Goal: Information Seeking & Learning: Learn about a topic

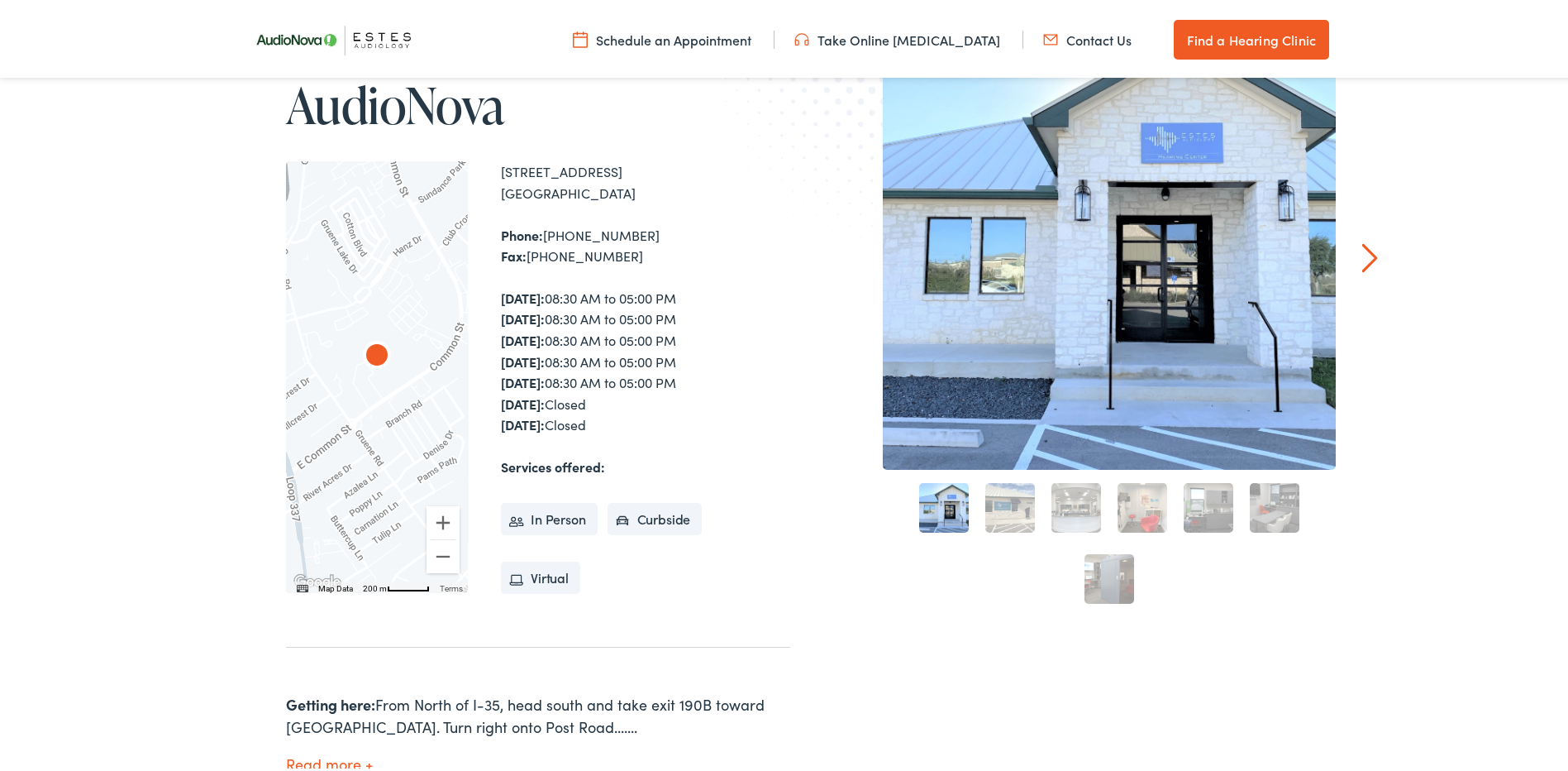
scroll to position [248, 0]
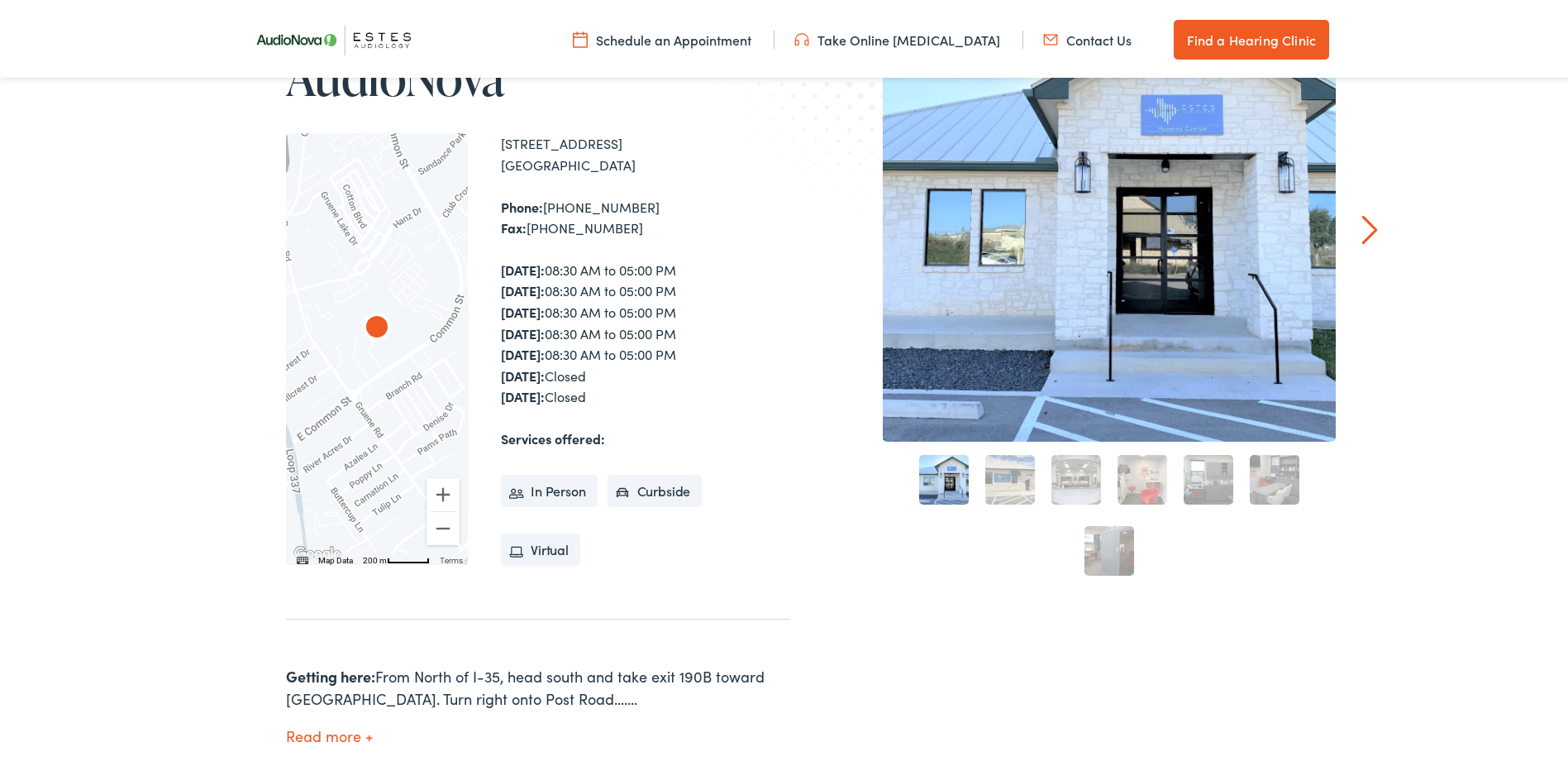
click at [372, 319] on img "AudioNova" at bounding box center [377, 325] width 40 height 40
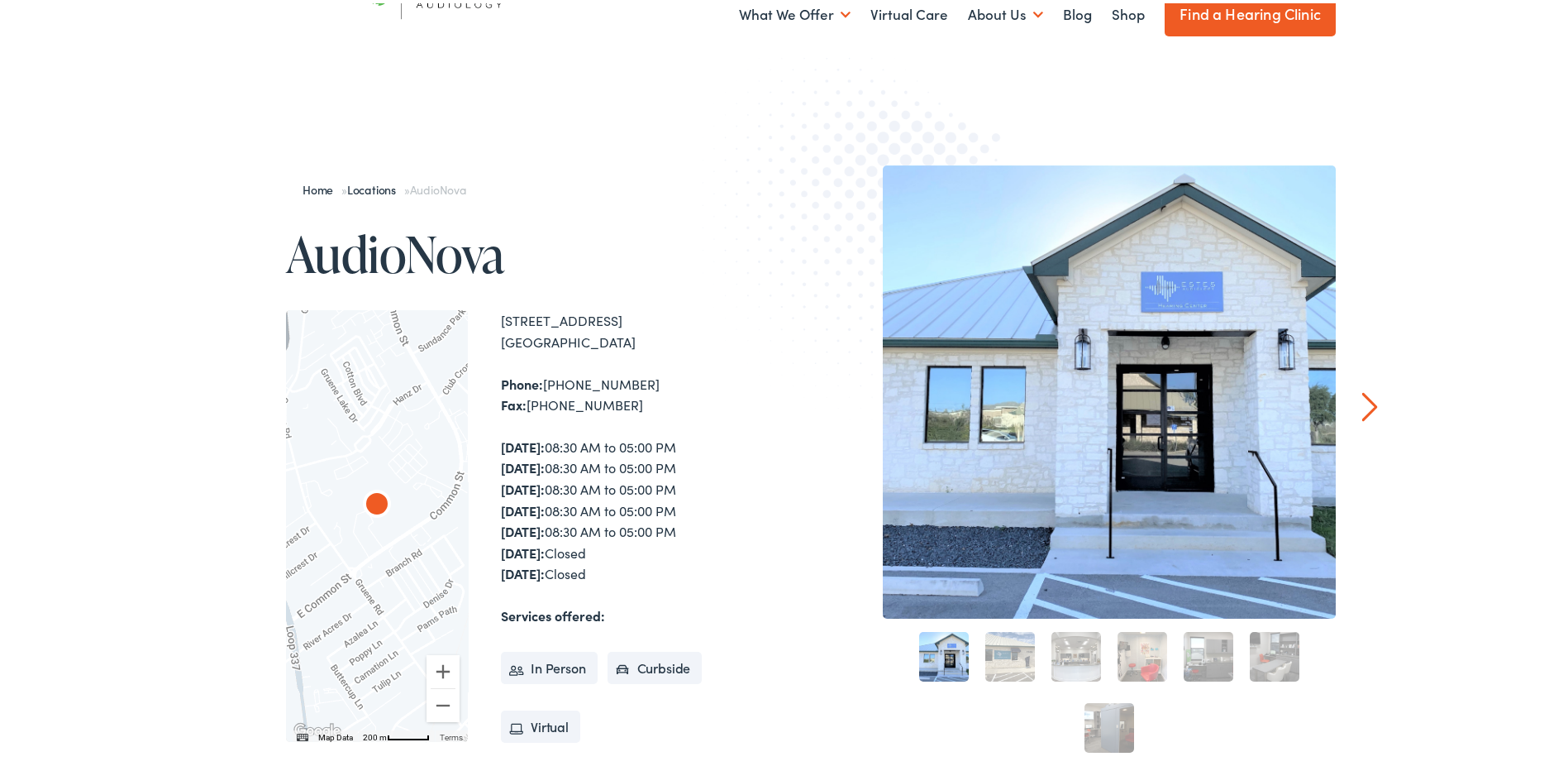
scroll to position [0, 0]
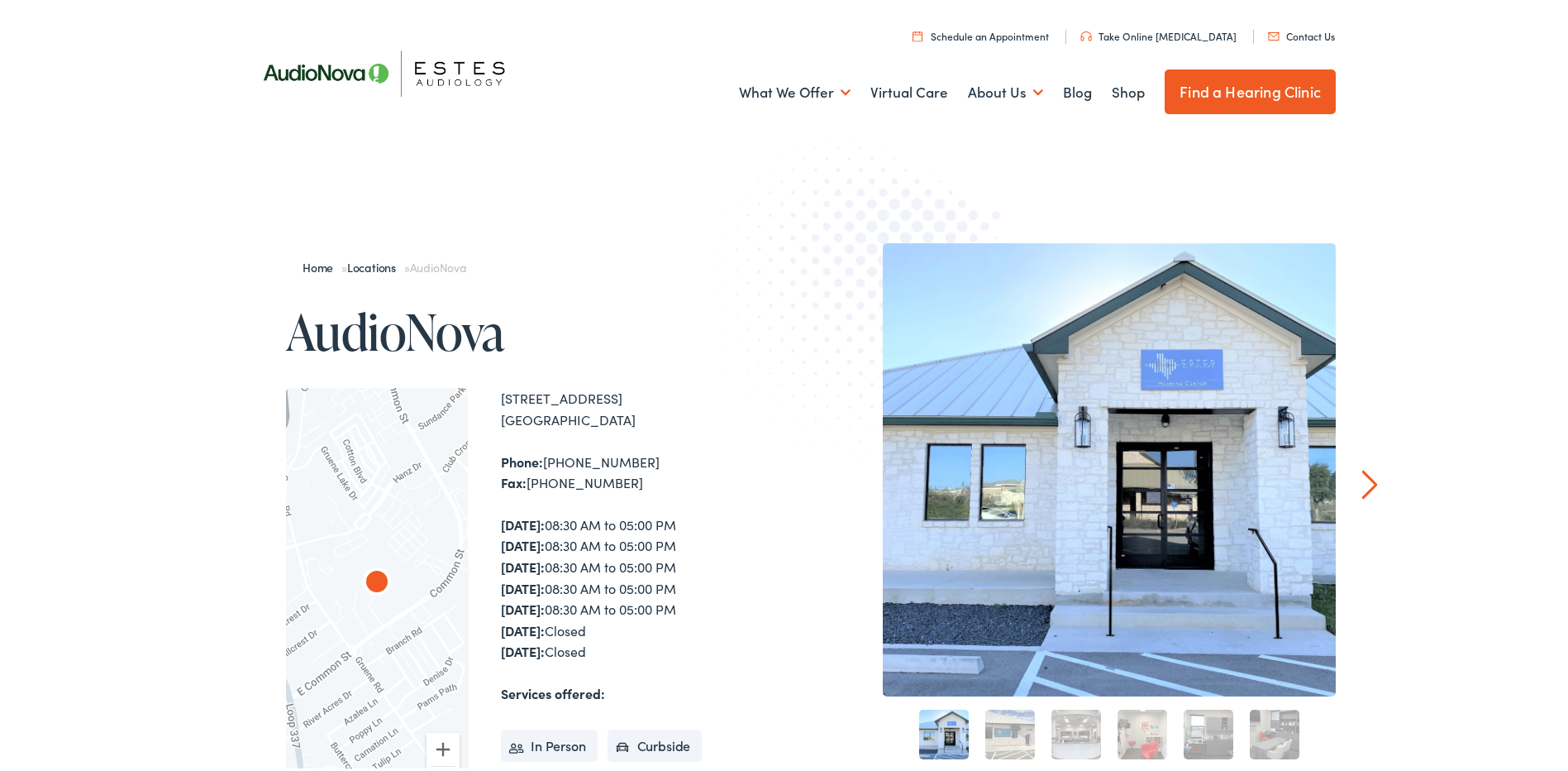
click at [1162, 33] on link "Take Online [MEDICAL_DATA]" at bounding box center [1158, 33] width 156 height 14
click at [1198, 33] on link "Take Online [MEDICAL_DATA]" at bounding box center [1158, 33] width 156 height 14
click at [1148, 31] on link "Take Online [MEDICAL_DATA]" at bounding box center [1158, 33] width 156 height 14
click at [1168, 33] on link "Take Online [MEDICAL_DATA]" at bounding box center [1158, 33] width 156 height 14
click at [1164, 30] on link "Take Online [MEDICAL_DATA]" at bounding box center [1158, 33] width 156 height 14
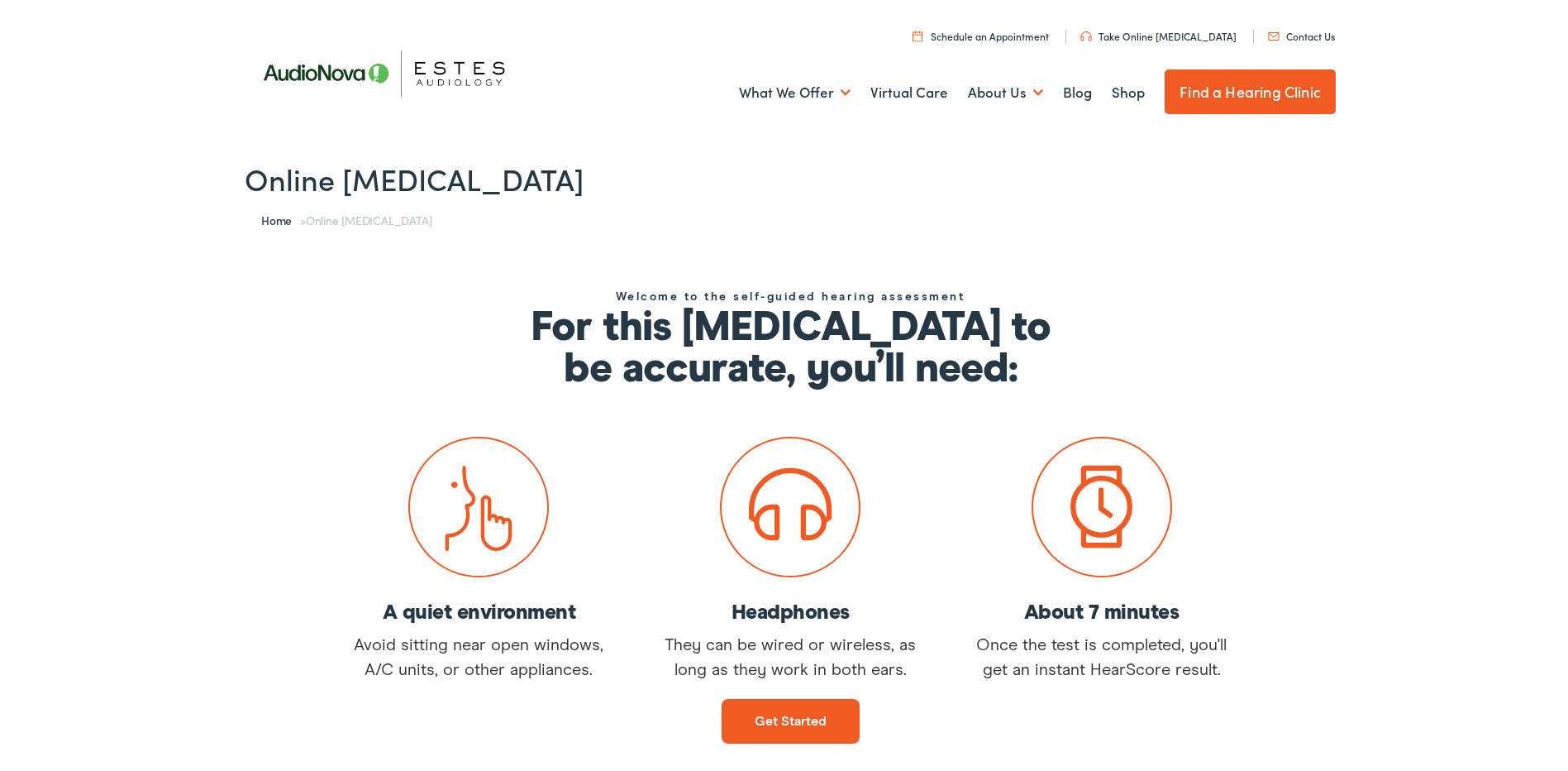
click at [778, 719] on link "Get started" at bounding box center [790, 718] width 138 height 45
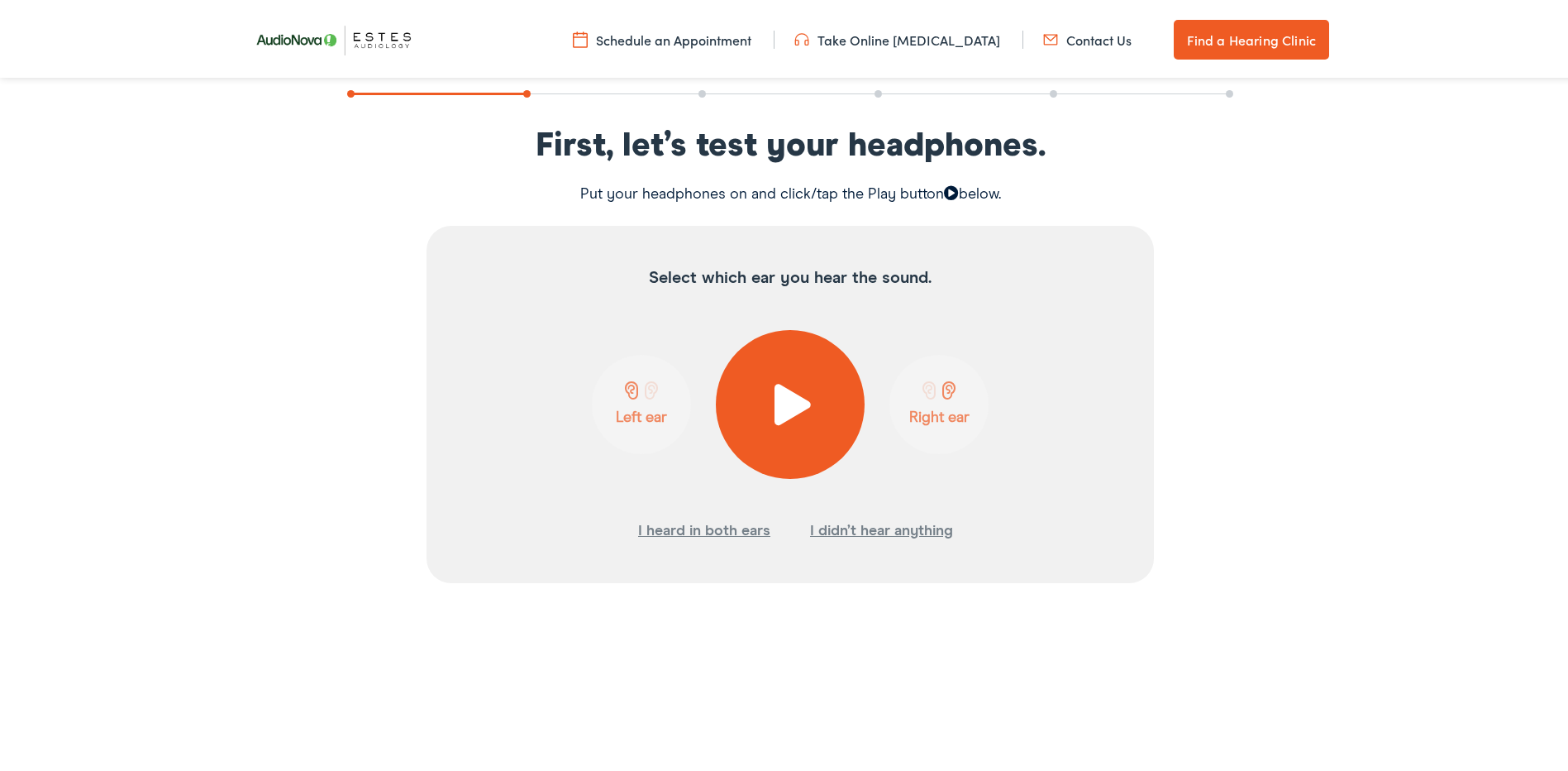
scroll to position [331, 0]
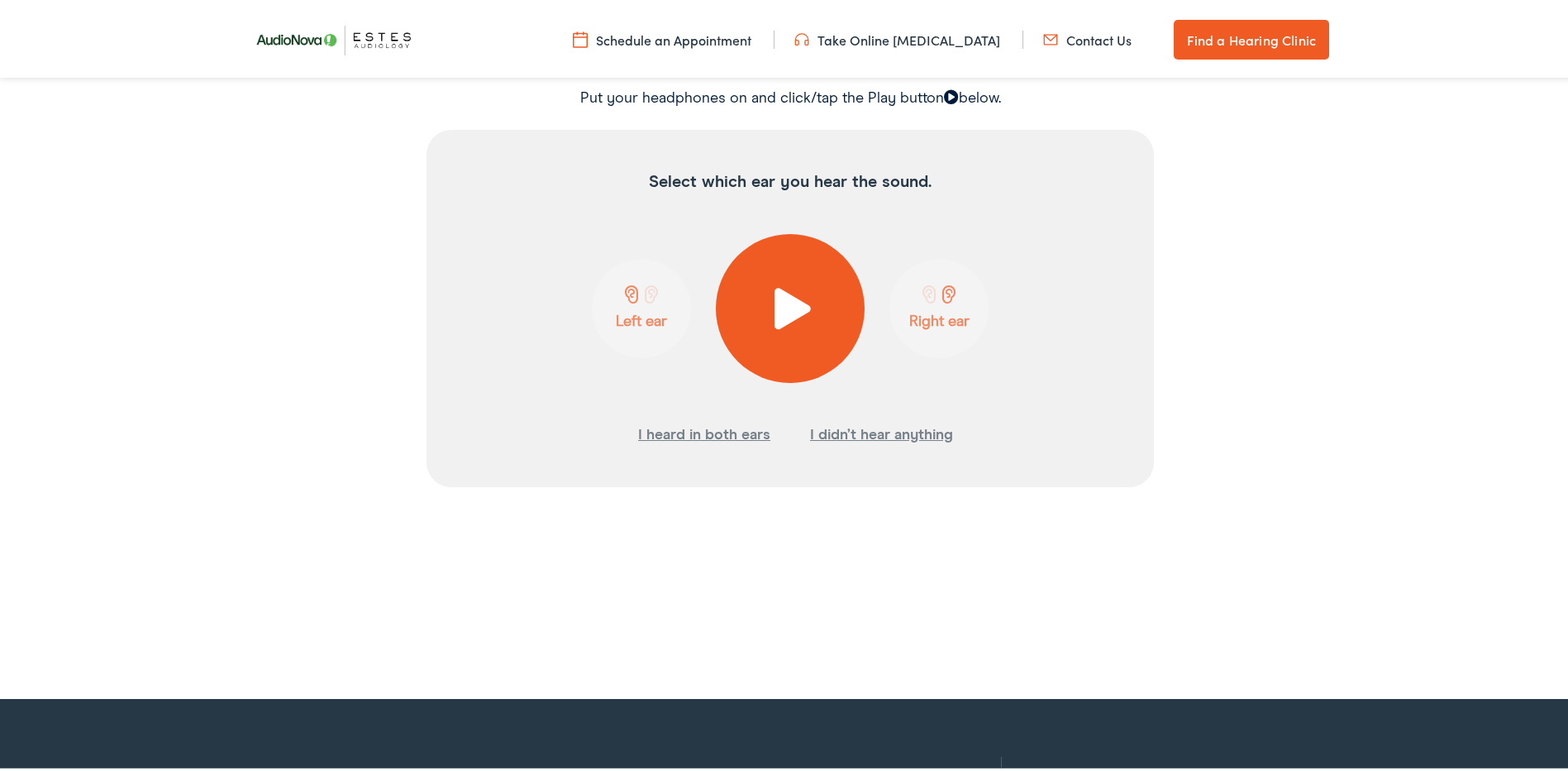
click at [788, 307] on span at bounding box center [791, 305] width 41 height 42
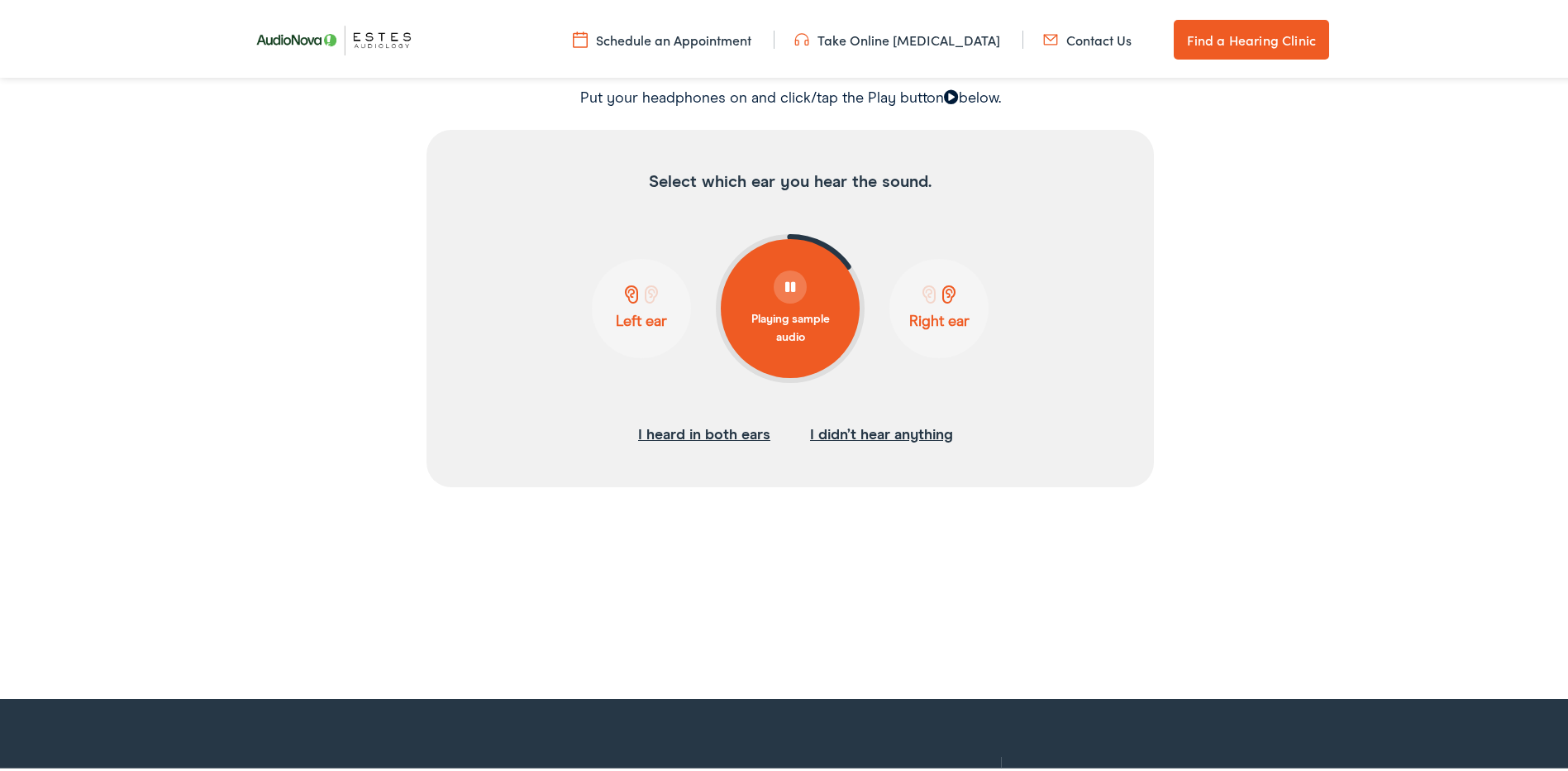
click at [785, 281] on span at bounding box center [790, 283] width 10 height 11
click at [621, 286] on span at bounding box center [631, 292] width 20 height 19
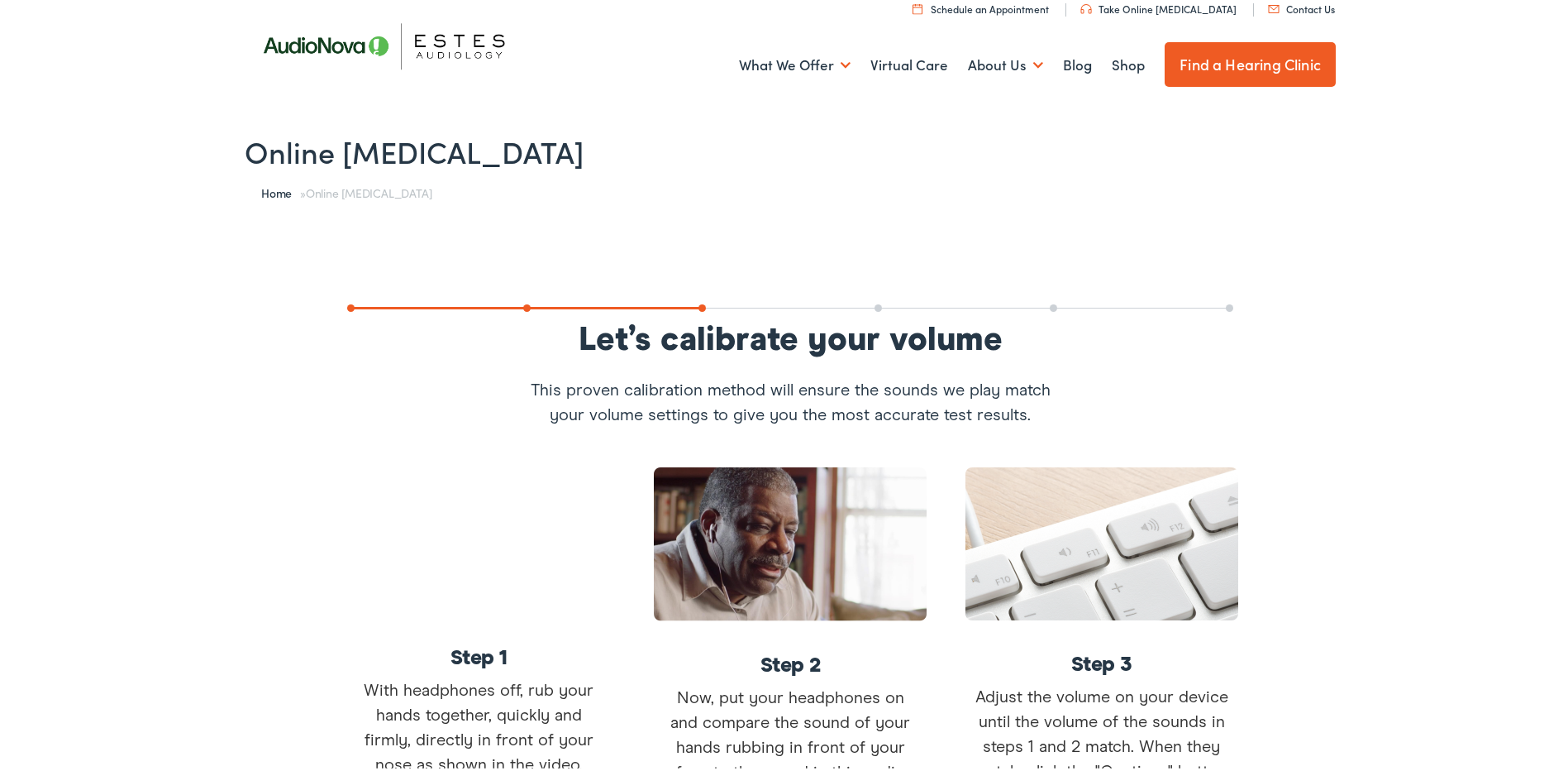
scroll to position [0, 0]
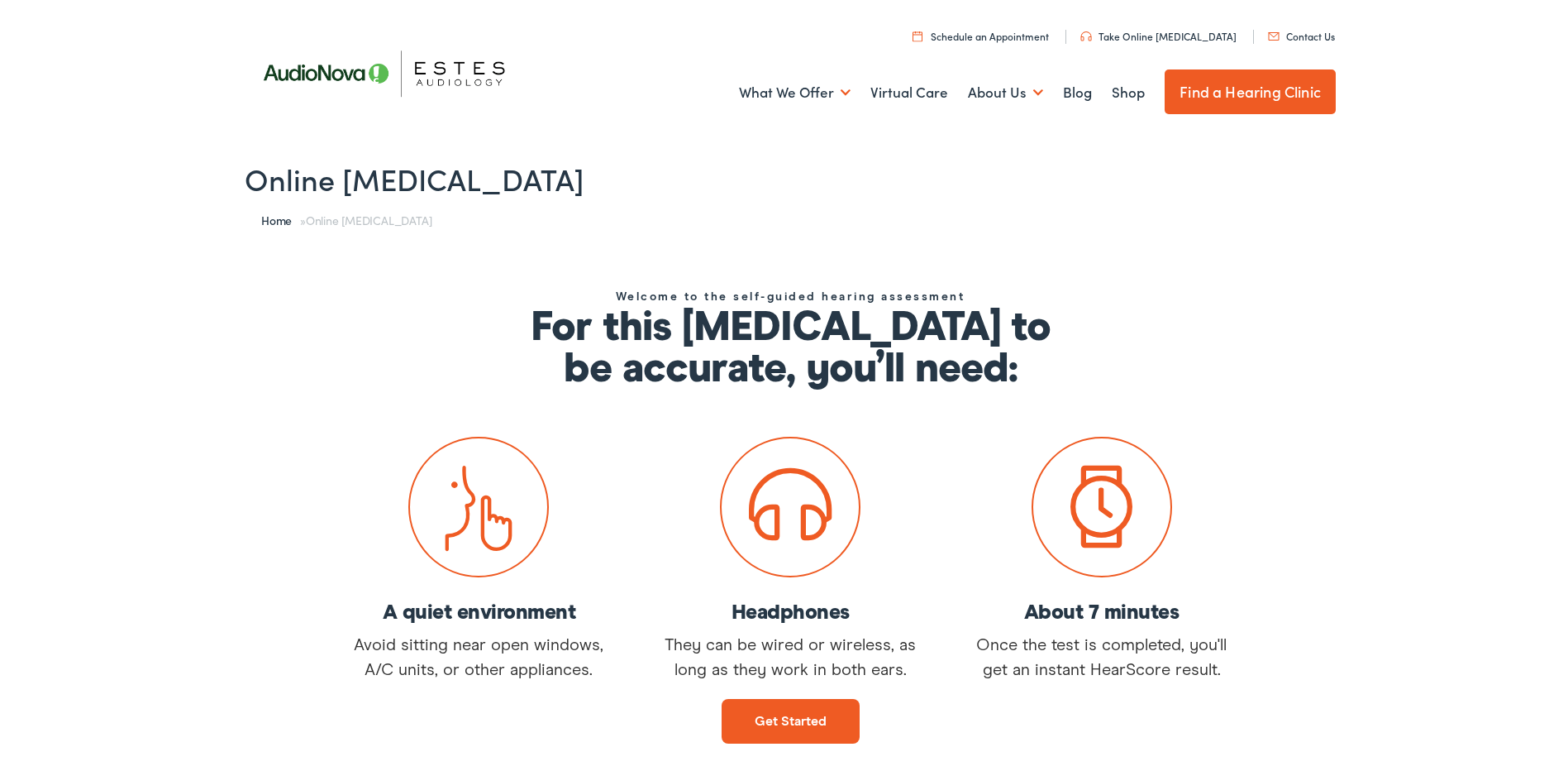
click at [786, 723] on link "Get started" at bounding box center [790, 718] width 138 height 45
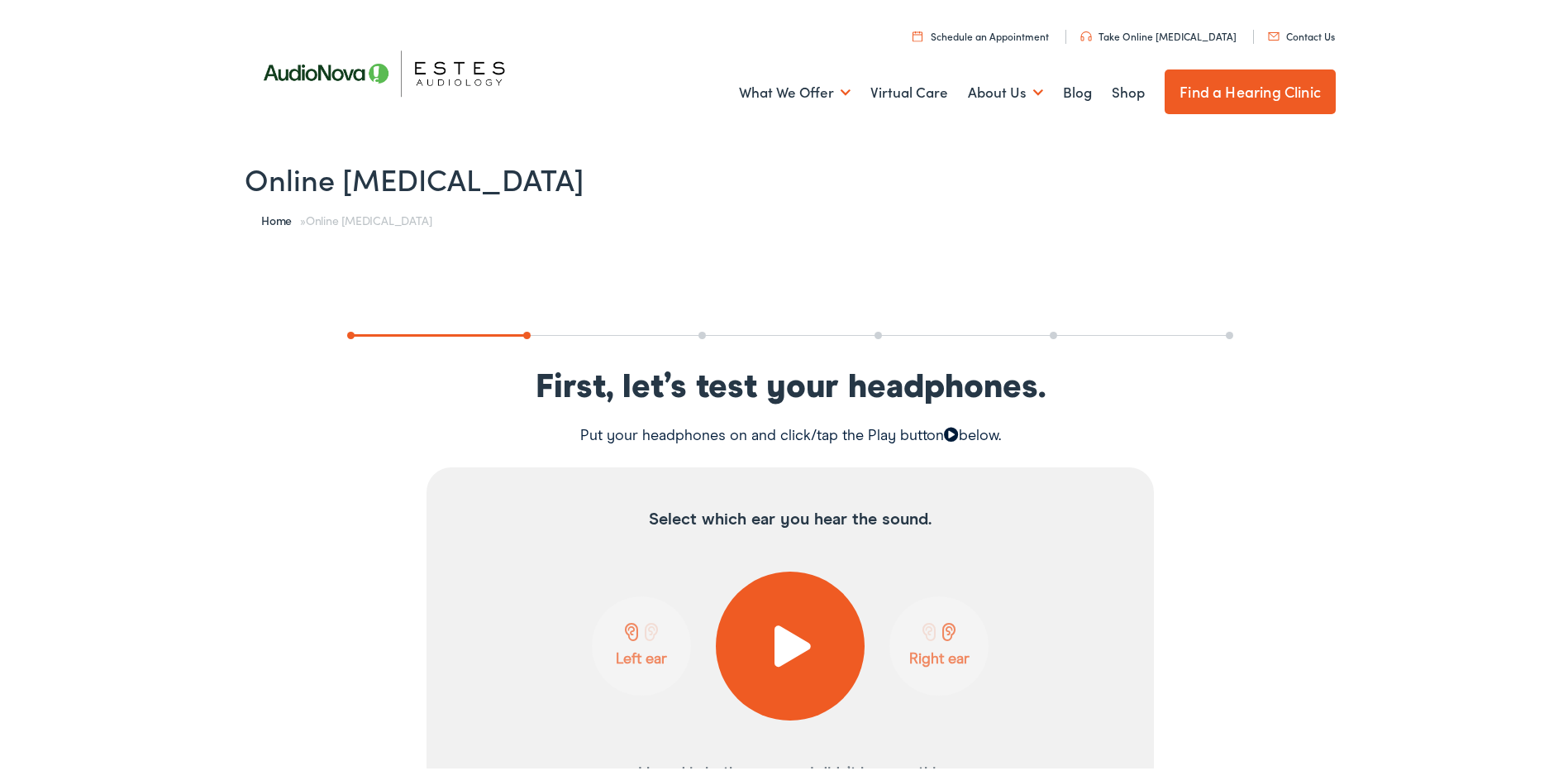
click at [784, 643] on span at bounding box center [791, 642] width 41 height 42
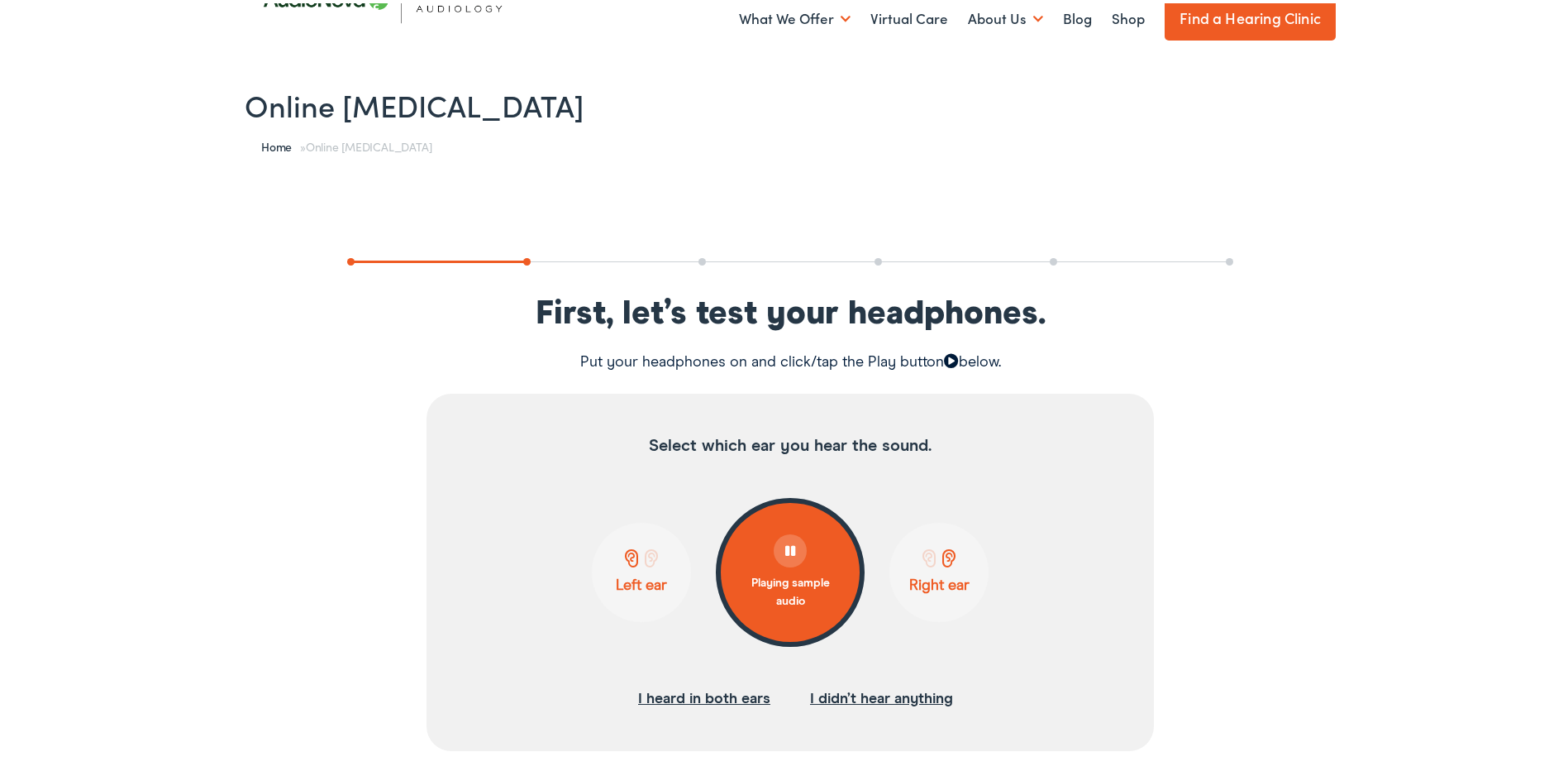
scroll to position [248, 0]
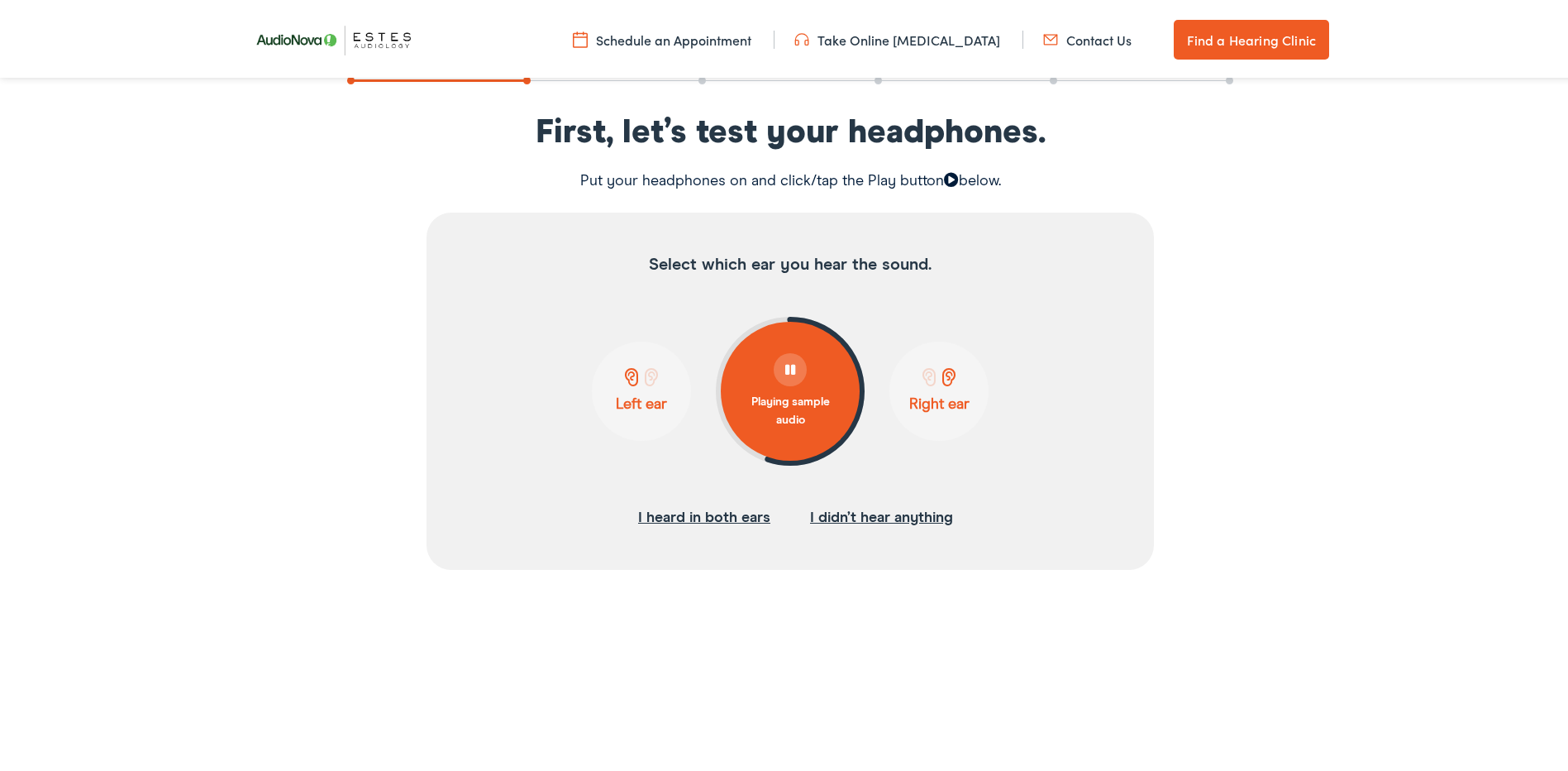
click at [890, 513] on button "I didn’t hear anything" at bounding box center [881, 514] width 143 height 25
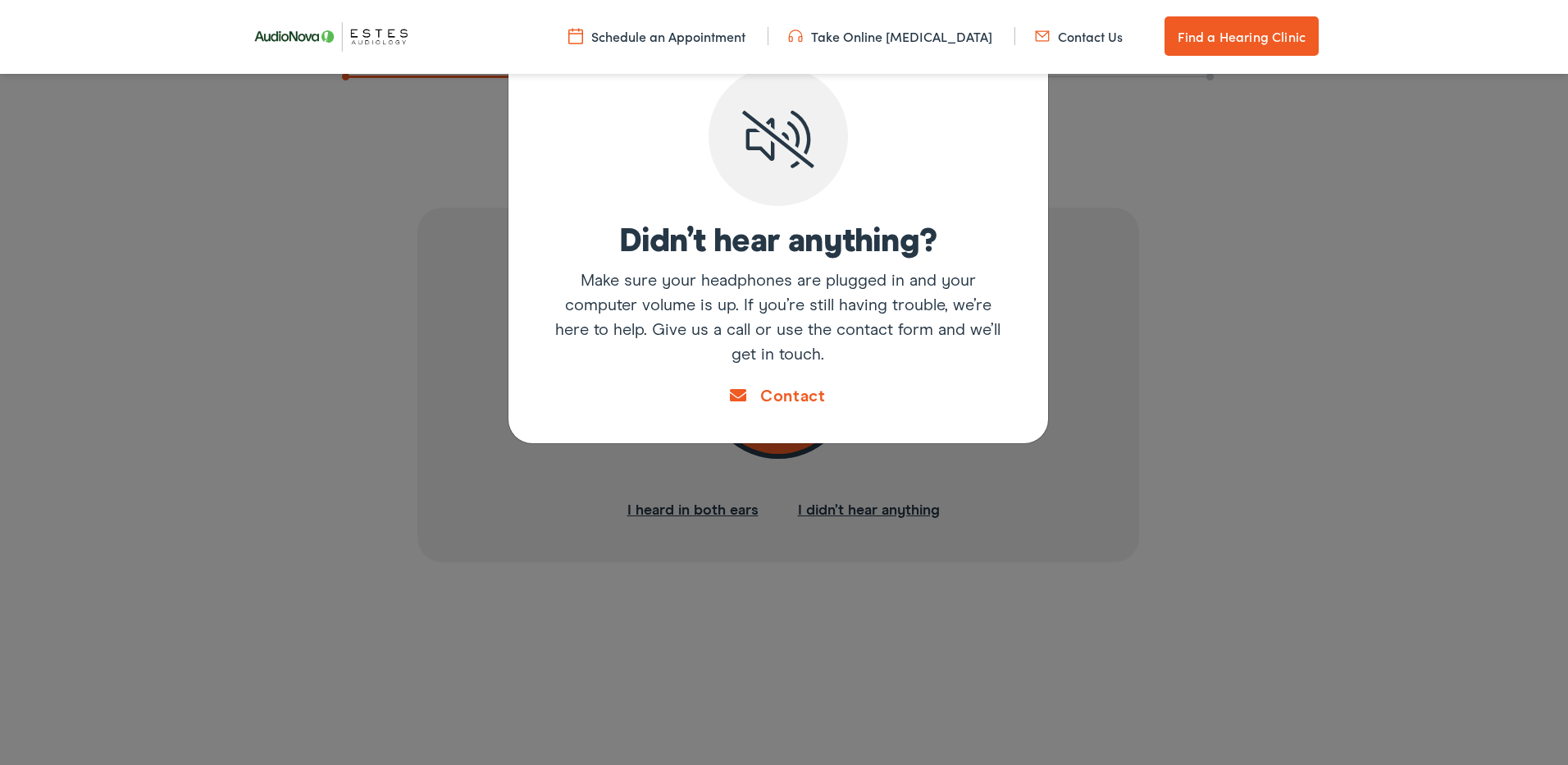
click at [778, 293] on p "Make sure your headphones are plugged in and your computer volume is up. If you…" at bounding box center [778, 317] width 458 height 99
click at [1329, 288] on div "Didn’t hear anything? Make sure your headphones are plugged in and your compute…" at bounding box center [784, 382] width 1568 height 765
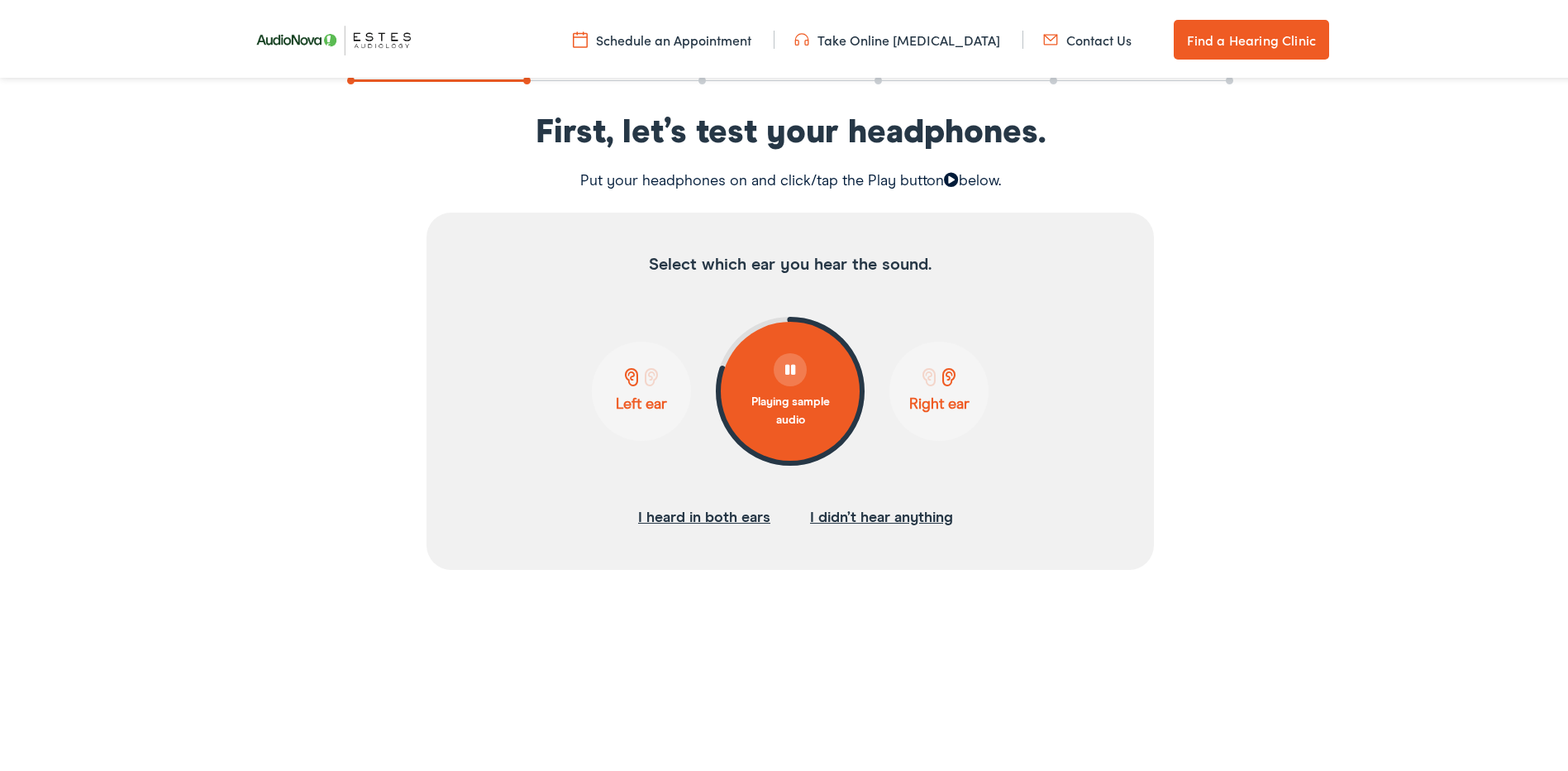
click at [778, 359] on div at bounding box center [790, 367] width 33 height 33
click at [791, 389] on span at bounding box center [791, 387] width 41 height 42
click at [621, 373] on span at bounding box center [631, 374] width 20 height 19
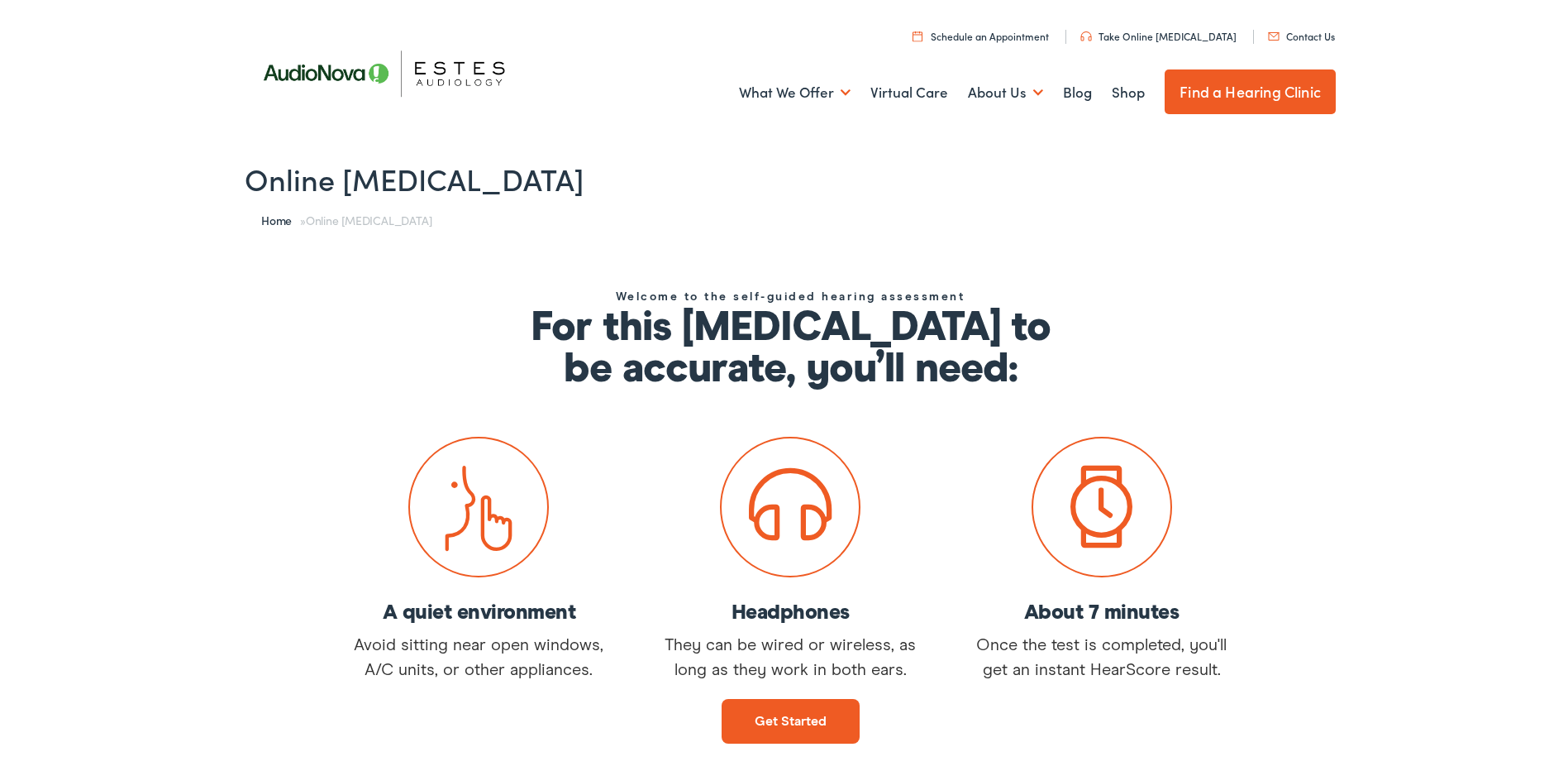
click at [797, 712] on link "Get started" at bounding box center [790, 718] width 138 height 45
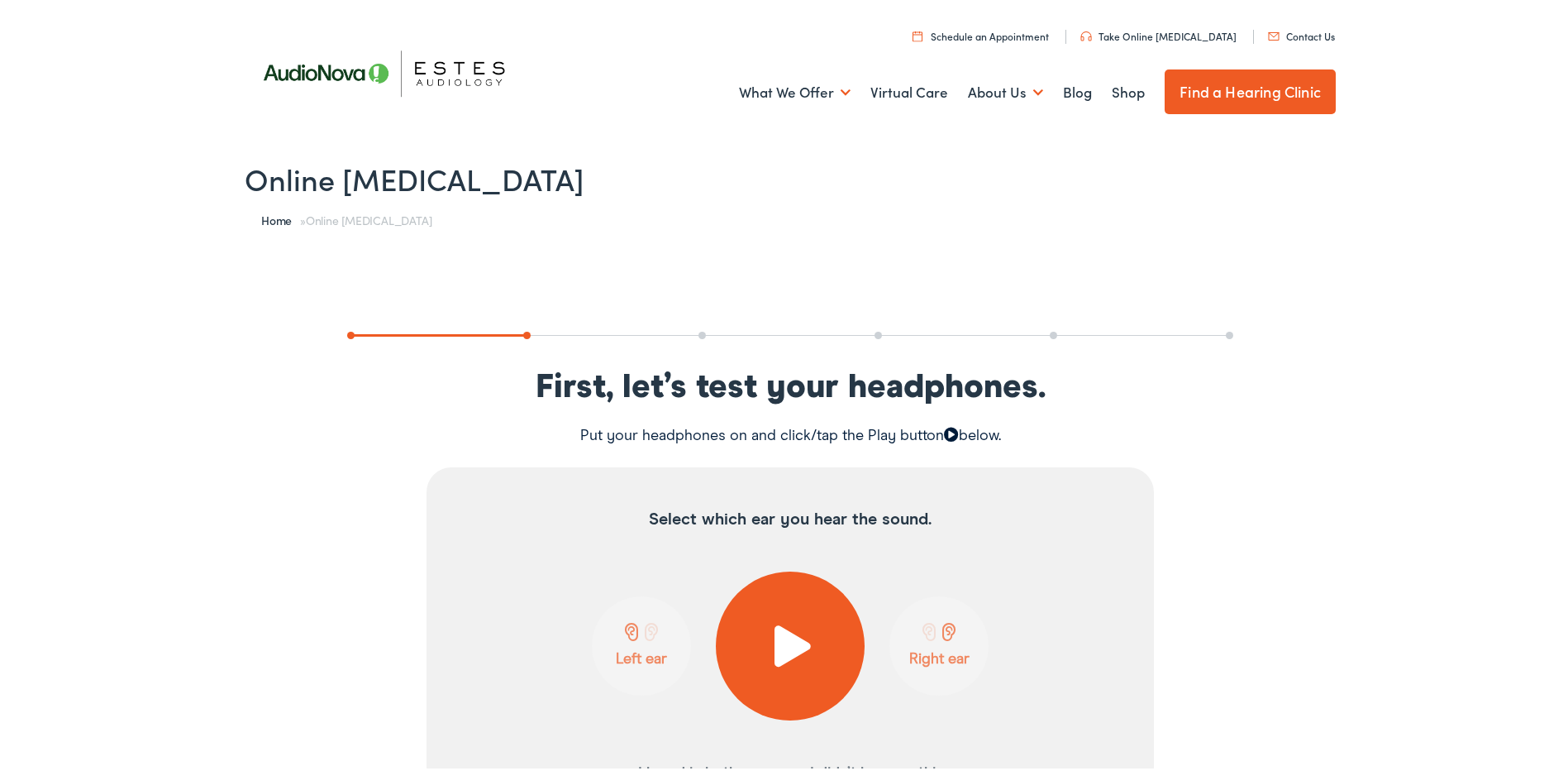
click at [785, 644] on span at bounding box center [791, 642] width 41 height 42
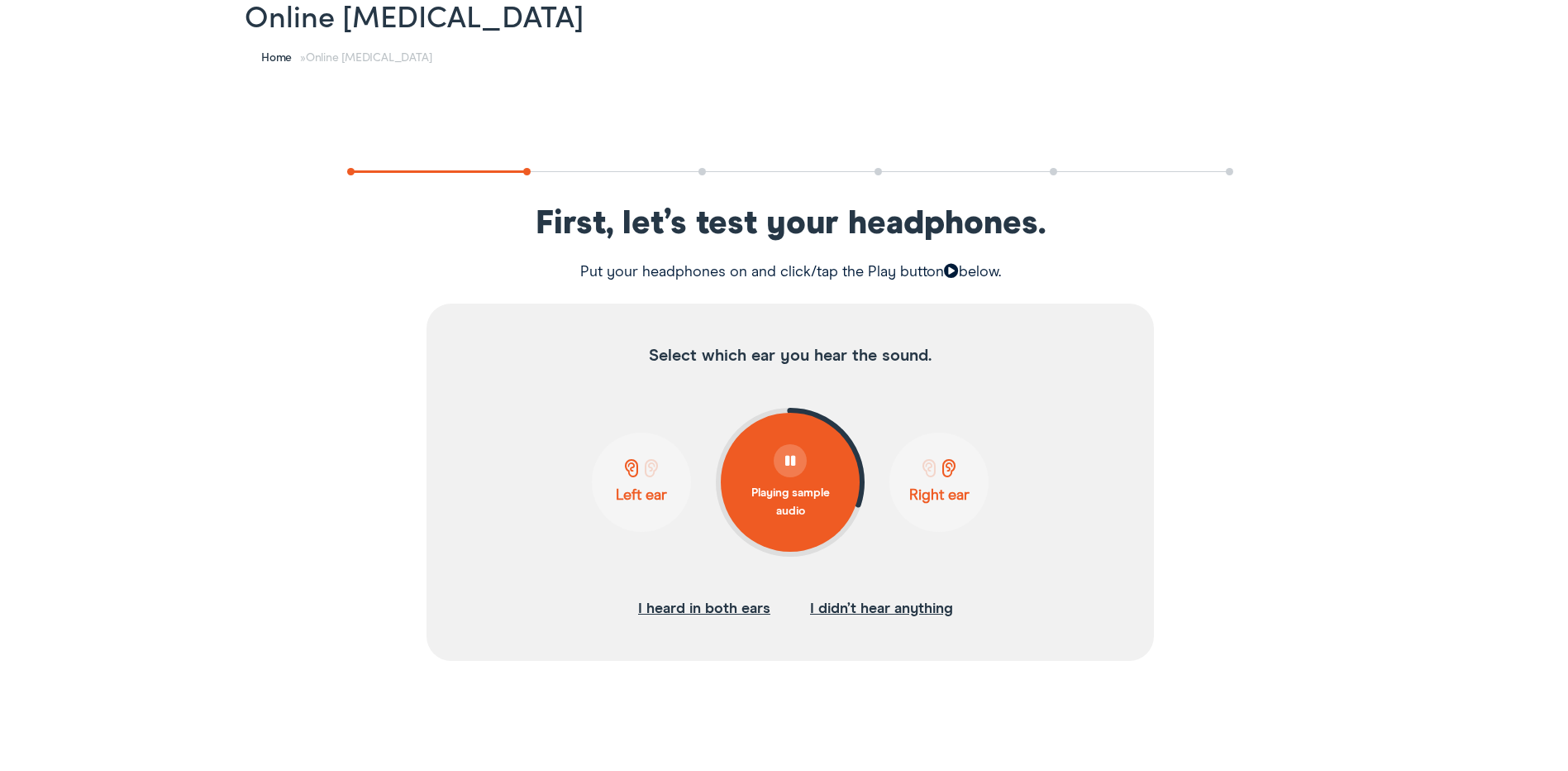
scroll to position [165, 0]
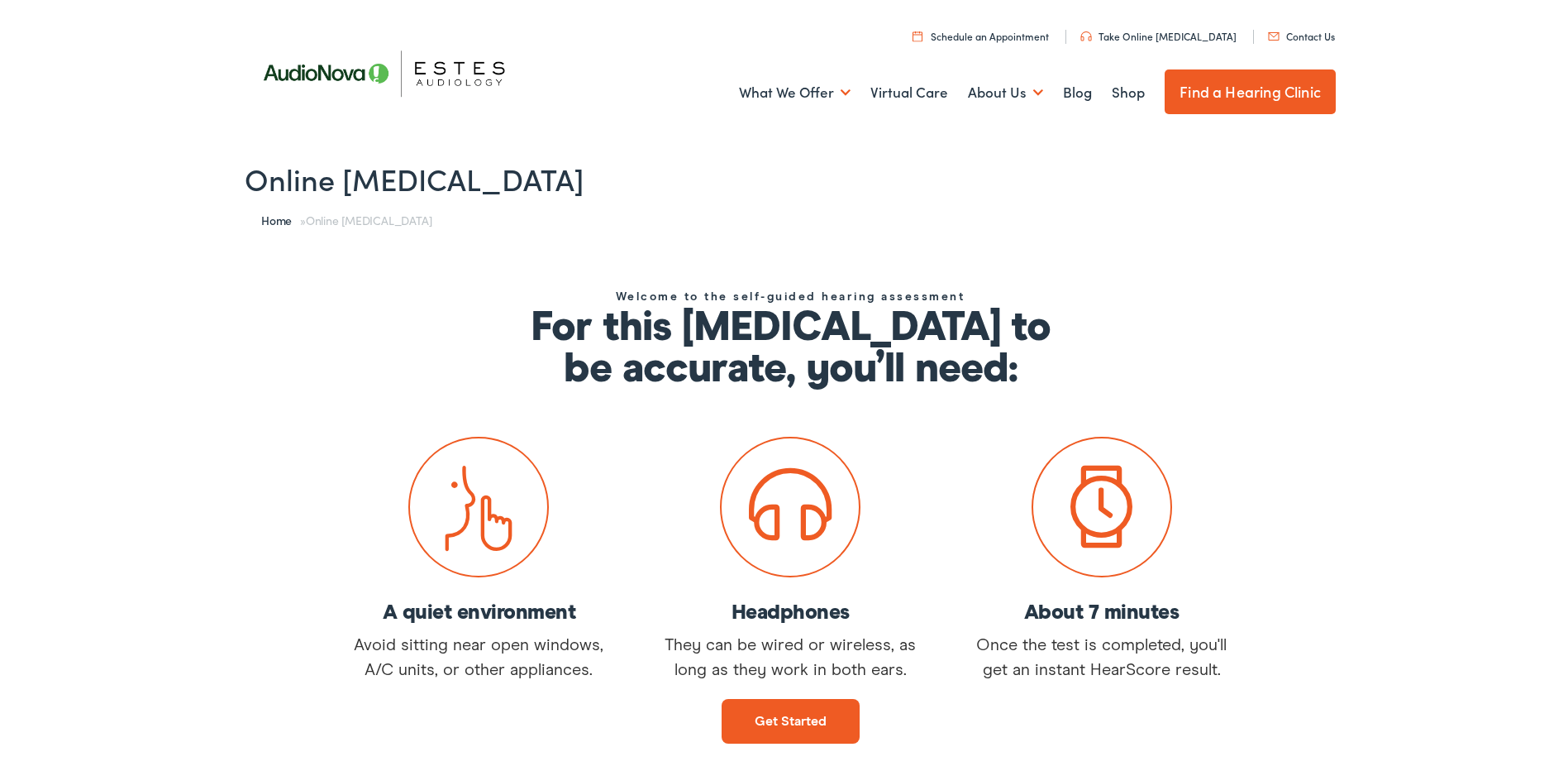
click at [771, 720] on link "Get started" at bounding box center [790, 718] width 138 height 45
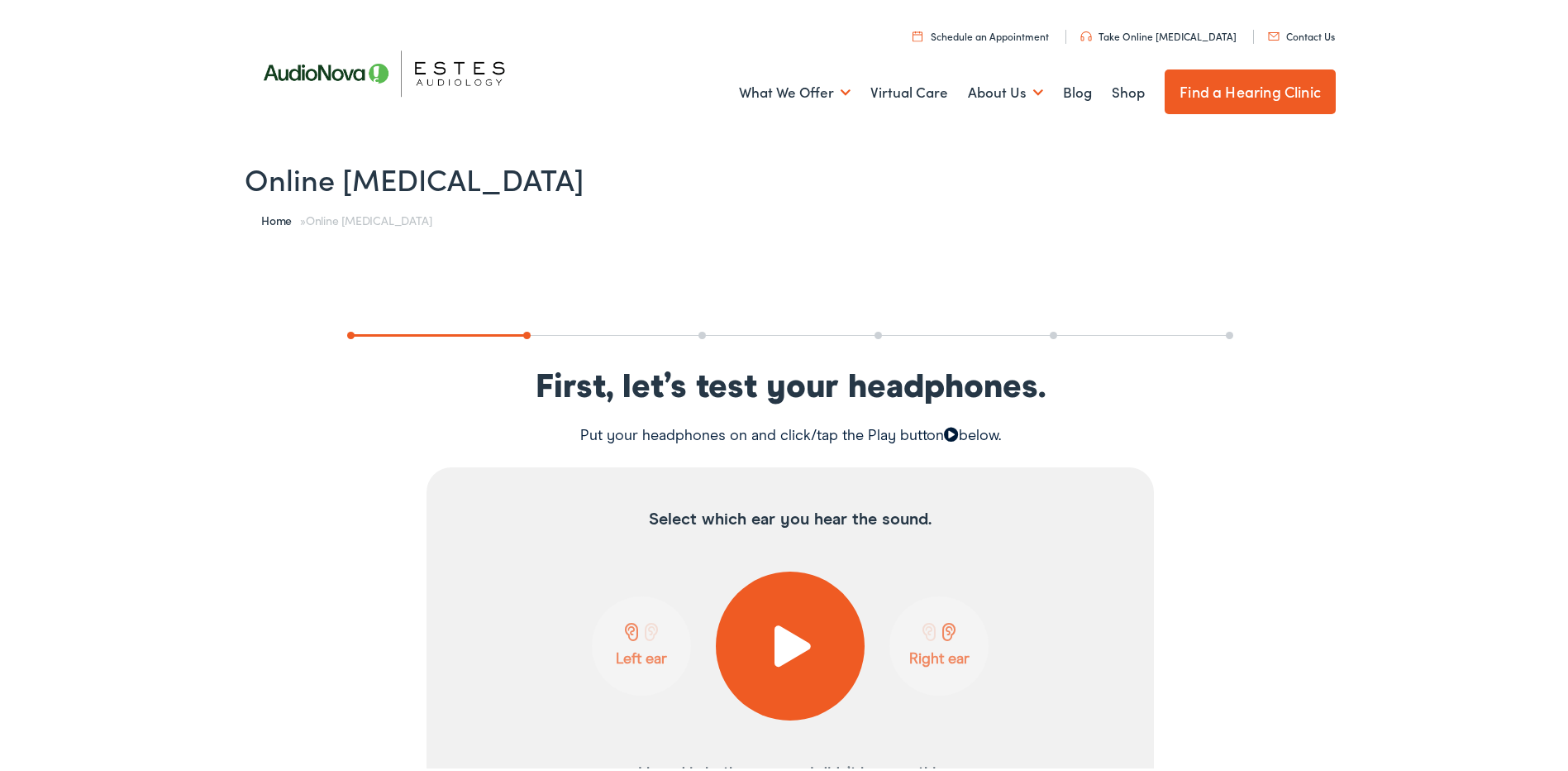
click at [780, 636] on span at bounding box center [791, 642] width 41 height 42
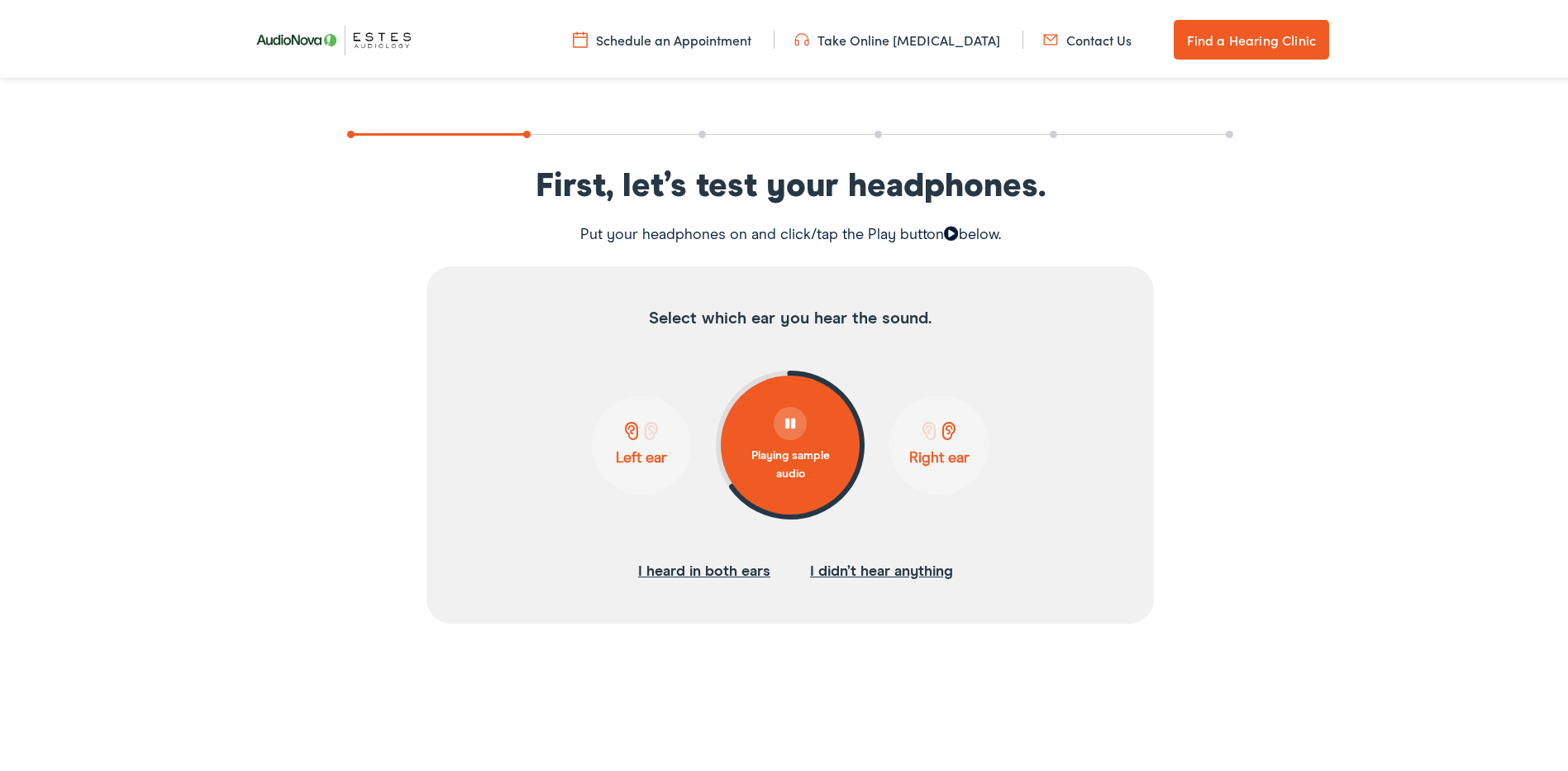
scroll to position [248, 0]
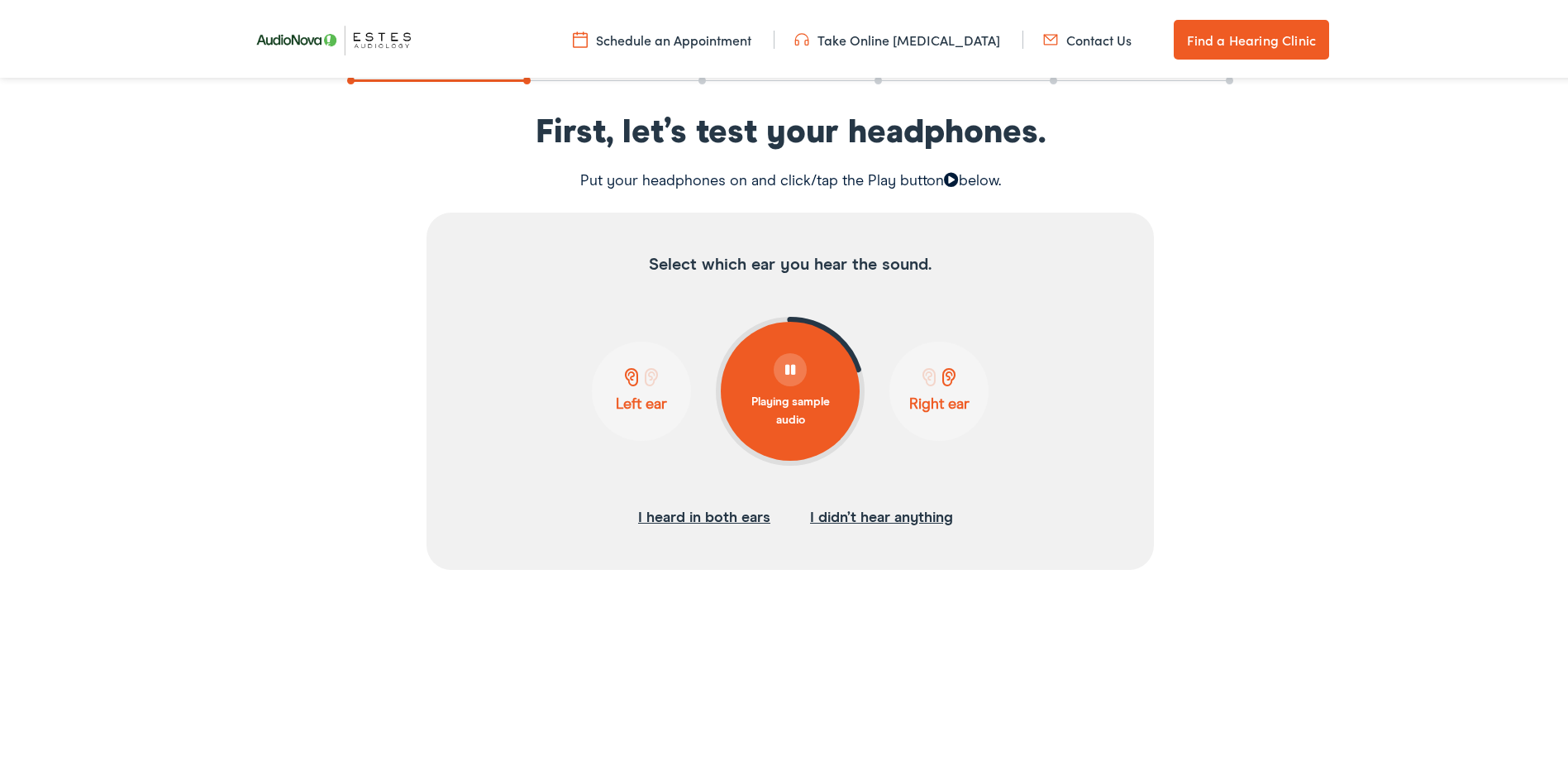
click at [918, 510] on button "I didn’t hear anything" at bounding box center [881, 514] width 143 height 25
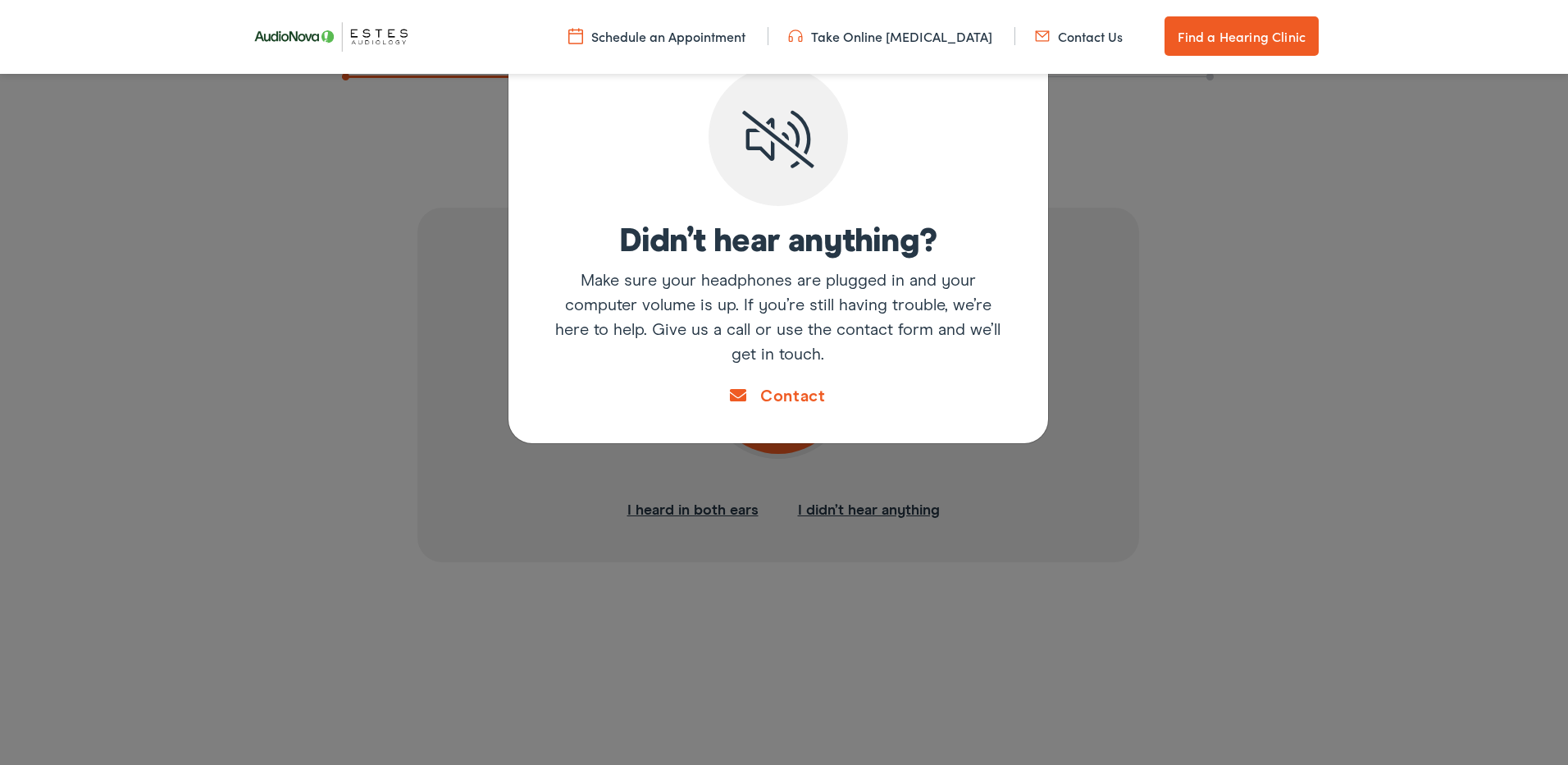
click at [1158, 242] on div "Didn’t hear anything? Make sure your headphones are plugged in and your compute…" at bounding box center [784, 382] width 1568 height 765
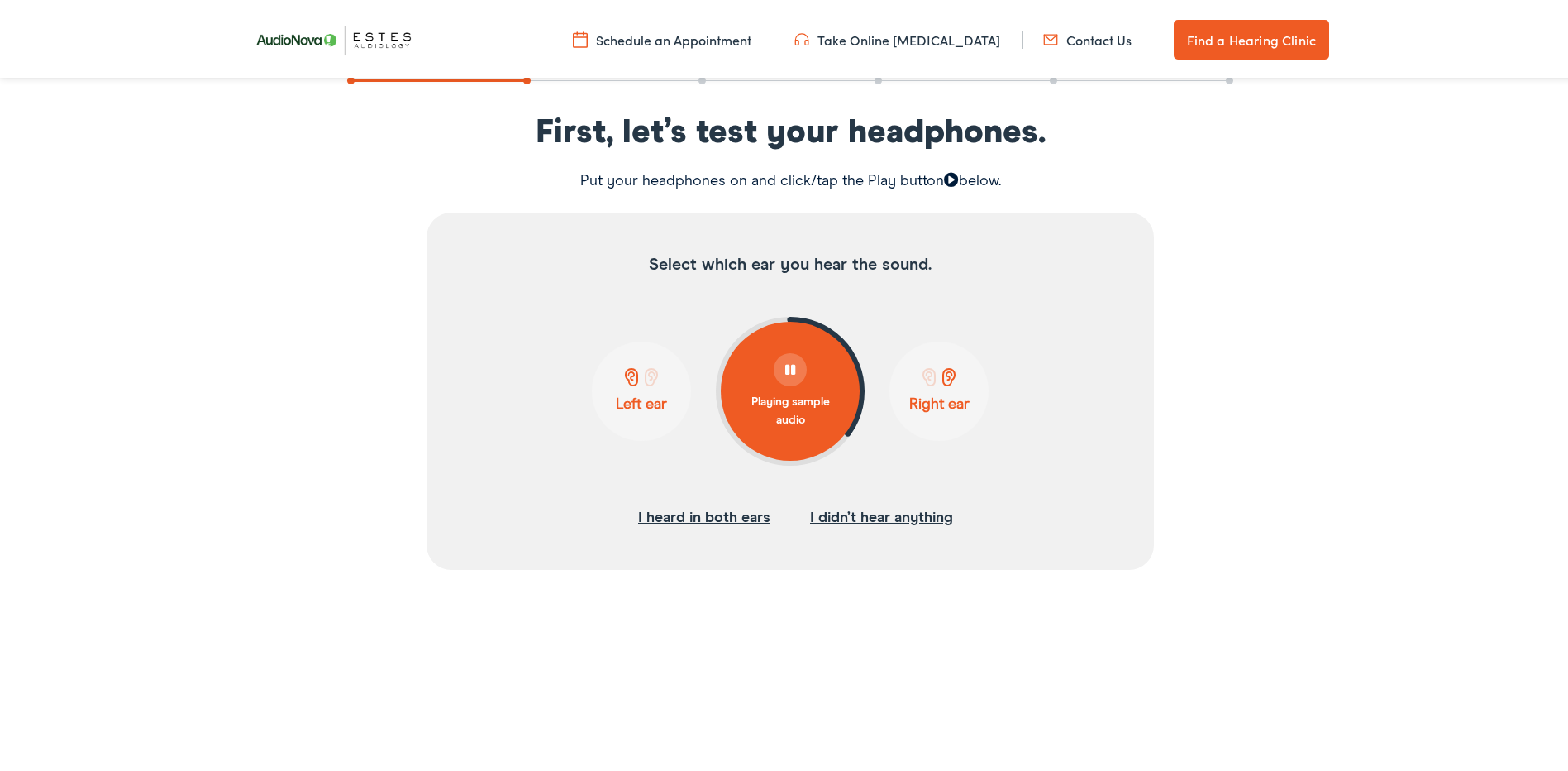
click at [624, 376] on span at bounding box center [631, 374] width 20 height 19
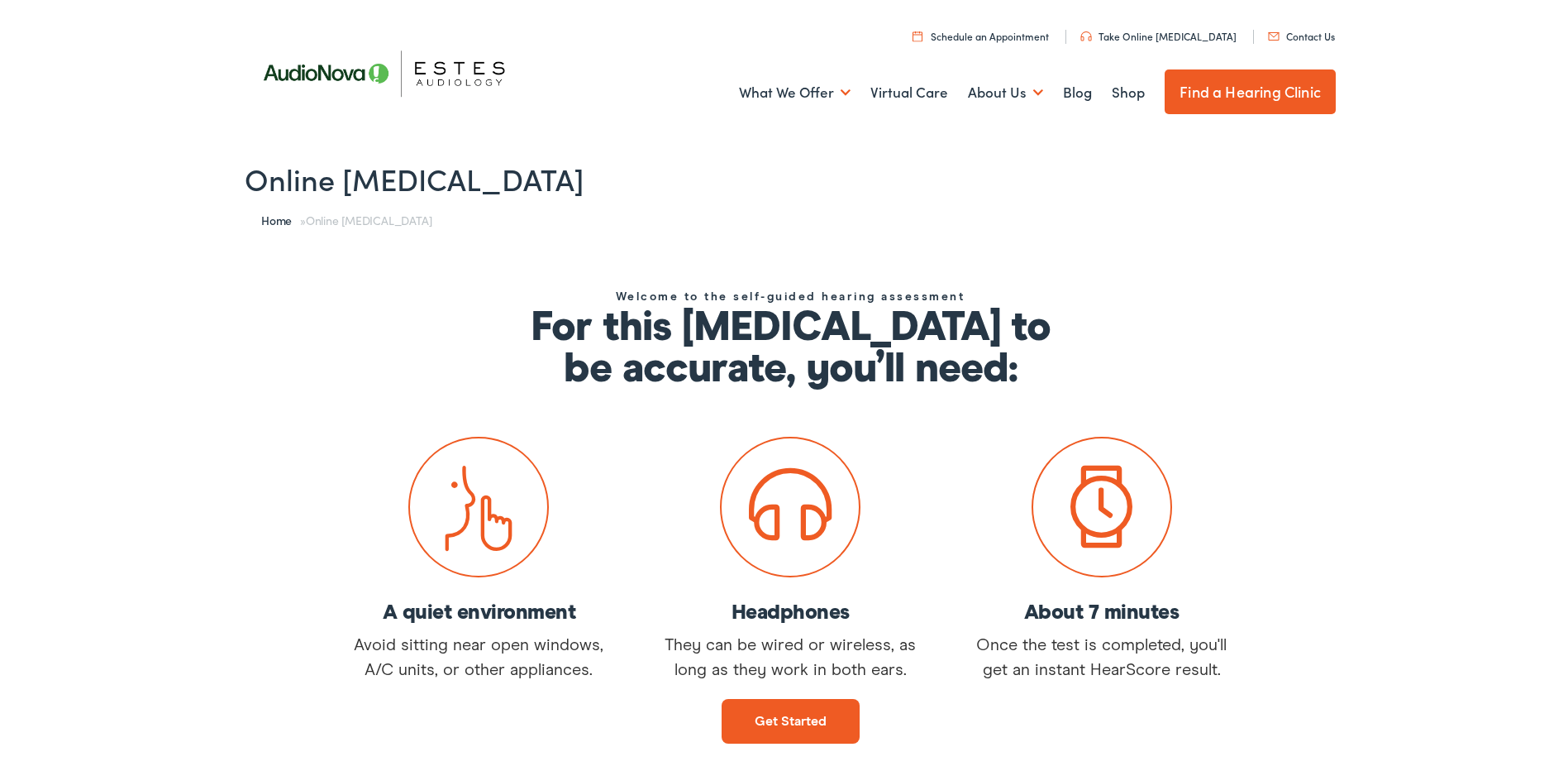
click at [794, 488] on span at bounding box center [790, 503] width 83 height 87
click at [791, 718] on link "Get started" at bounding box center [790, 718] width 138 height 45
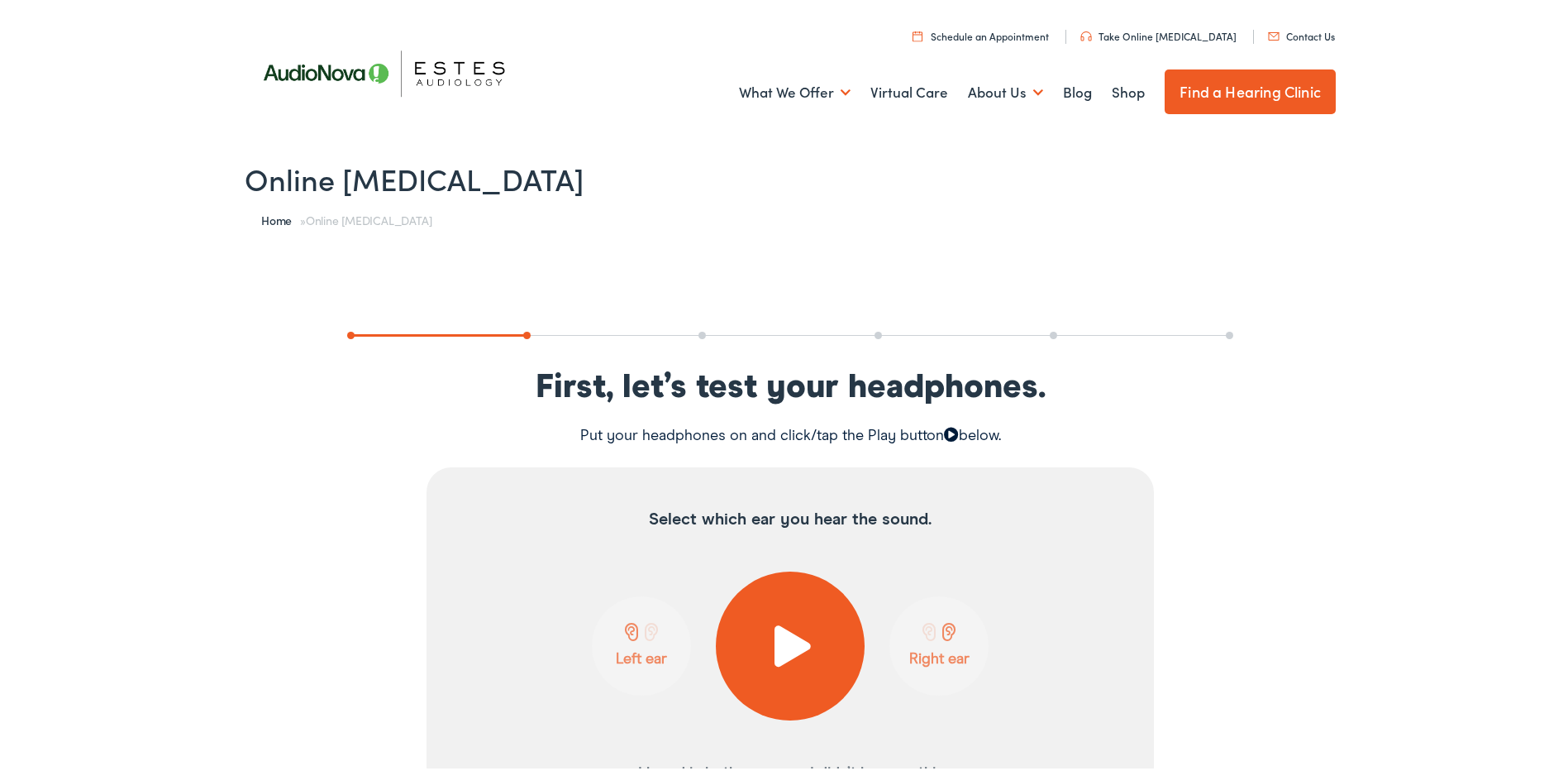
click at [778, 634] on span at bounding box center [791, 642] width 41 height 42
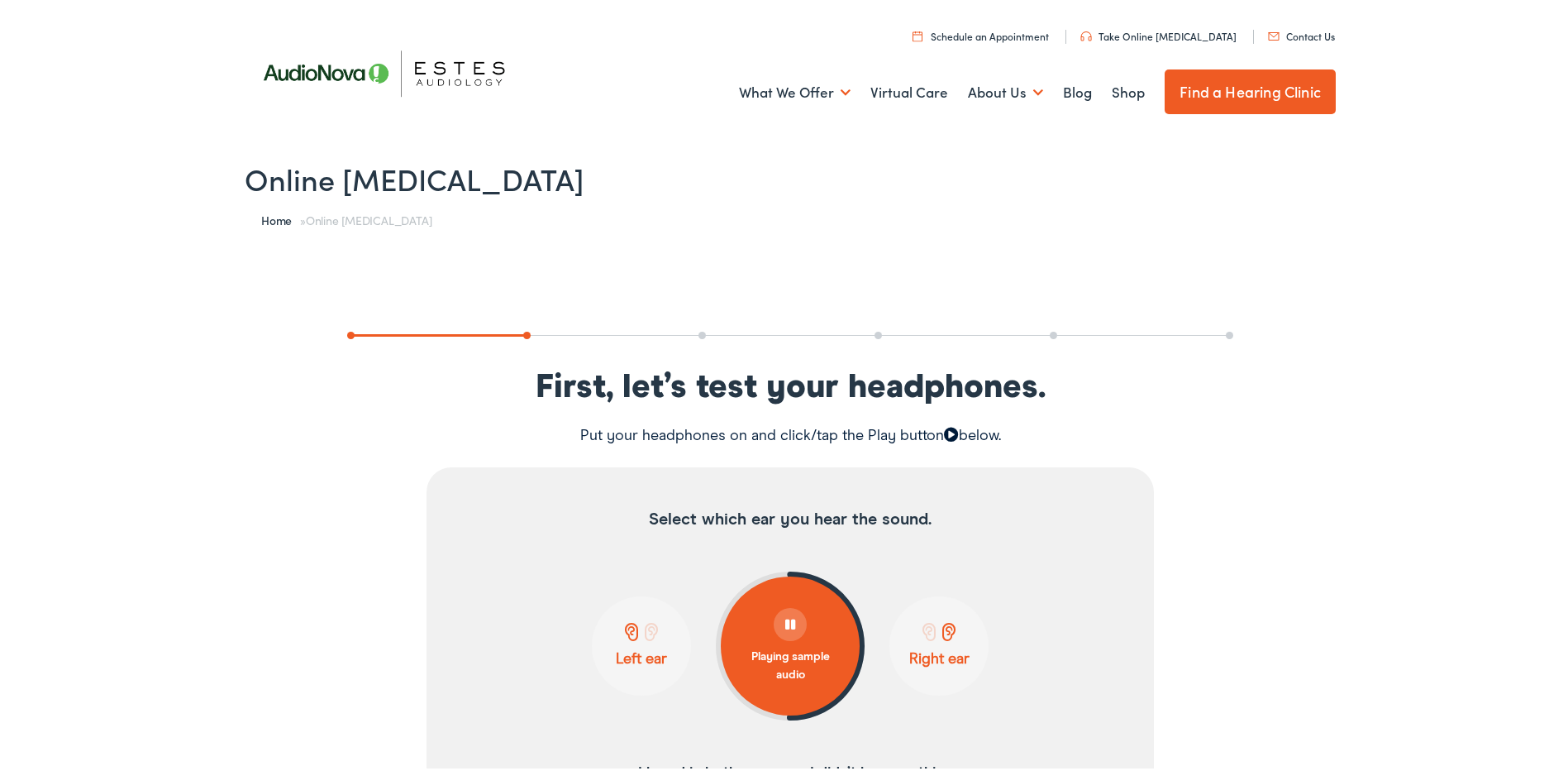
click at [943, 631] on span at bounding box center [949, 629] width 20 height 19
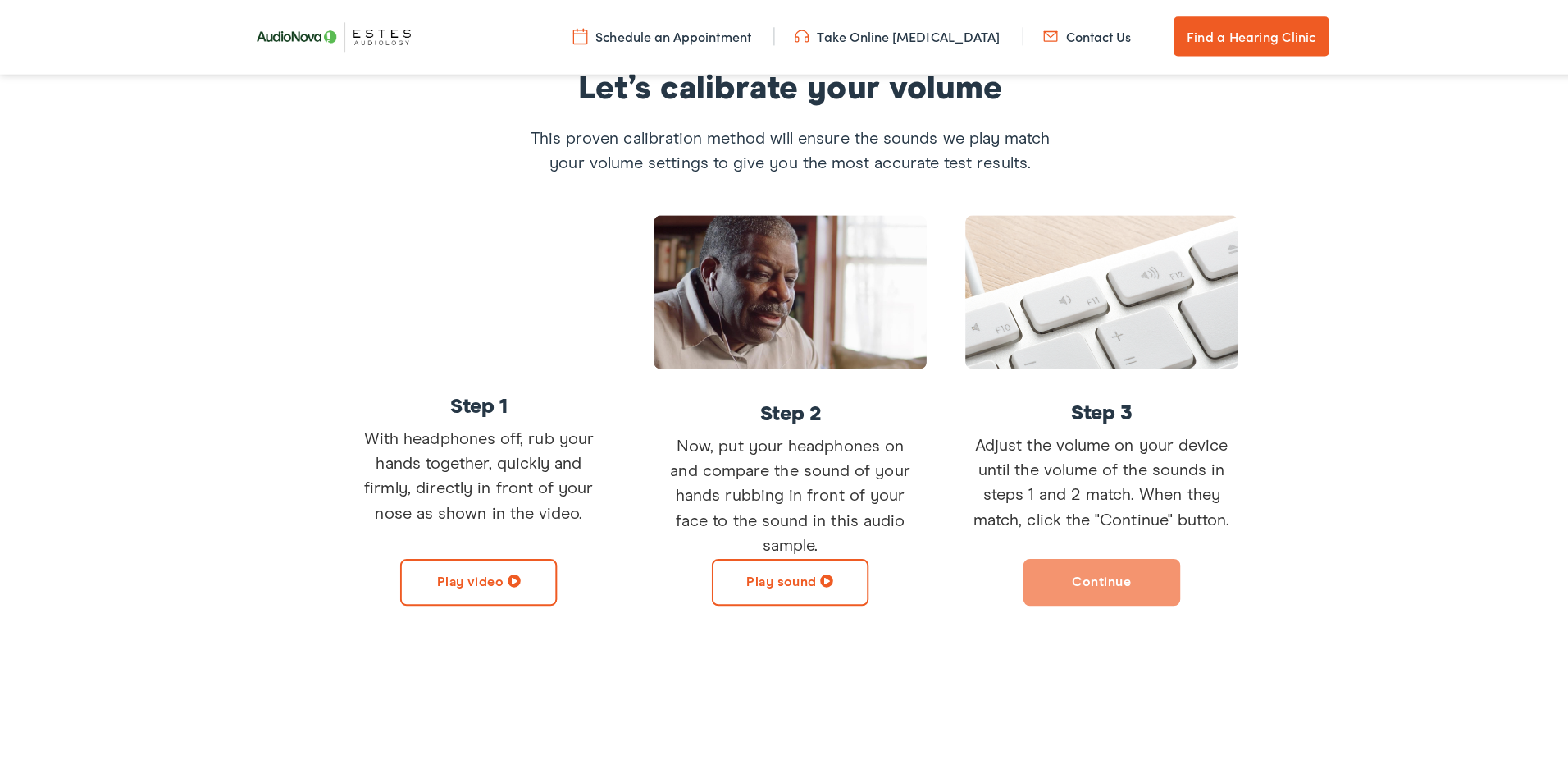
scroll to position [355, 0]
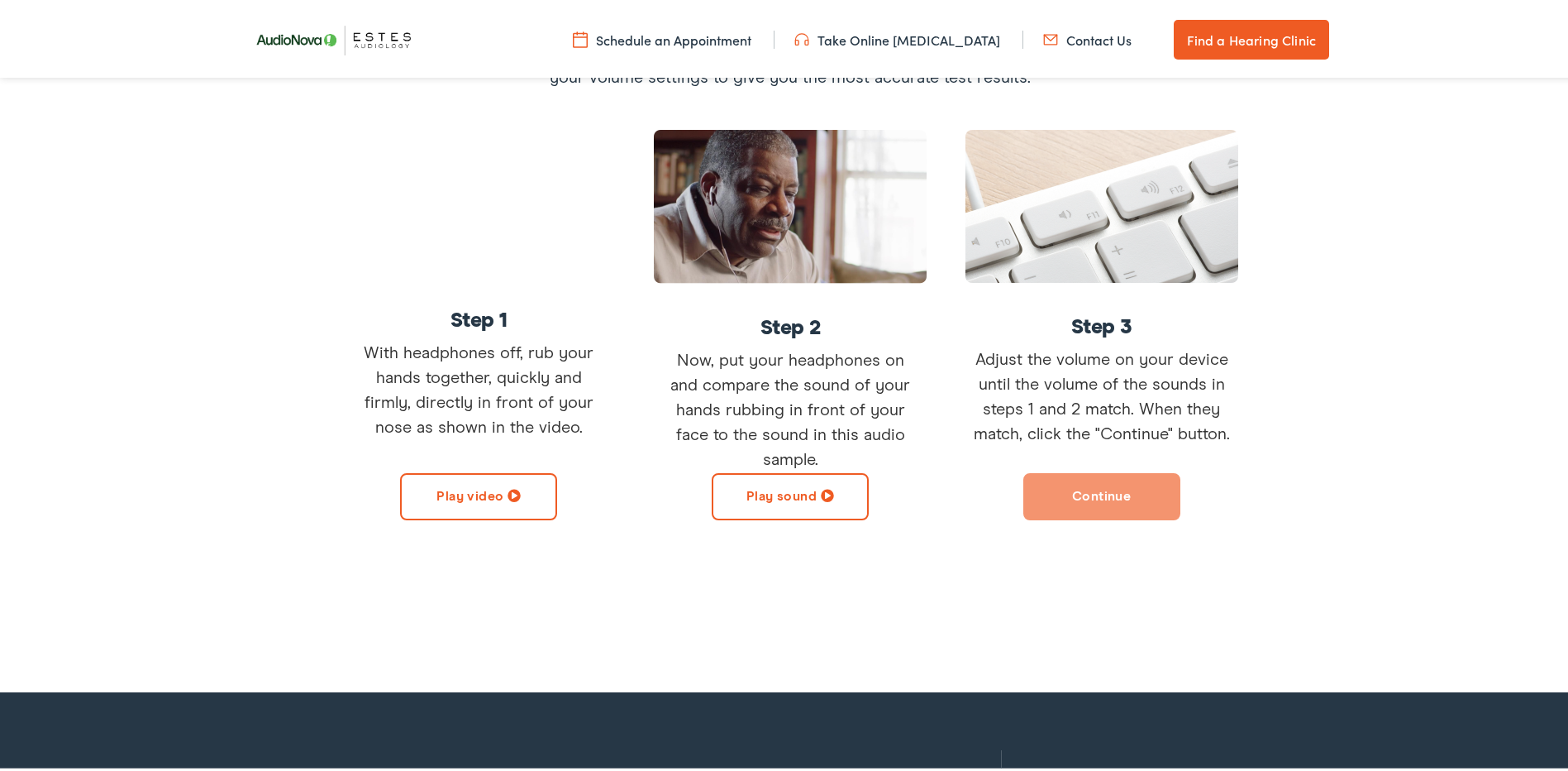
click at [793, 490] on button "Play sound" at bounding box center [789, 493] width 157 height 47
click at [1145, 486] on button "Continue" at bounding box center [1101, 493] width 157 height 47
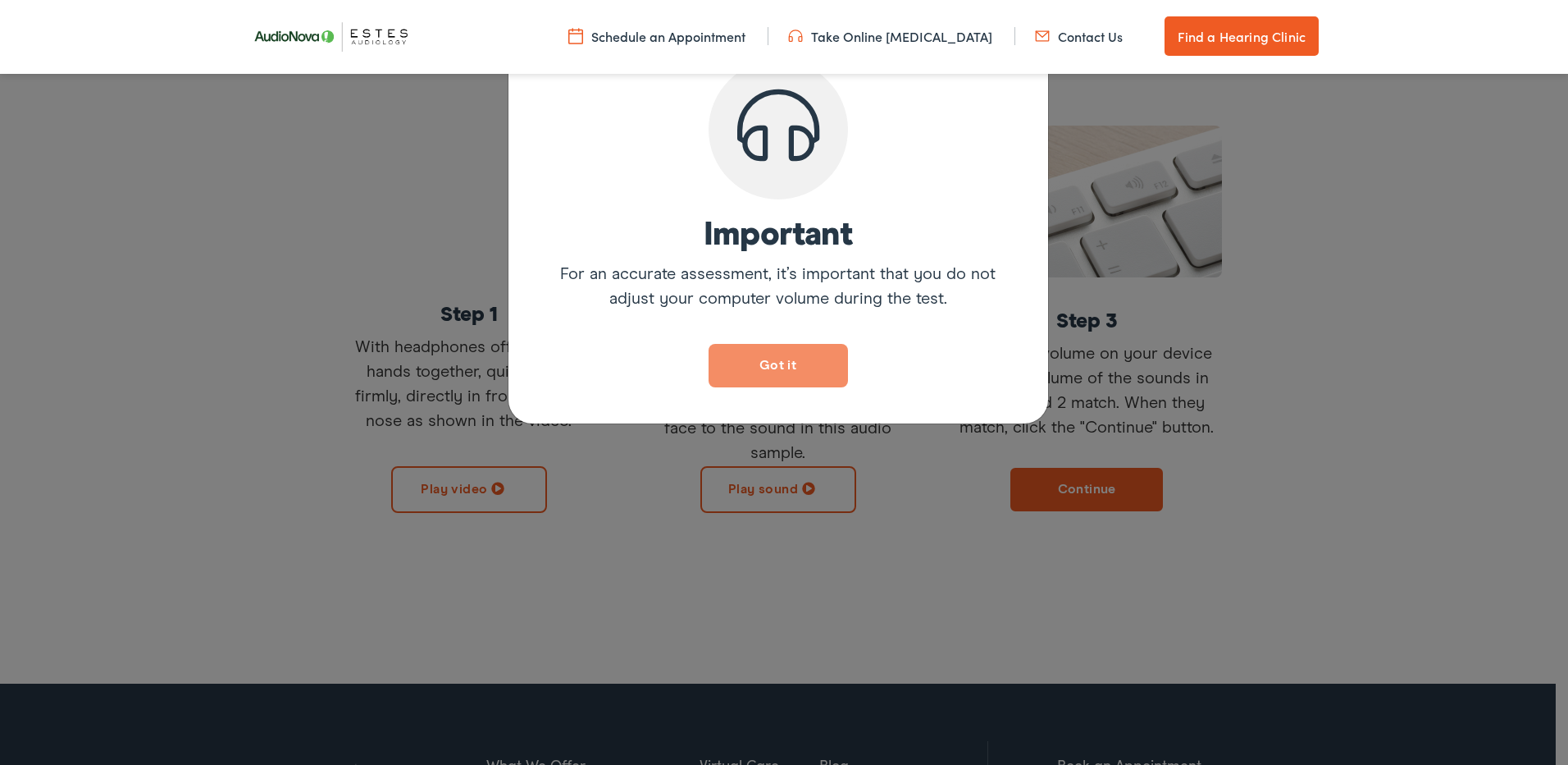
click at [790, 363] on button "Got it" at bounding box center [778, 365] width 139 height 43
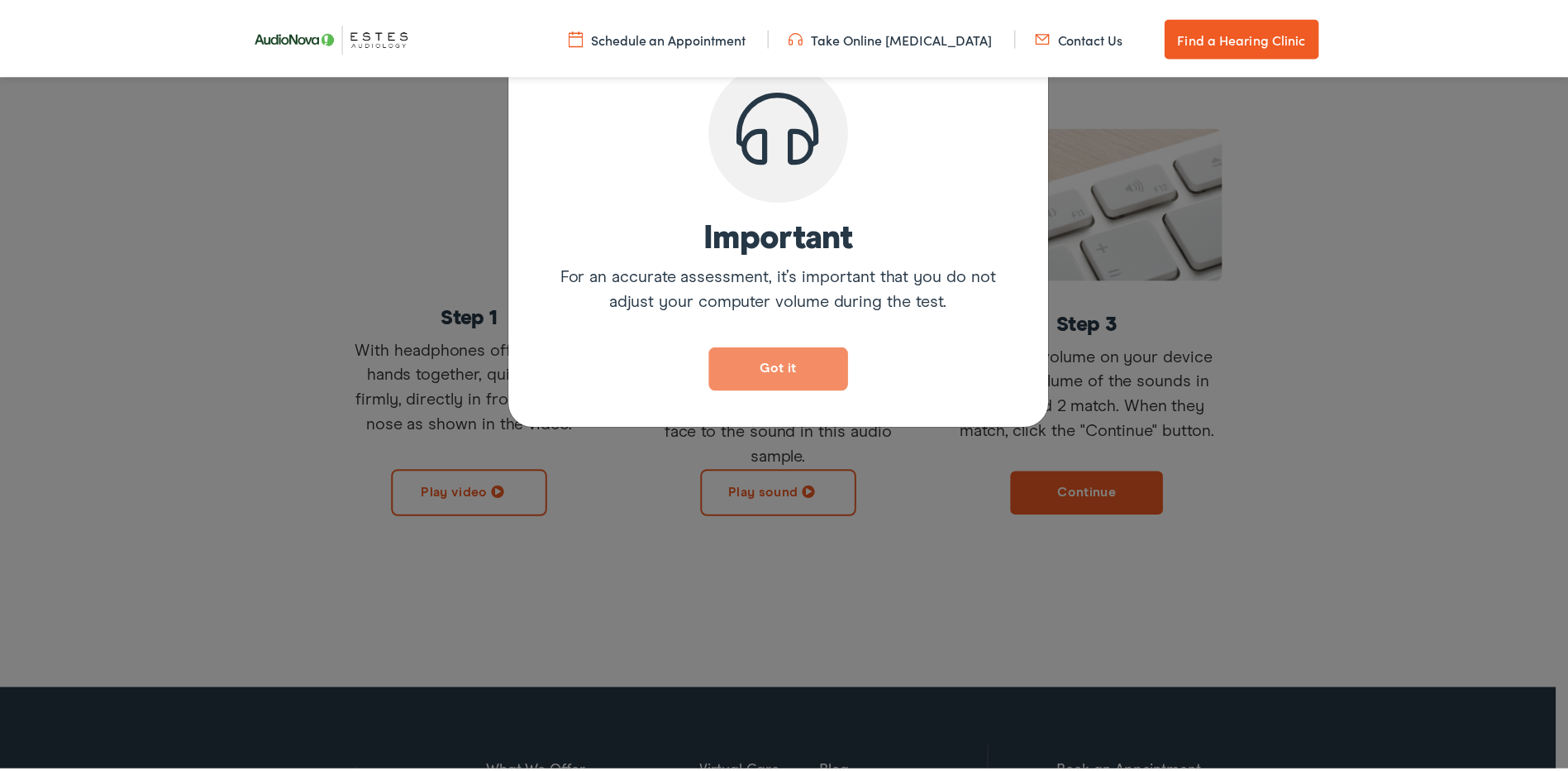
scroll to position [277, 0]
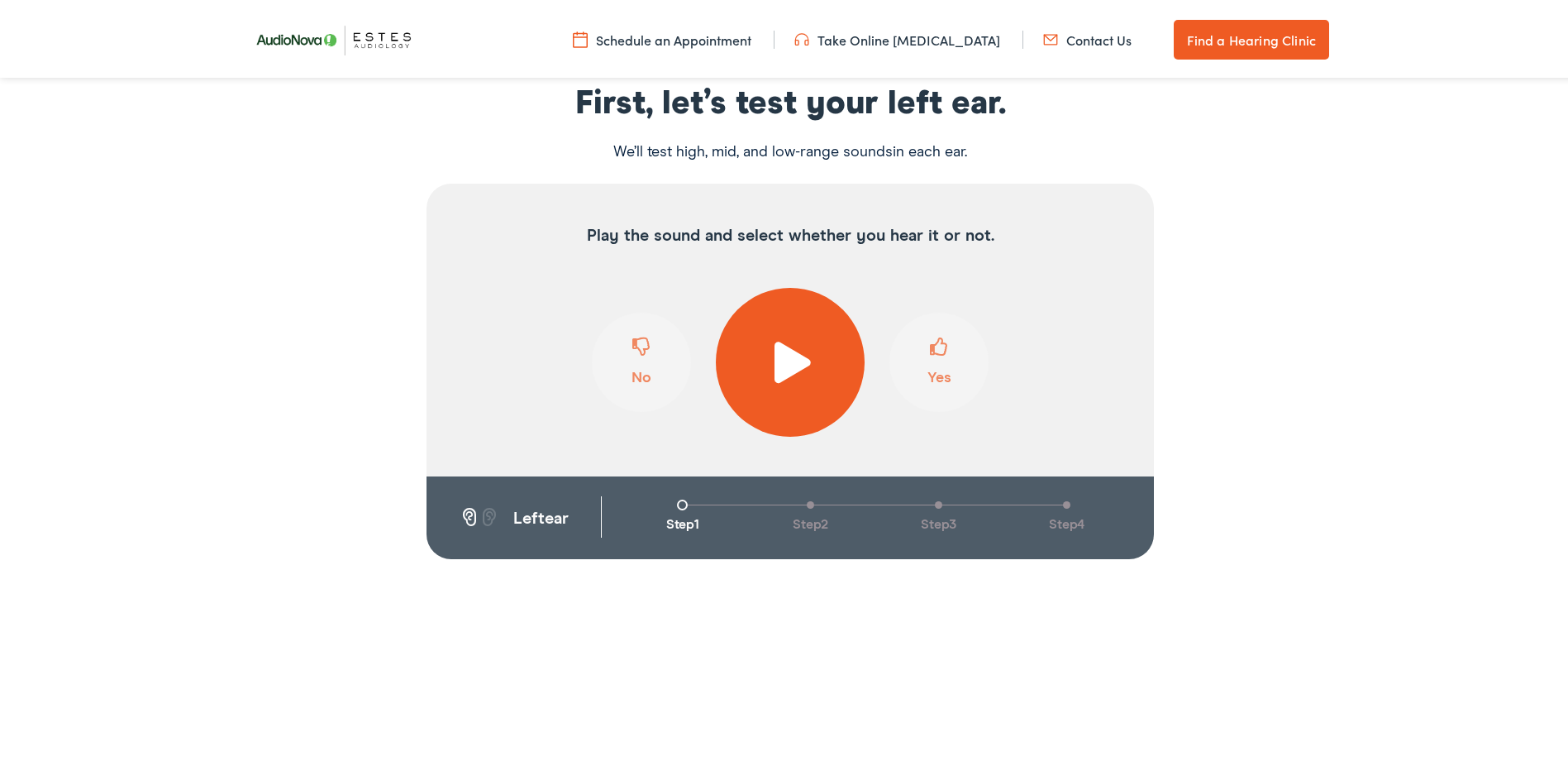
click at [782, 359] on span at bounding box center [791, 359] width 41 height 42
click at [937, 357] on span at bounding box center [939, 350] width 19 height 32
click at [929, 350] on span at bounding box center [939, 350] width 19 height 32
click at [643, 352] on span at bounding box center [641, 350] width 19 height 32
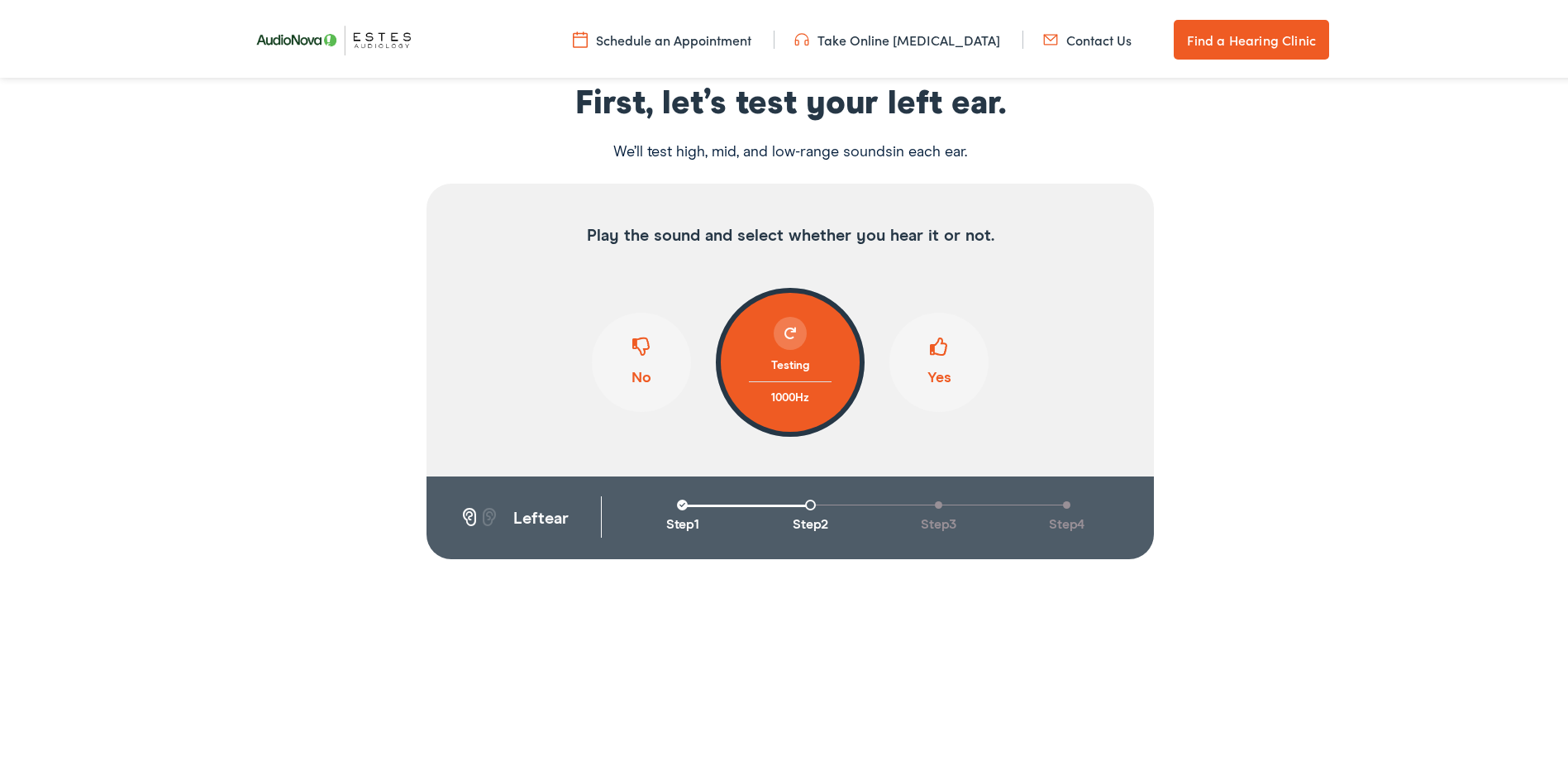
click at [946, 352] on button "Yes" at bounding box center [939, 359] width 99 height 99
click at [931, 350] on span at bounding box center [939, 350] width 19 height 32
click at [944, 351] on button "Yes" at bounding box center [939, 359] width 99 height 99
click at [643, 335] on span at bounding box center [641, 350] width 19 height 32
click at [929, 349] on span at bounding box center [939, 350] width 19 height 32
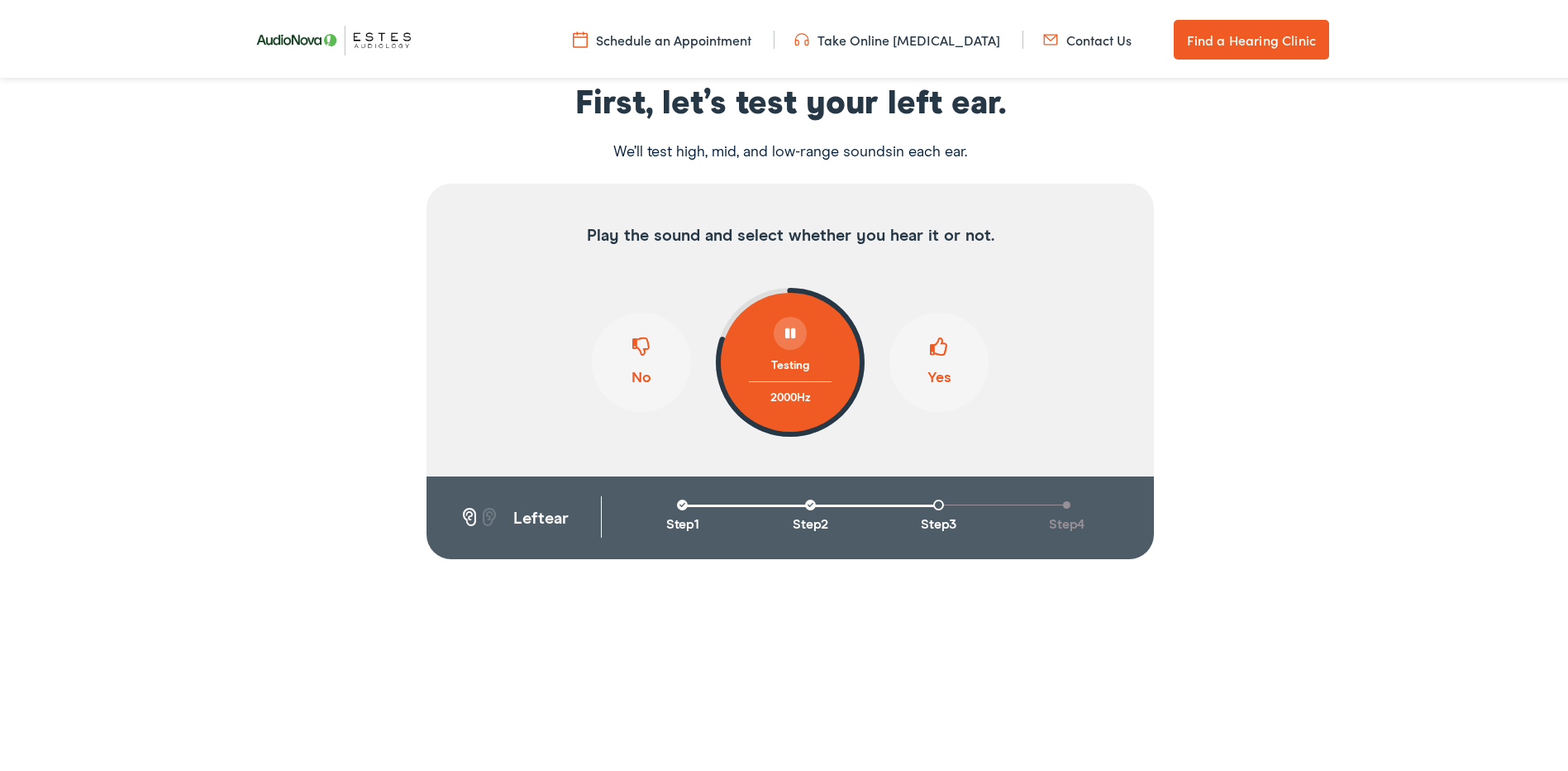
click at [940, 348] on span at bounding box center [939, 350] width 19 height 32
click at [932, 349] on span at bounding box center [939, 350] width 19 height 32
click at [933, 350] on span at bounding box center [939, 350] width 19 height 32
click at [640, 350] on span at bounding box center [641, 350] width 19 height 32
click at [638, 357] on span at bounding box center [641, 350] width 19 height 32
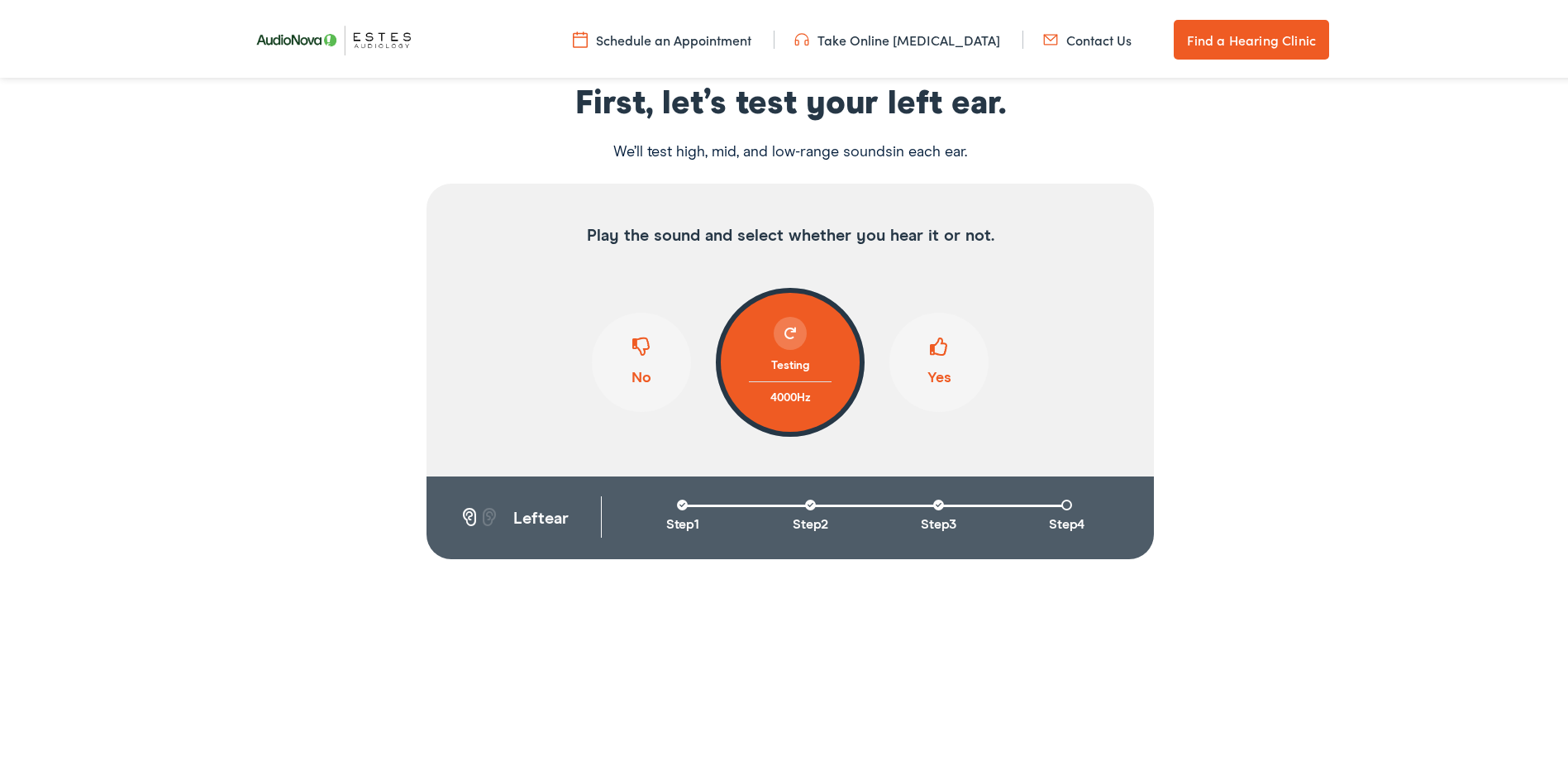
click at [929, 351] on span at bounding box center [939, 350] width 19 height 32
click at [632, 341] on span at bounding box center [641, 350] width 19 height 32
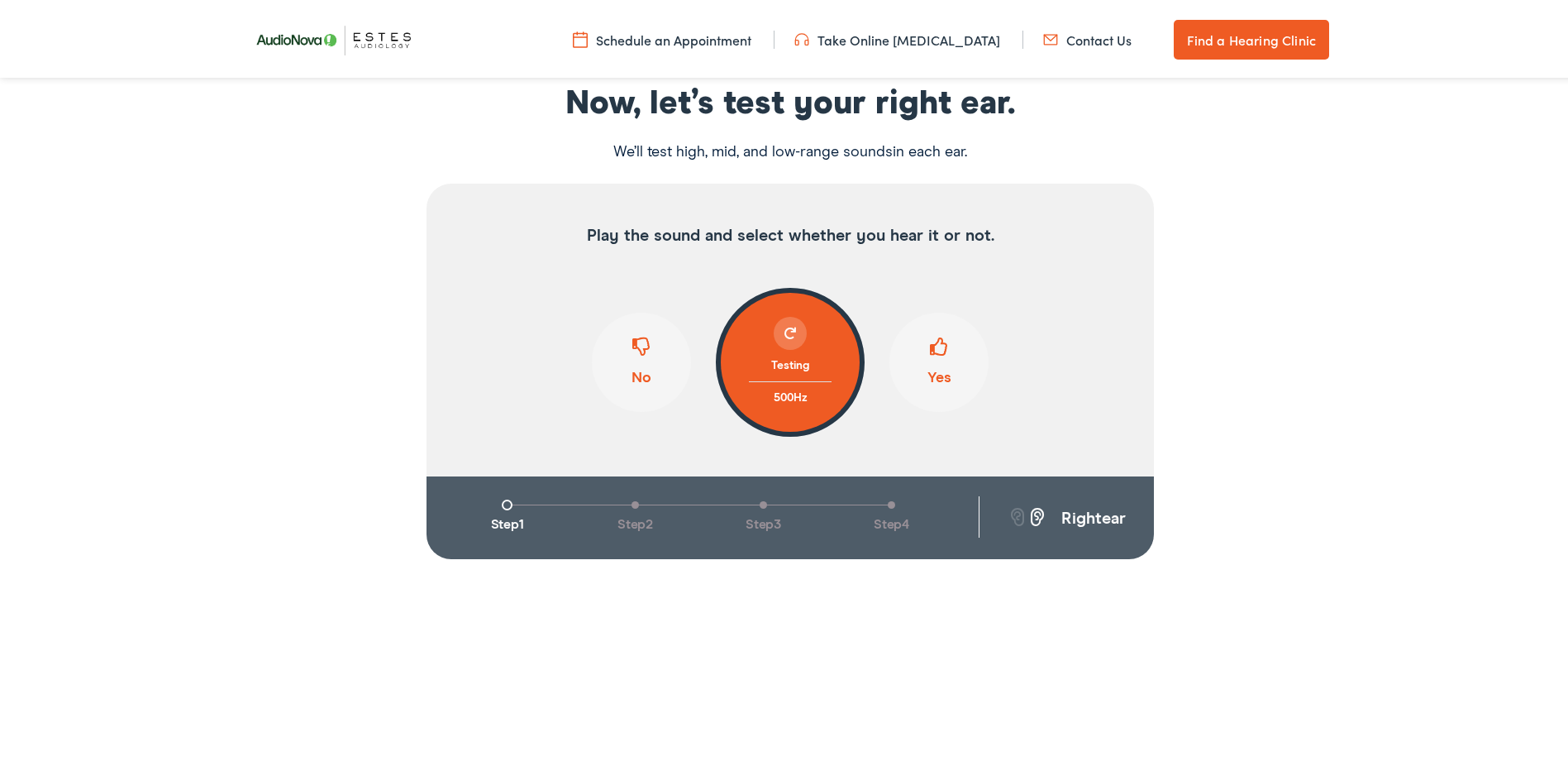
click at [934, 344] on span at bounding box center [939, 350] width 19 height 32
click at [937, 346] on span at bounding box center [939, 350] width 19 height 32
click at [639, 347] on span at bounding box center [641, 350] width 19 height 32
click at [929, 339] on span at bounding box center [939, 350] width 19 height 32
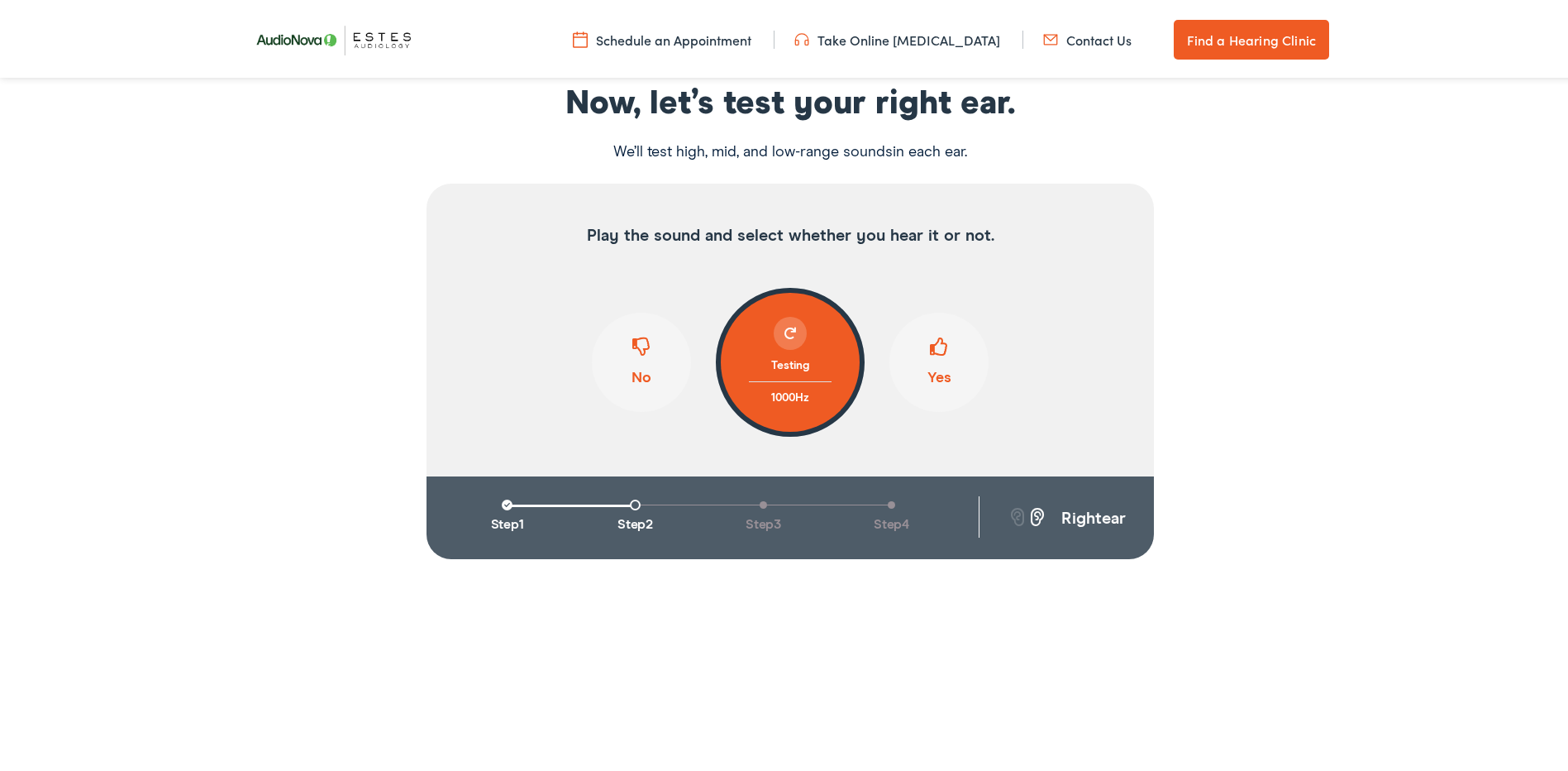
click at [932, 348] on span at bounding box center [939, 350] width 19 height 32
click at [944, 345] on button "Yes" at bounding box center [939, 359] width 99 height 99
click at [929, 340] on span at bounding box center [939, 350] width 19 height 32
click at [937, 338] on span at bounding box center [939, 350] width 19 height 32
click at [929, 352] on span at bounding box center [939, 350] width 19 height 32
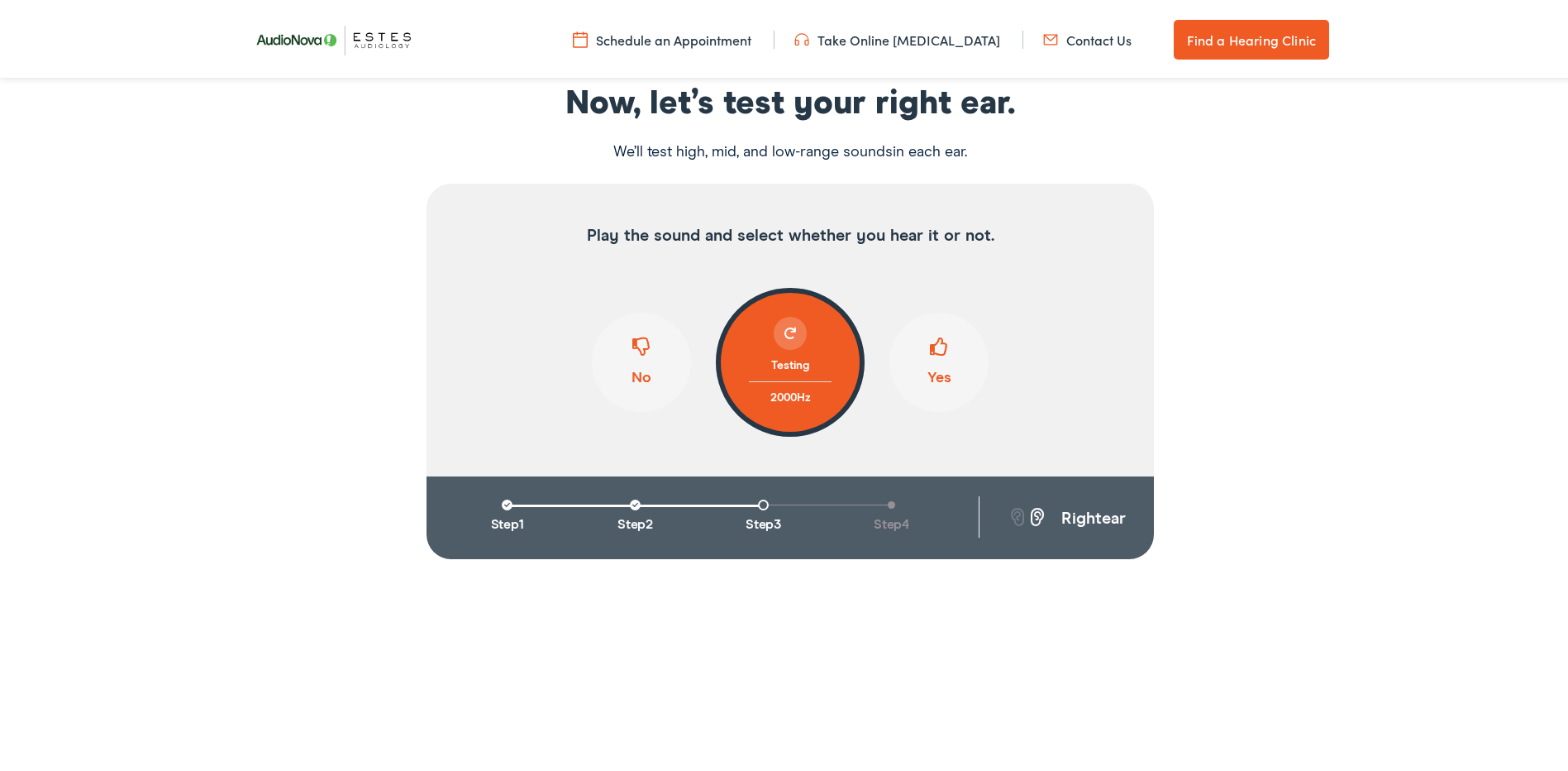
click at [931, 346] on span at bounding box center [939, 350] width 19 height 32
click at [944, 346] on button "Yes" at bounding box center [939, 359] width 99 height 99
click at [636, 353] on span at bounding box center [641, 350] width 19 height 32
click at [641, 350] on span at bounding box center [641, 350] width 19 height 32
click at [632, 341] on span at bounding box center [641, 350] width 19 height 32
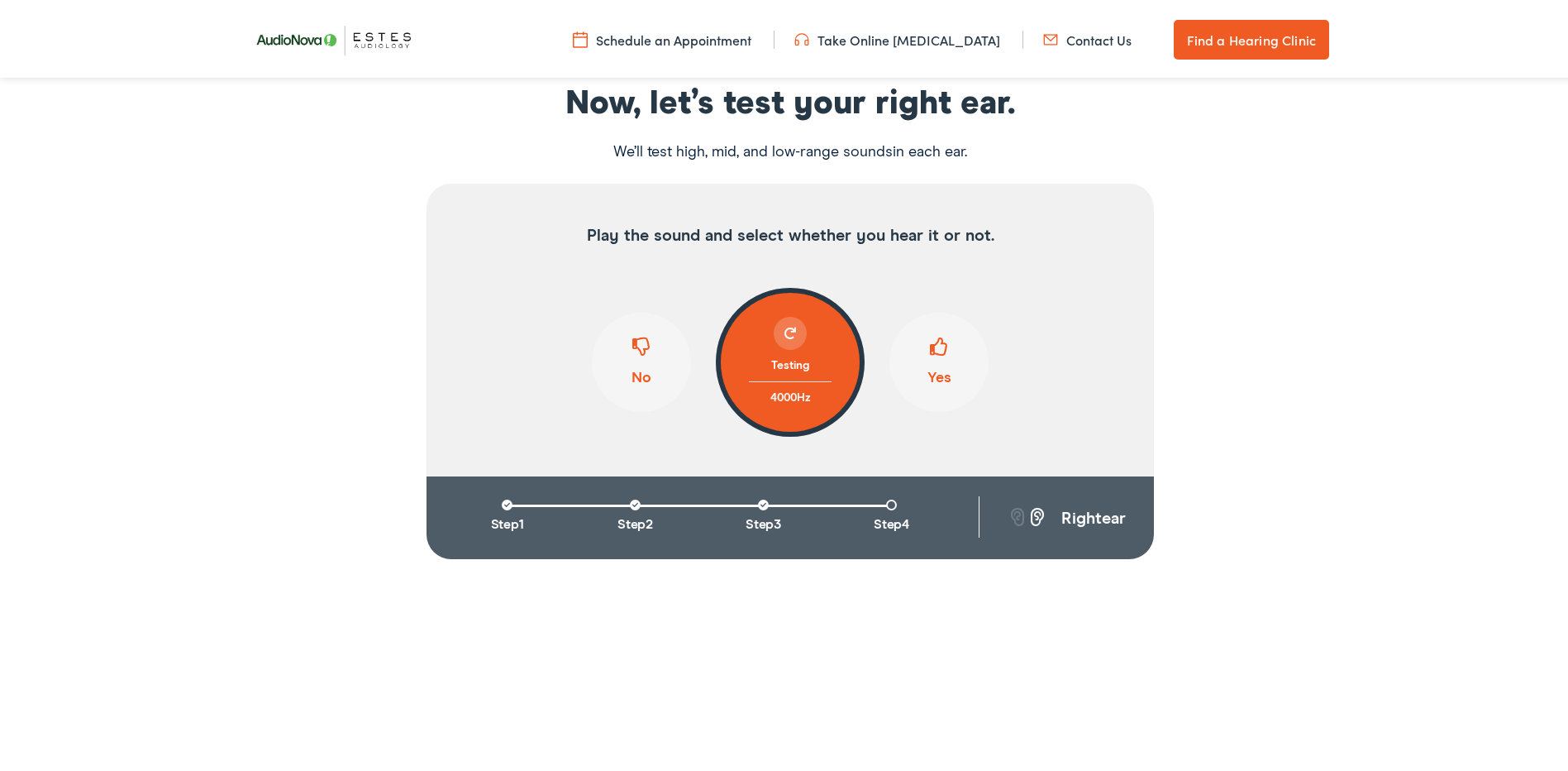
click at [632, 359] on span at bounding box center [641, 350] width 19 height 32
click at [929, 350] on span at bounding box center [939, 350] width 19 height 32
click at [940, 350] on span at bounding box center [939, 350] width 19 height 32
click at [632, 338] on span at bounding box center [641, 350] width 19 height 32
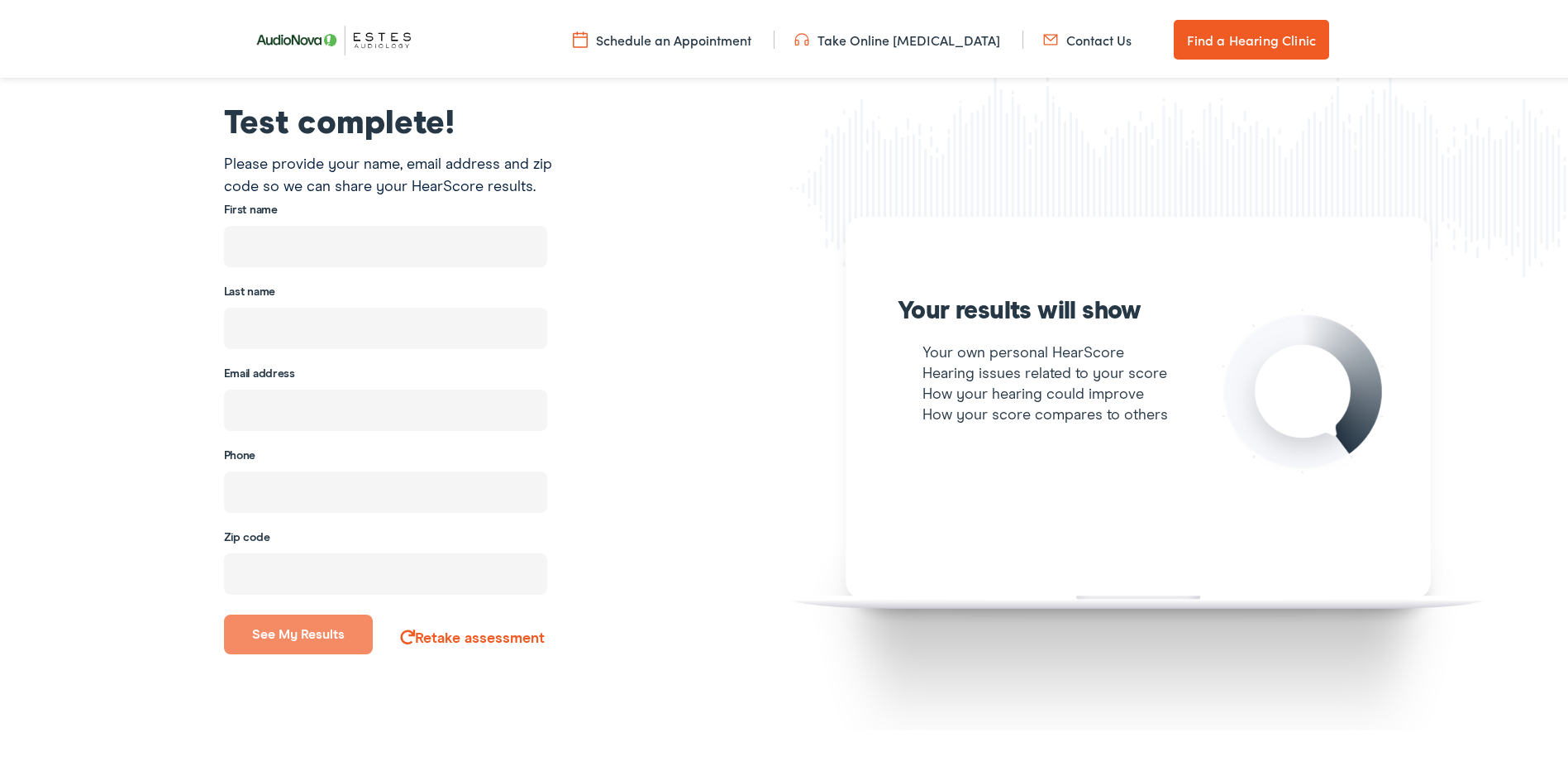
click at [438, 636] on link "Retake assessment" at bounding box center [473, 635] width 145 height 15
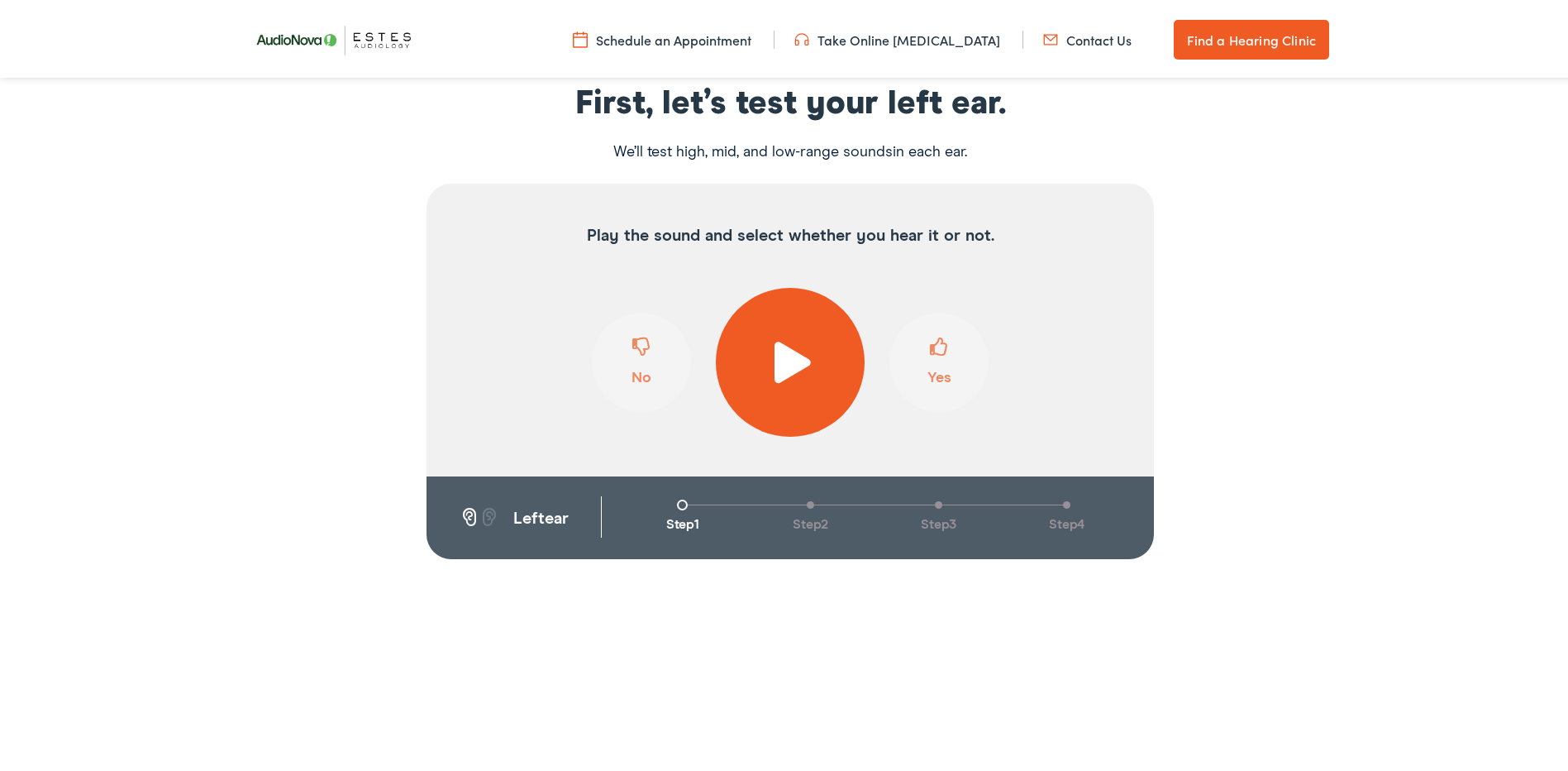
click at [779, 358] on span at bounding box center [791, 359] width 41 height 42
click at [938, 348] on span at bounding box center [939, 350] width 19 height 32
click at [929, 351] on span at bounding box center [939, 350] width 19 height 32
click at [929, 350] on span at bounding box center [939, 350] width 19 height 32
click at [643, 345] on span at bounding box center [641, 350] width 19 height 32
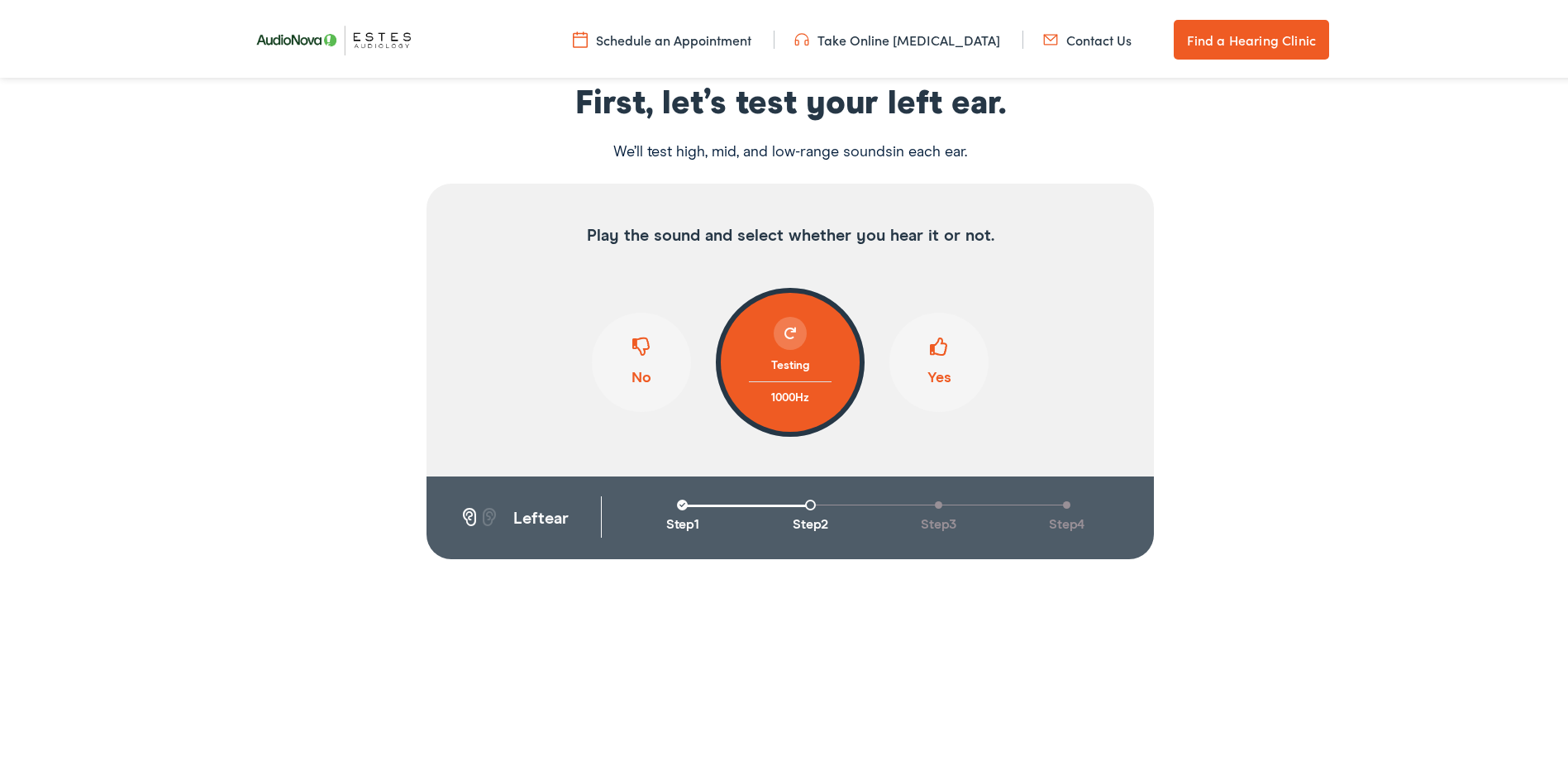
click at [941, 348] on span at bounding box center [939, 350] width 19 height 32
click at [929, 343] on span at bounding box center [939, 350] width 19 height 32
click at [921, 349] on button "Yes" at bounding box center [939, 359] width 99 height 99
click at [940, 347] on span at bounding box center [939, 350] width 19 height 32
click at [937, 351] on span at bounding box center [939, 350] width 19 height 32
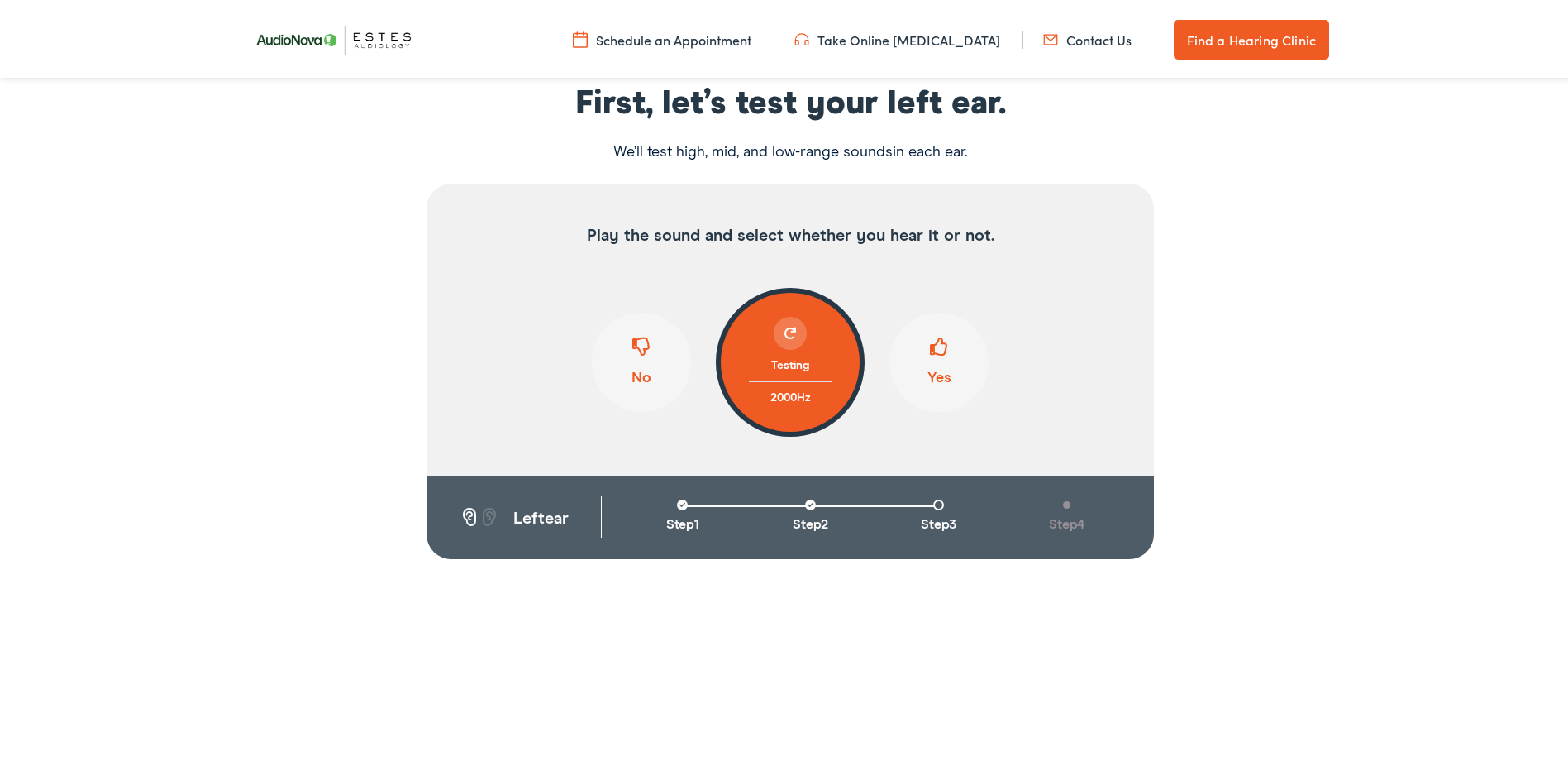
click at [929, 349] on span at bounding box center [939, 350] width 19 height 32
click at [943, 348] on button "Yes" at bounding box center [939, 359] width 99 height 99
click at [929, 346] on span at bounding box center [939, 350] width 19 height 32
click at [634, 335] on span at bounding box center [641, 350] width 19 height 32
click at [643, 340] on span at bounding box center [641, 350] width 19 height 32
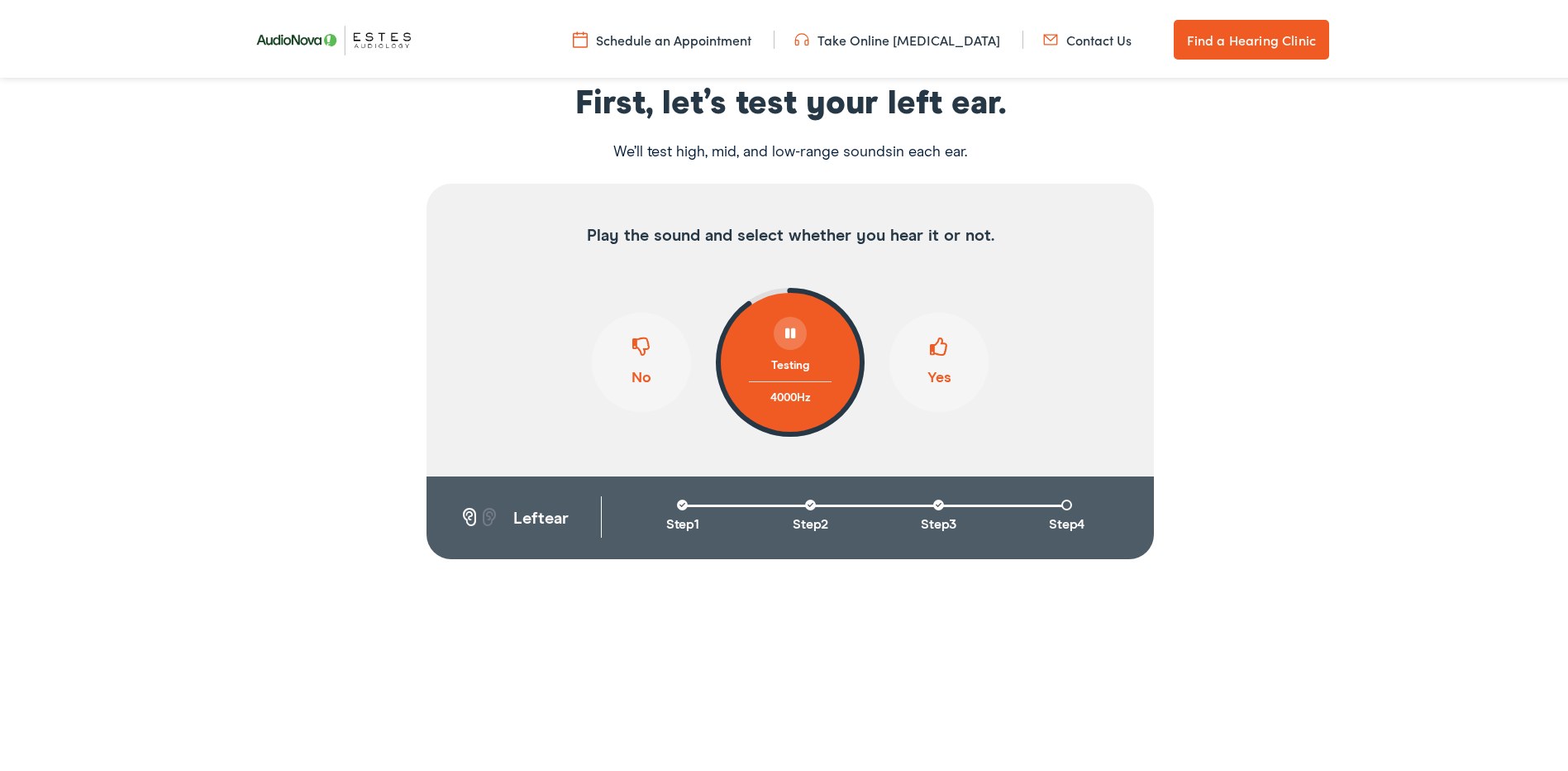
click at [929, 348] on span at bounding box center [939, 350] width 19 height 32
click at [634, 350] on span at bounding box center [641, 350] width 19 height 32
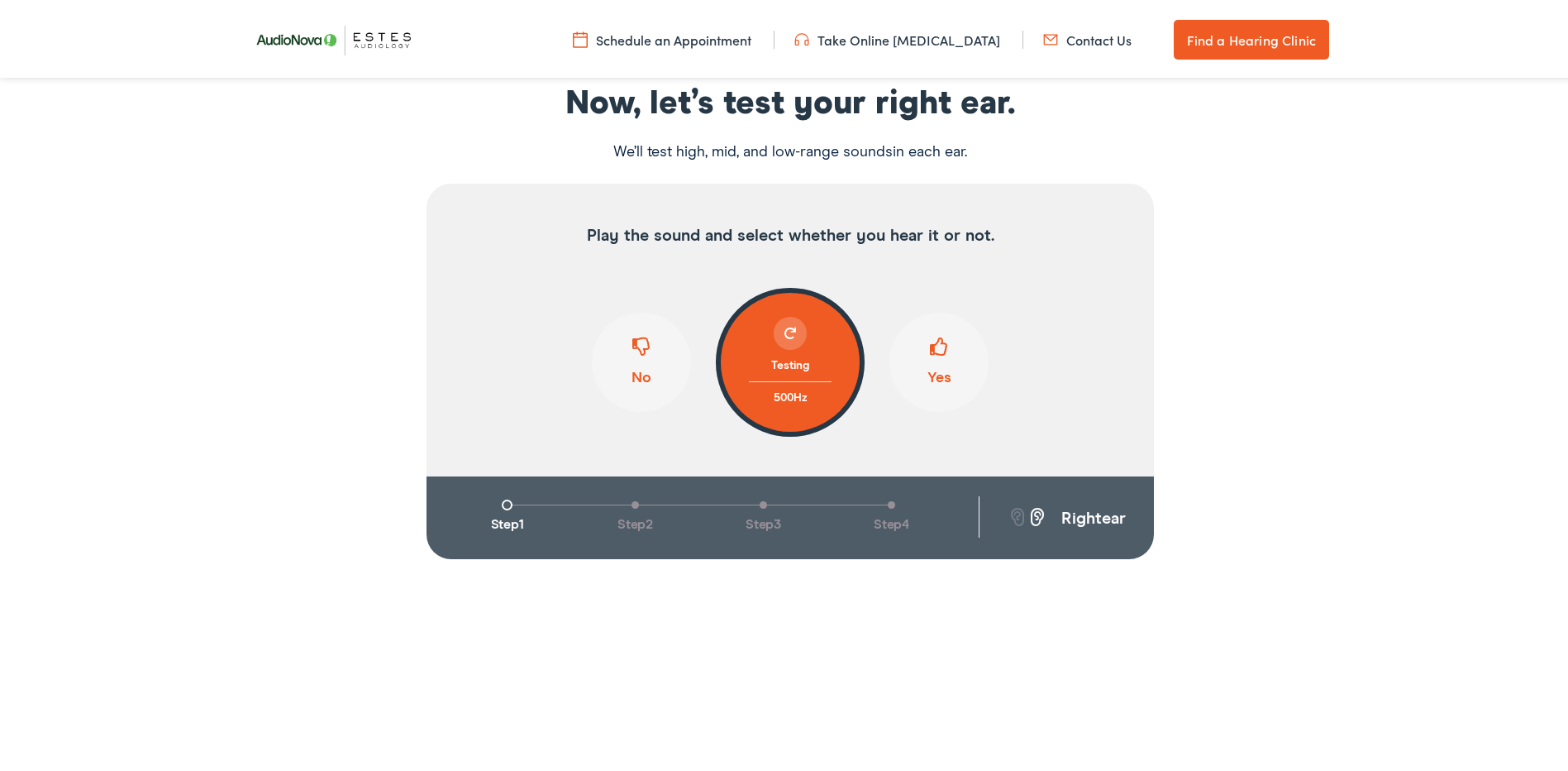
click at [929, 347] on span at bounding box center [939, 350] width 19 height 32
click at [943, 346] on button "Yes" at bounding box center [939, 359] width 99 height 99
click at [934, 352] on span at bounding box center [939, 350] width 19 height 32
click at [929, 349] on span at bounding box center [939, 350] width 19 height 32
click at [936, 343] on span at bounding box center [939, 350] width 19 height 32
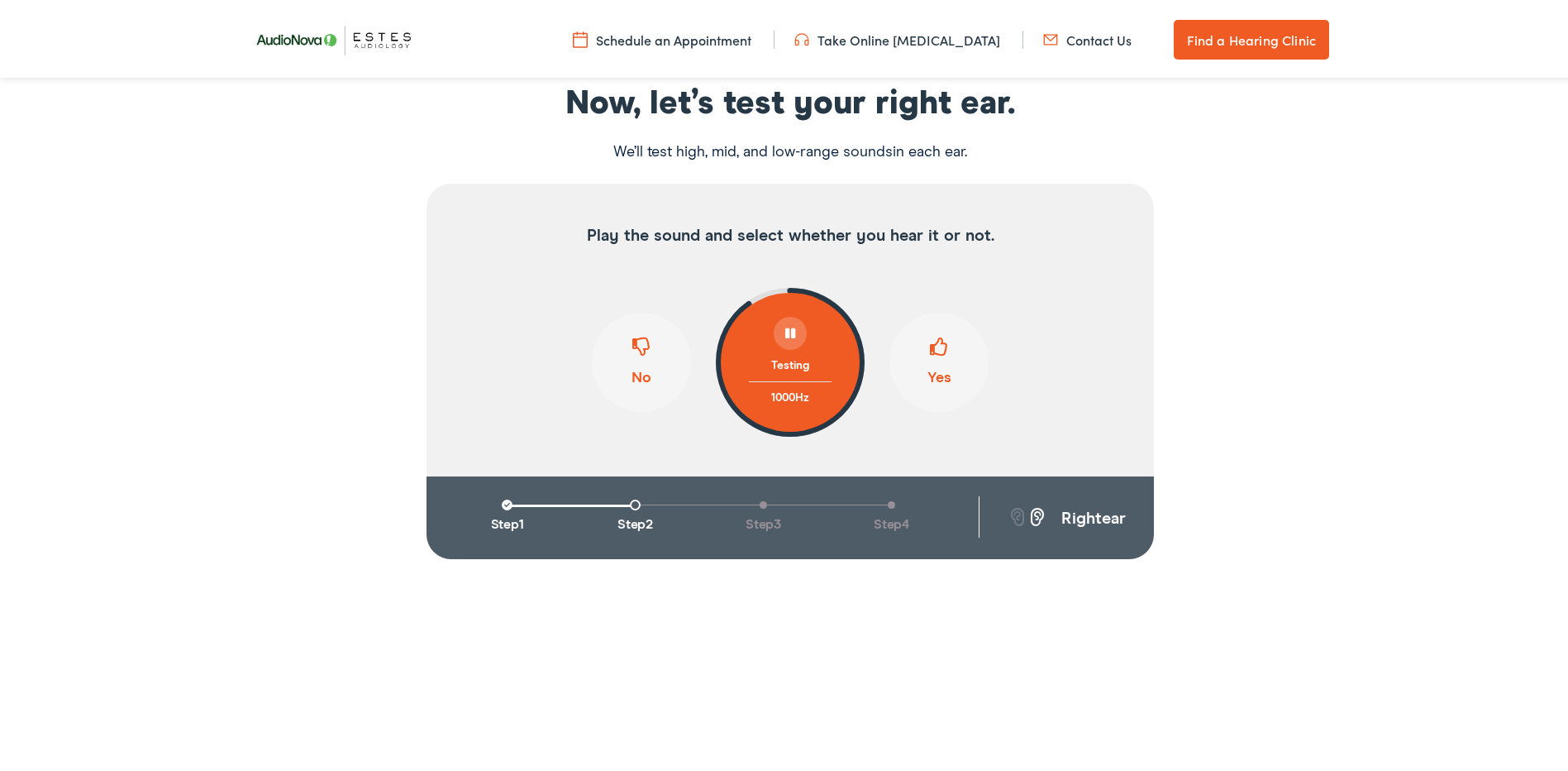
click at [936, 351] on span at bounding box center [939, 350] width 19 height 32
click at [932, 348] on span at bounding box center [939, 350] width 19 height 32
click at [939, 345] on span at bounding box center [939, 350] width 19 height 32
click at [929, 341] on span at bounding box center [939, 350] width 19 height 32
click at [949, 348] on button "Yes" at bounding box center [939, 359] width 99 height 99
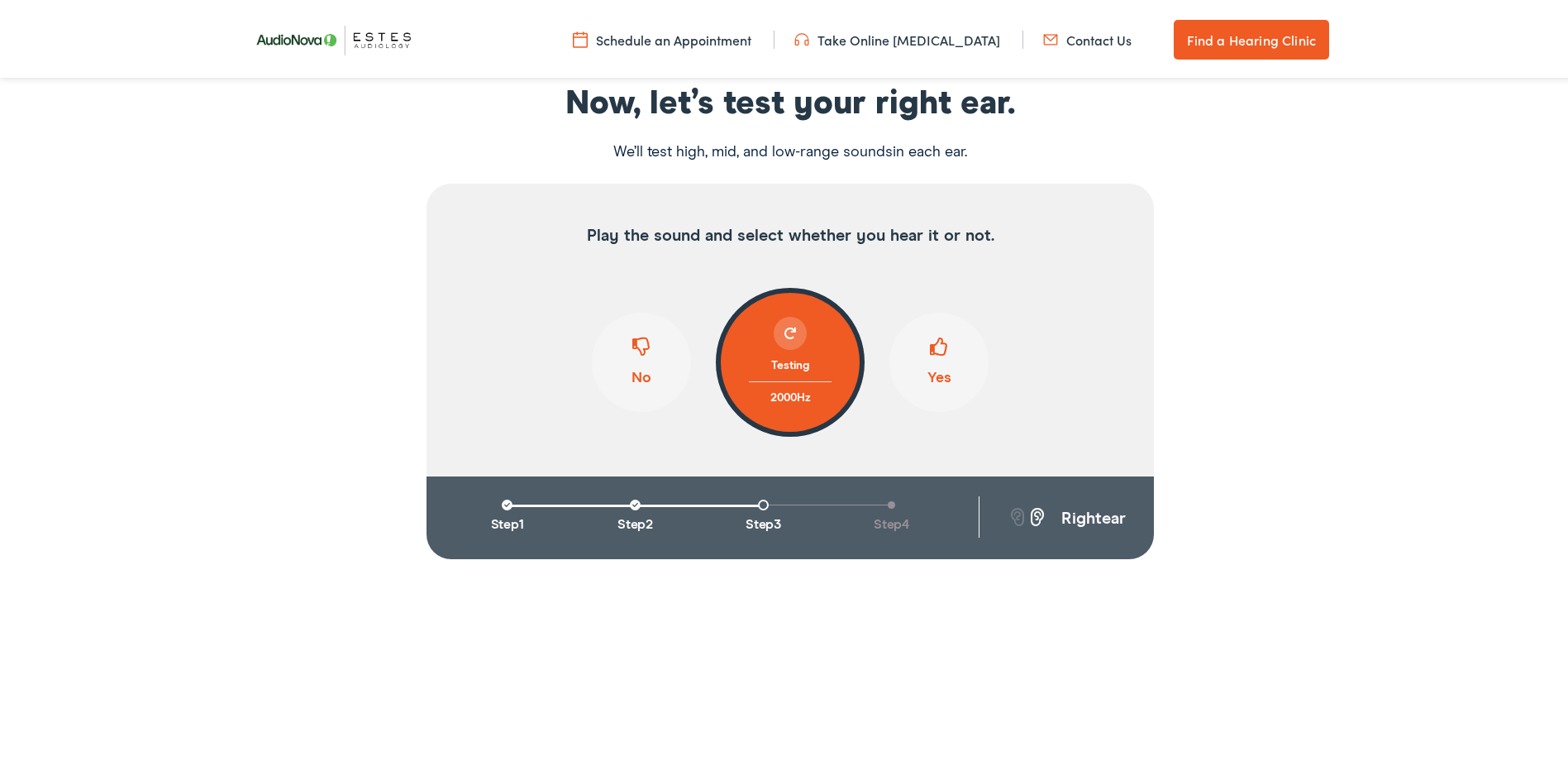
click at [929, 349] on span at bounding box center [939, 350] width 19 height 32
click at [932, 347] on span at bounding box center [939, 350] width 19 height 32
click at [640, 347] on span at bounding box center [641, 350] width 19 height 32
click at [632, 350] on span at bounding box center [641, 350] width 19 height 32
click at [636, 346] on span at bounding box center [641, 350] width 19 height 32
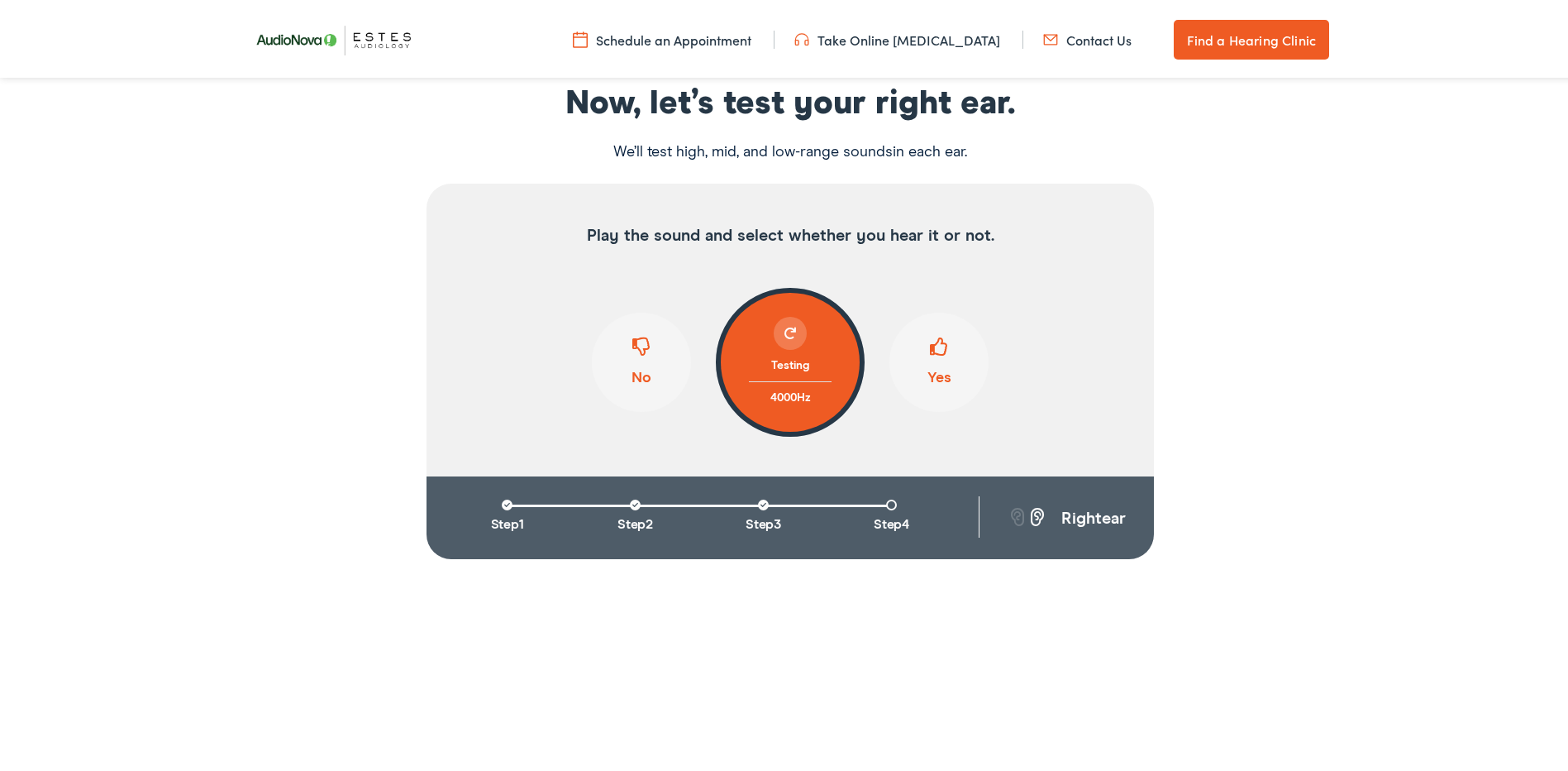
click at [638, 343] on span at bounding box center [641, 350] width 19 height 32
click at [929, 350] on span at bounding box center [939, 350] width 19 height 32
click at [635, 352] on span at bounding box center [641, 350] width 19 height 32
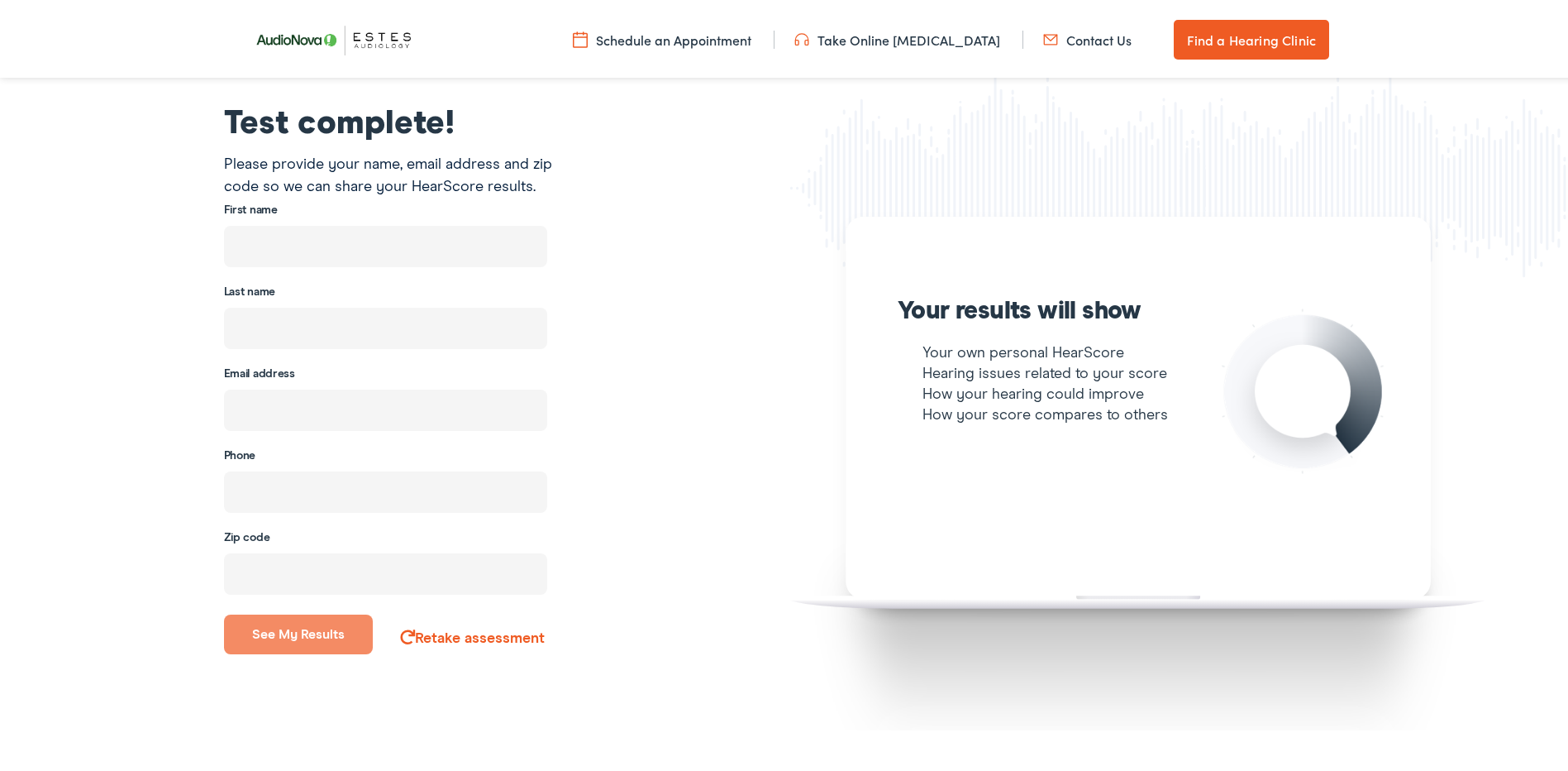
click at [272, 294] on label "Last name" at bounding box center [249, 289] width 51 height 14
click at [275, 205] on div "First name" at bounding box center [385, 229] width 348 height 69
drag, startPoint x: 256, startPoint y: 253, endPoint x: 262, endPoint y: 244, distance: 10.8
click at [256, 250] on input "text" at bounding box center [385, 242] width 323 height 42
type input "Dale"
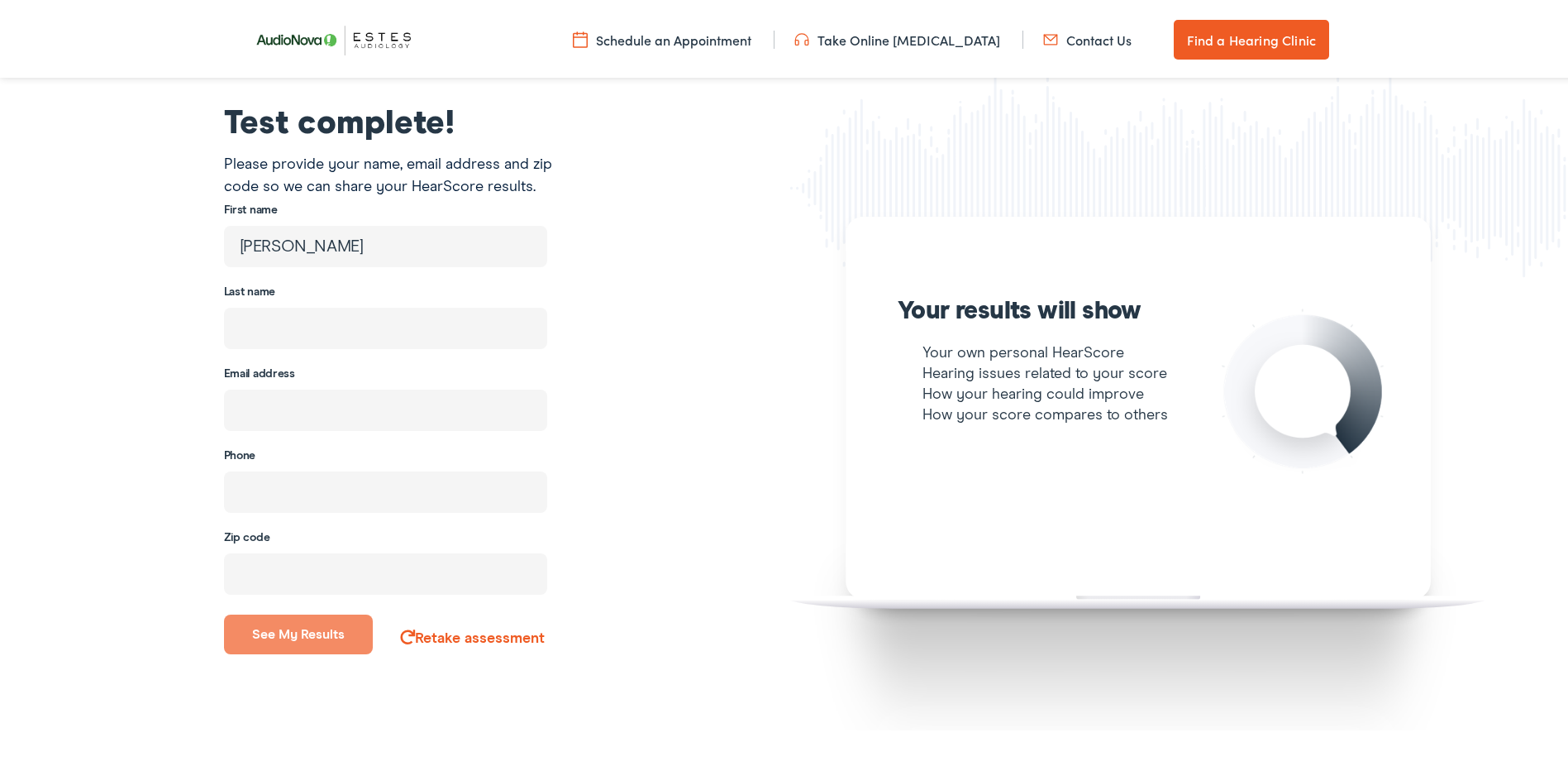
type input "Bynum"
type input "dalevickie68@gmail.com"
type input "(830) 660-6037"
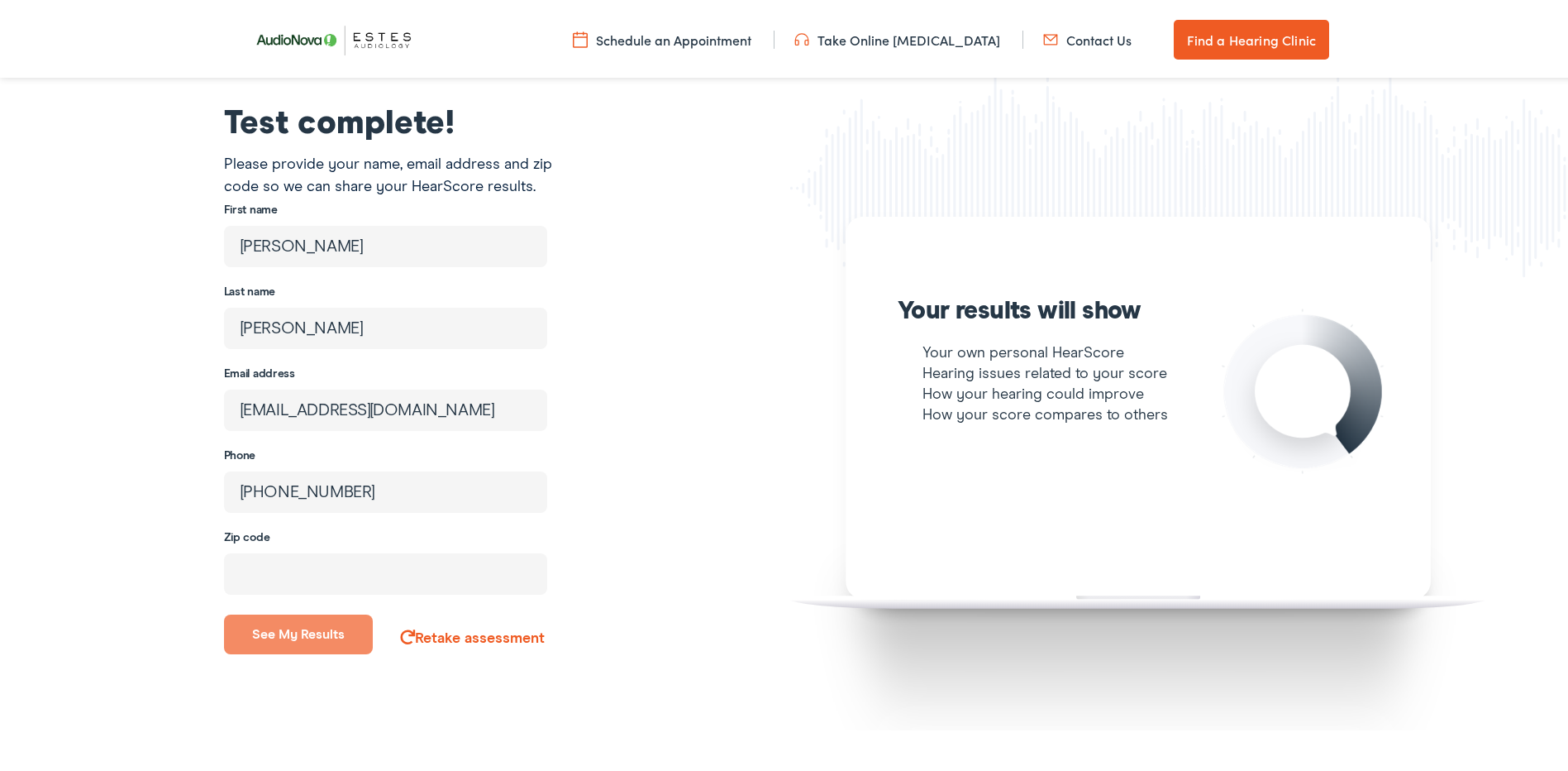
type input "78132"
click at [305, 631] on button "See my results" at bounding box center [298, 631] width 149 height 40
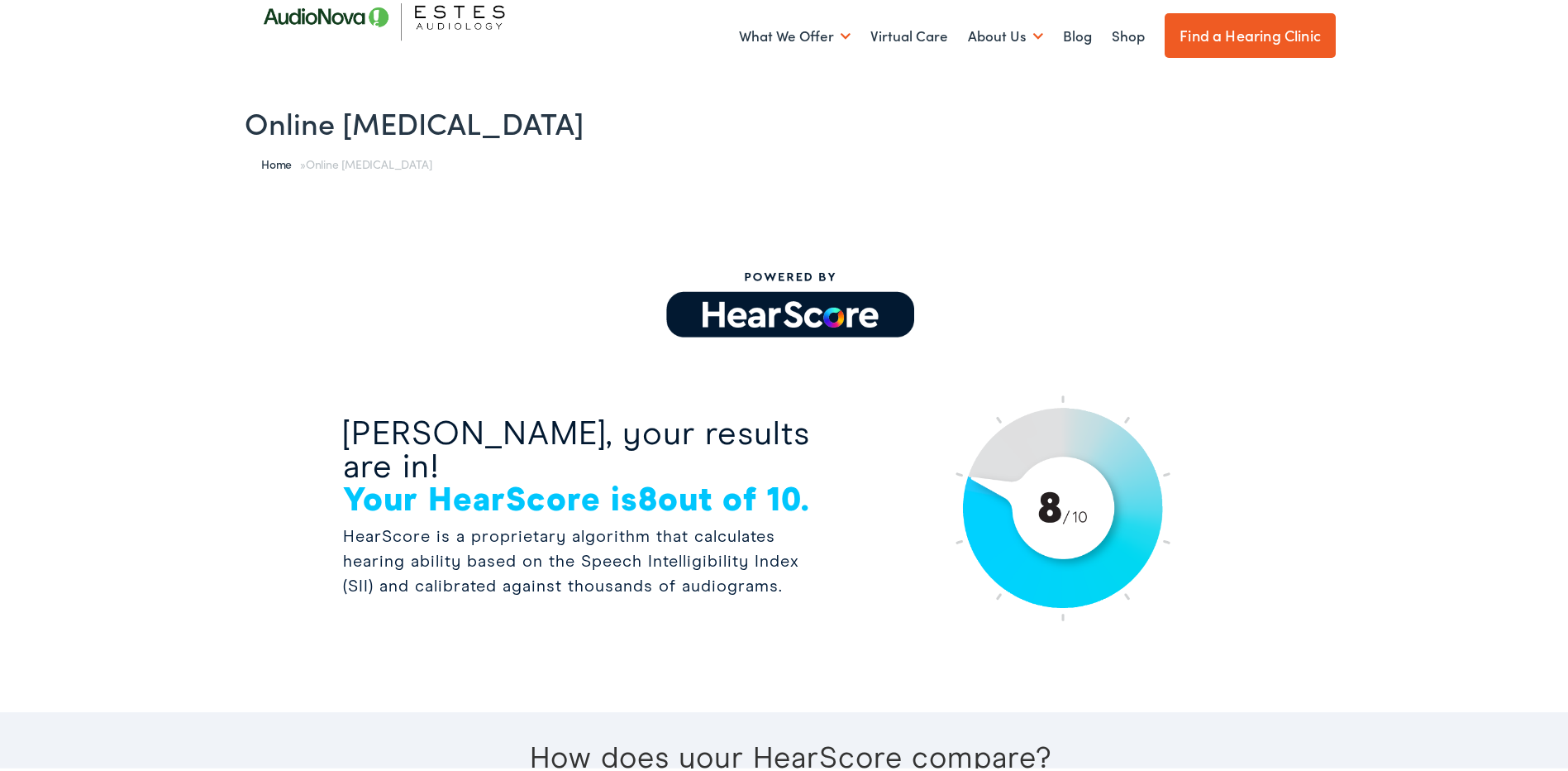
scroll to position [0, 0]
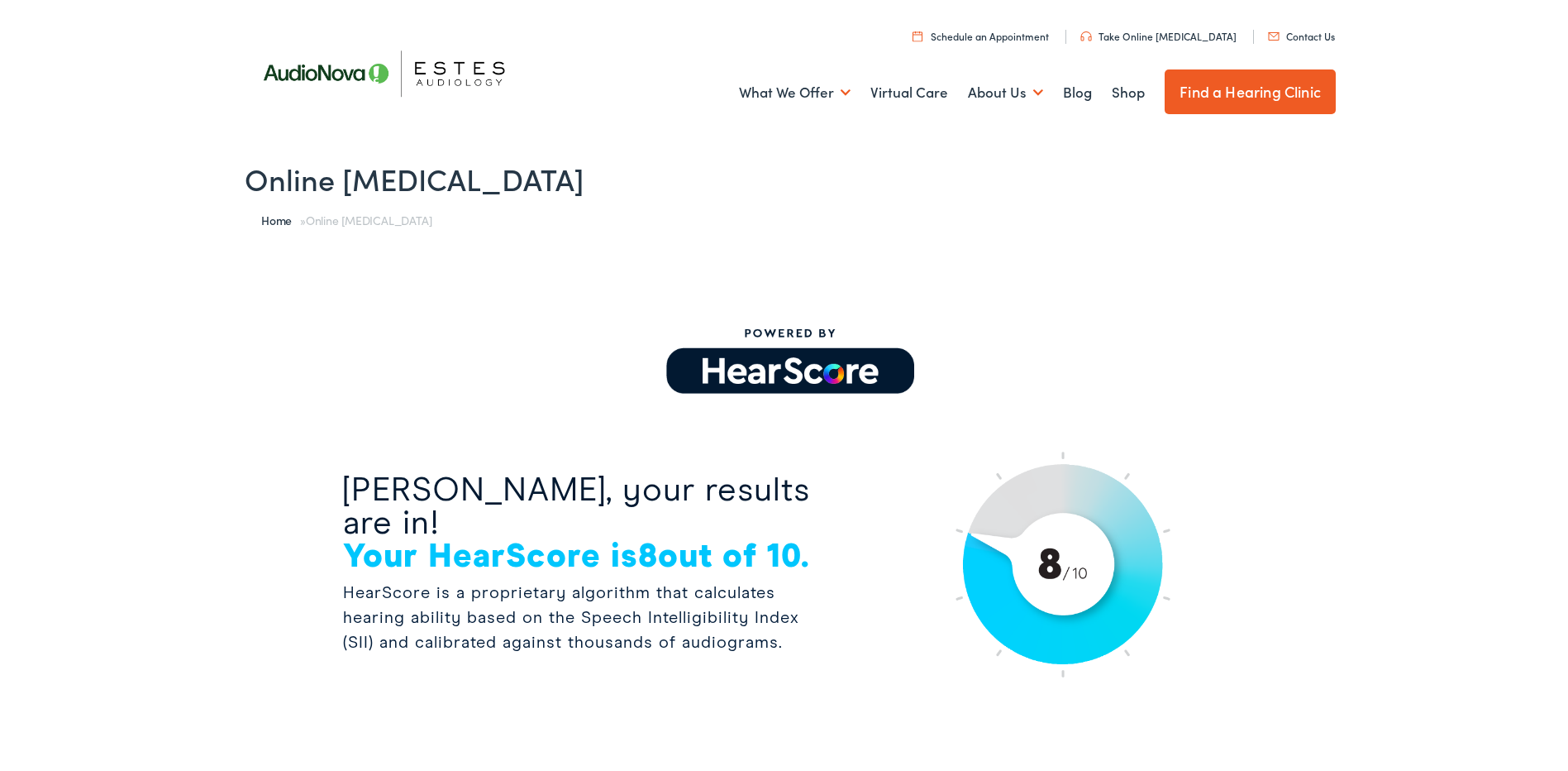
click at [1160, 33] on link "Take Online [MEDICAL_DATA]" at bounding box center [1158, 33] width 156 height 14
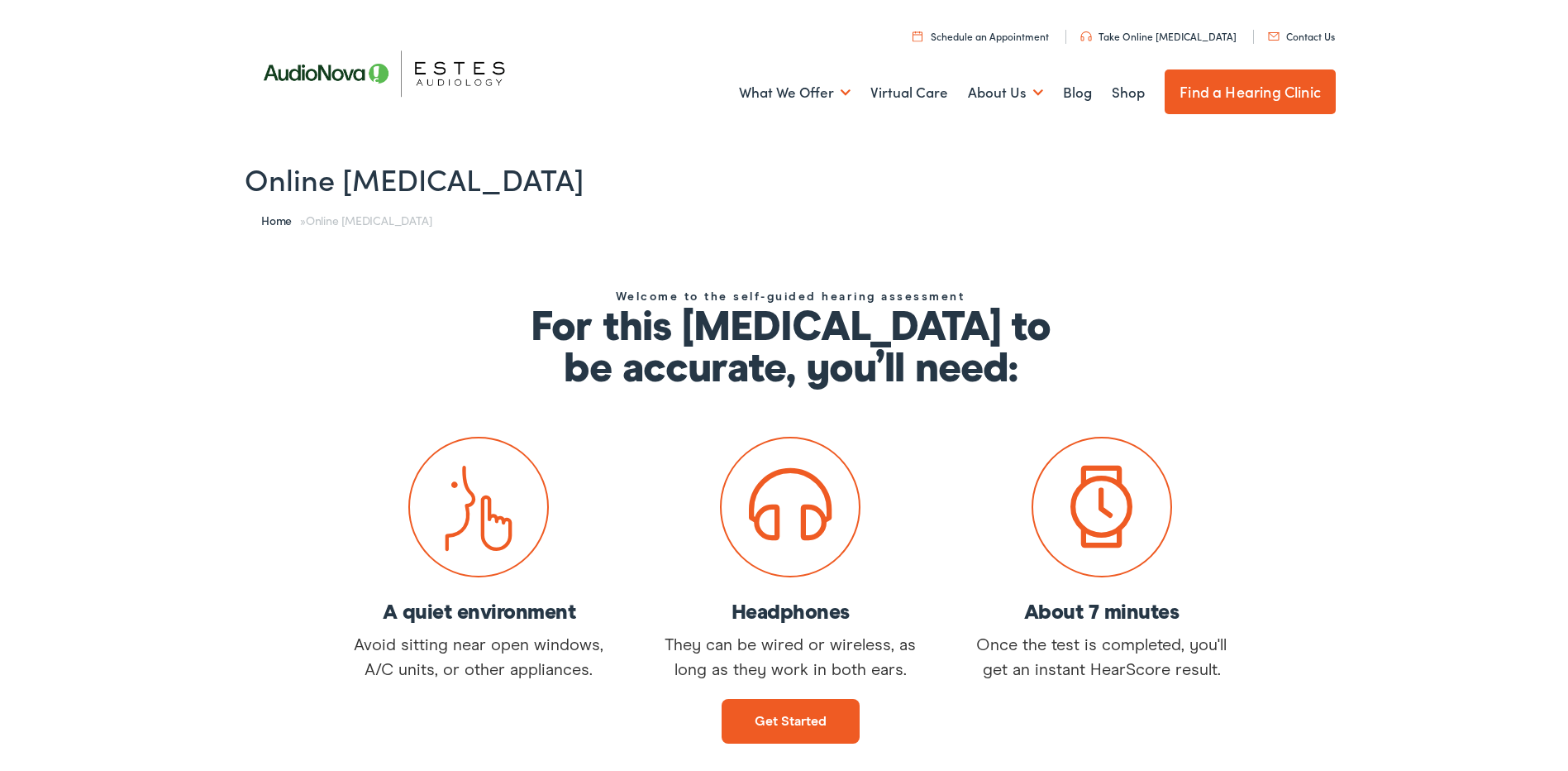
click at [771, 711] on link "Get started" at bounding box center [790, 718] width 138 height 45
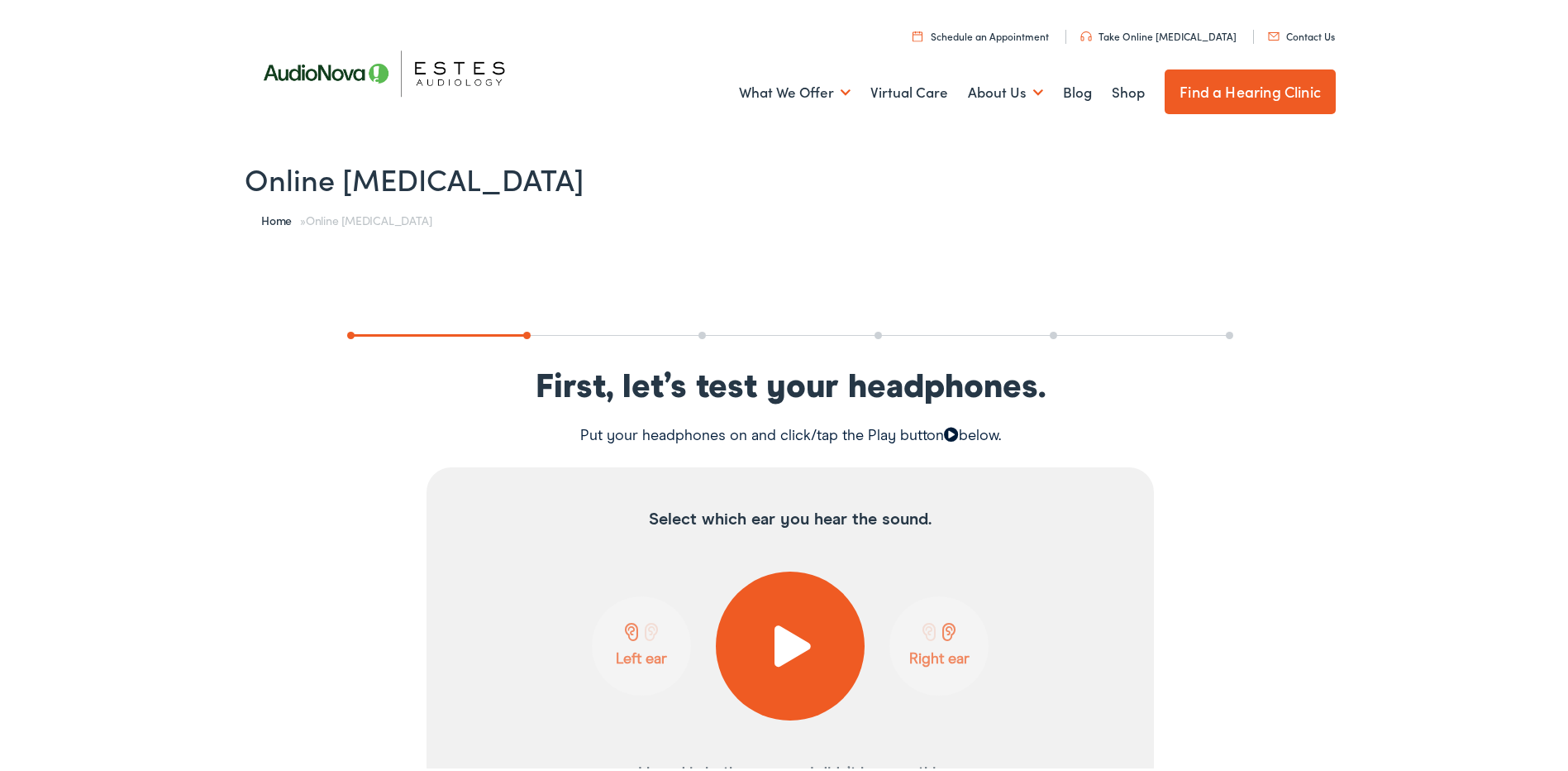
click at [784, 636] on span at bounding box center [791, 642] width 41 height 42
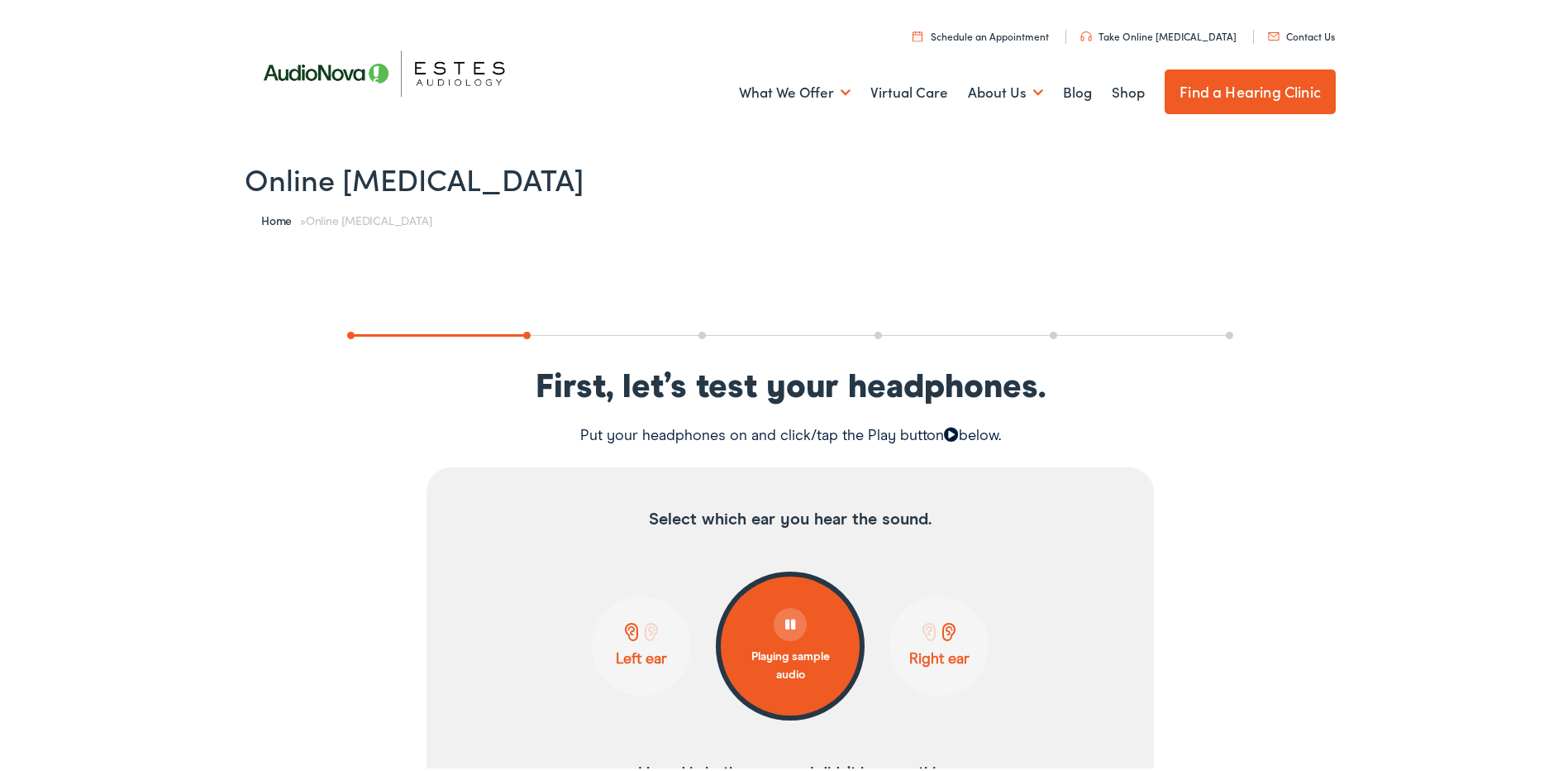
click at [636, 655] on p "Left ear" at bounding box center [641, 656] width 89 height 19
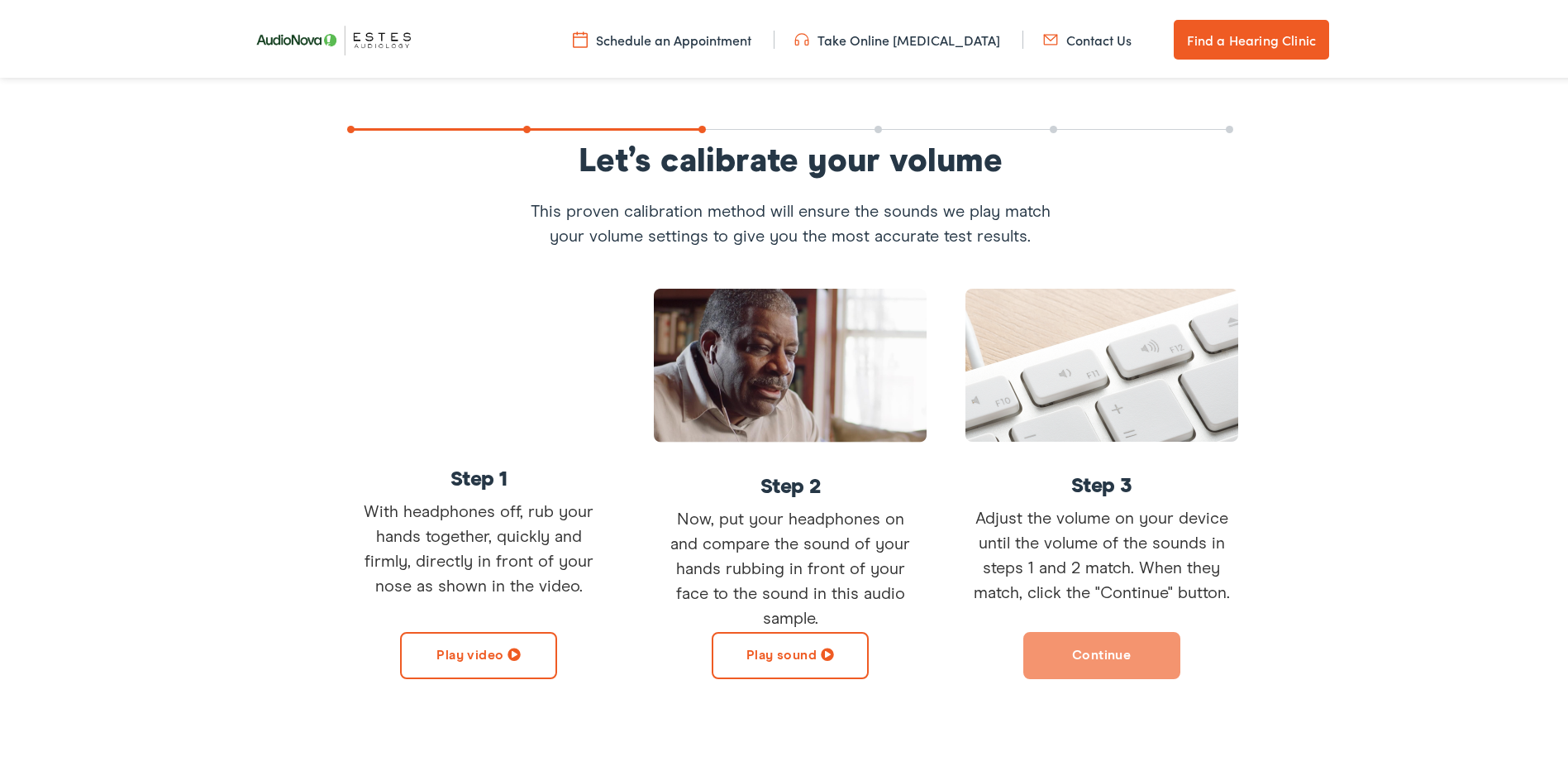
scroll to position [248, 0]
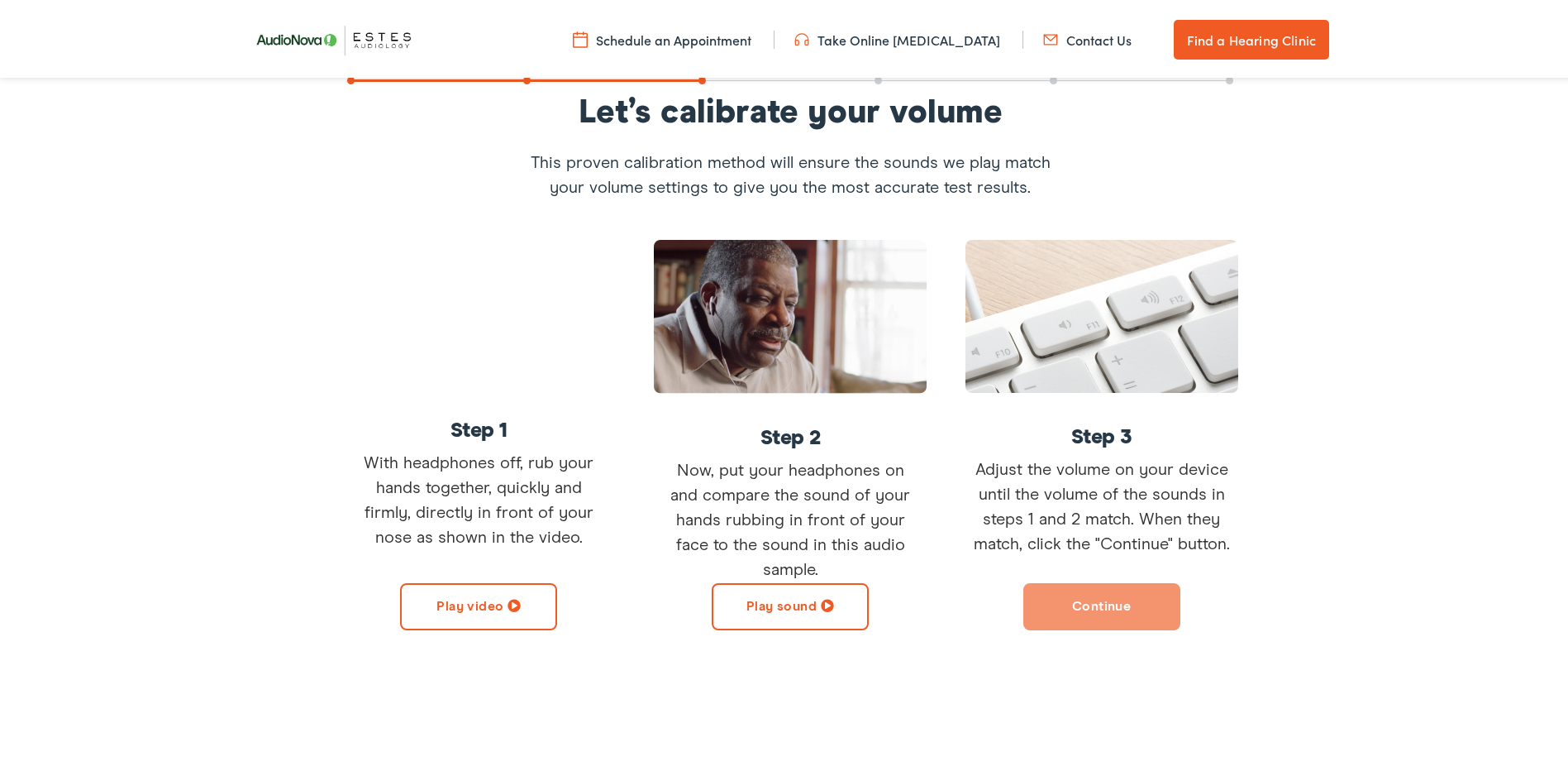
click at [809, 598] on button "Play sound" at bounding box center [789, 603] width 157 height 47
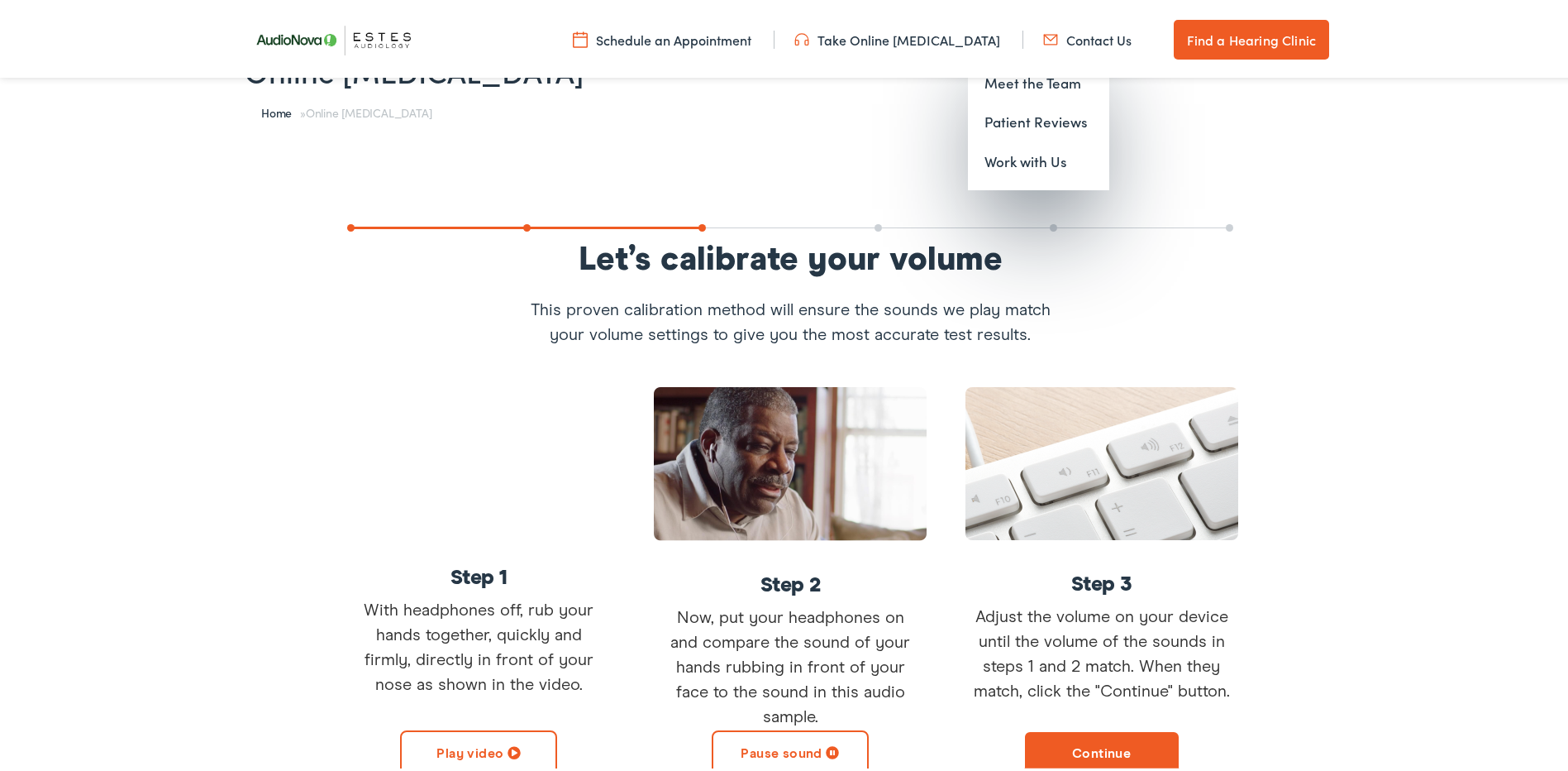
scroll to position [0, 0]
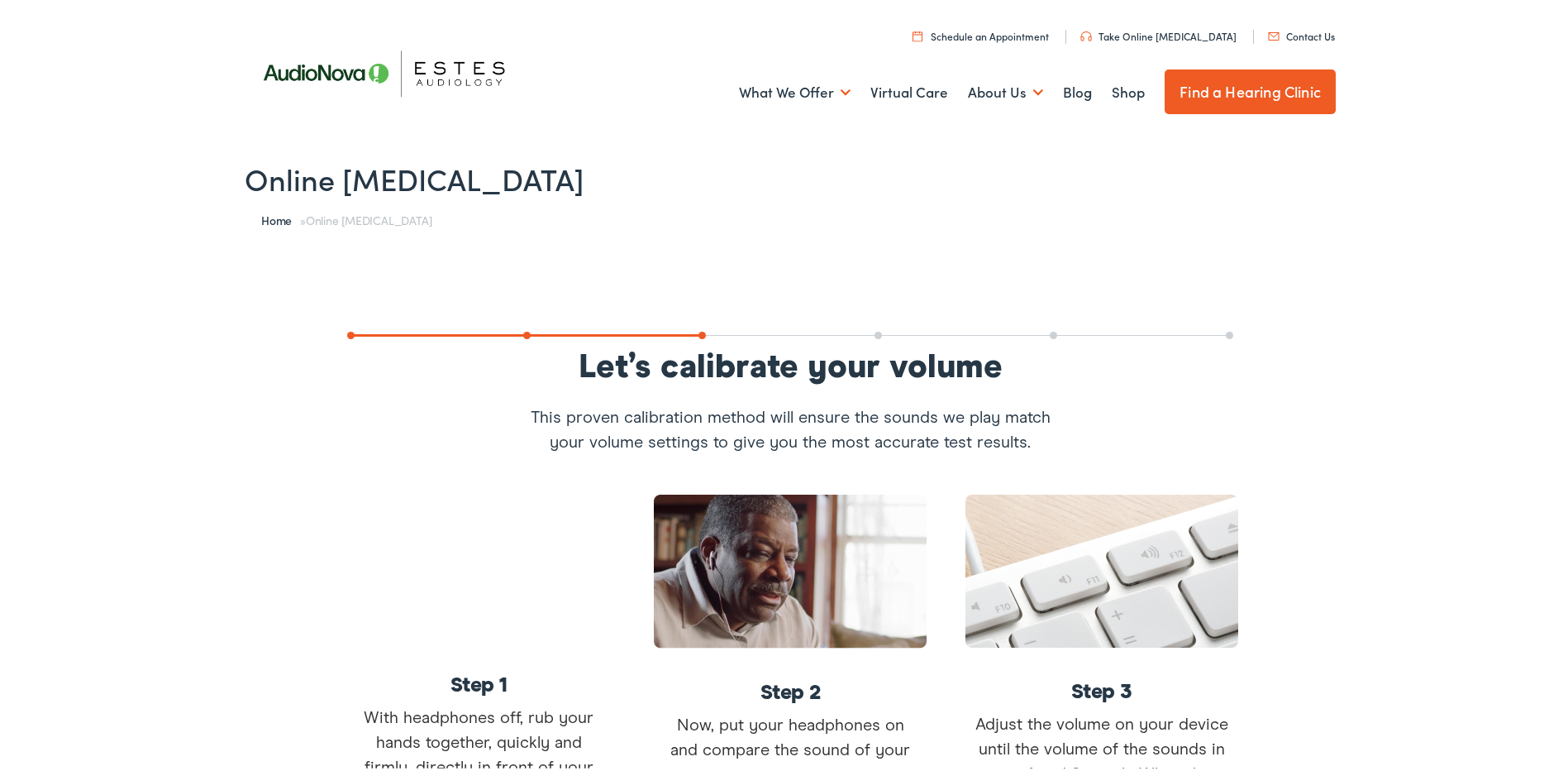
click at [1193, 31] on link "Take Online [MEDICAL_DATA]" at bounding box center [1158, 33] width 156 height 14
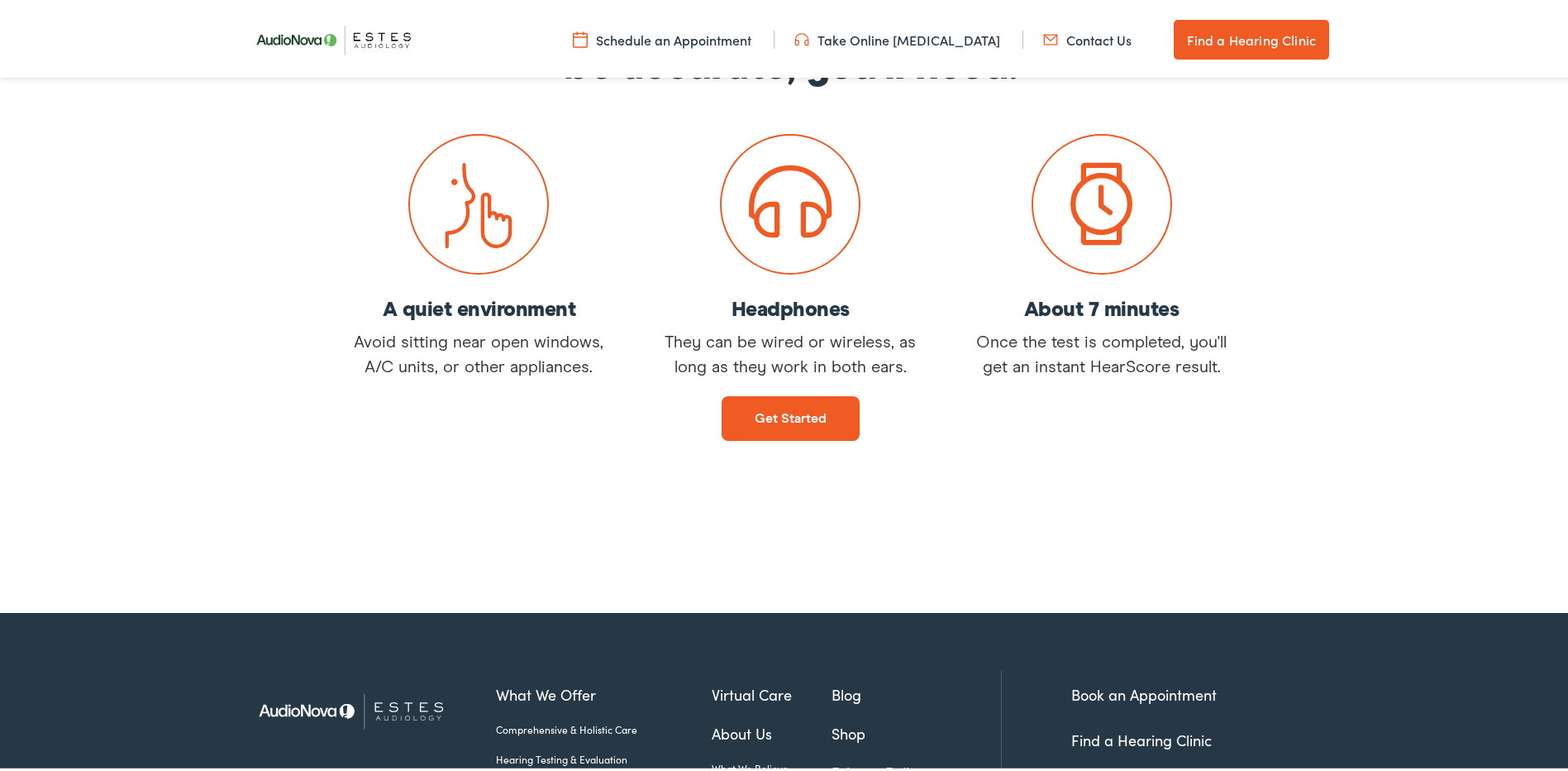
scroll to position [331, 0]
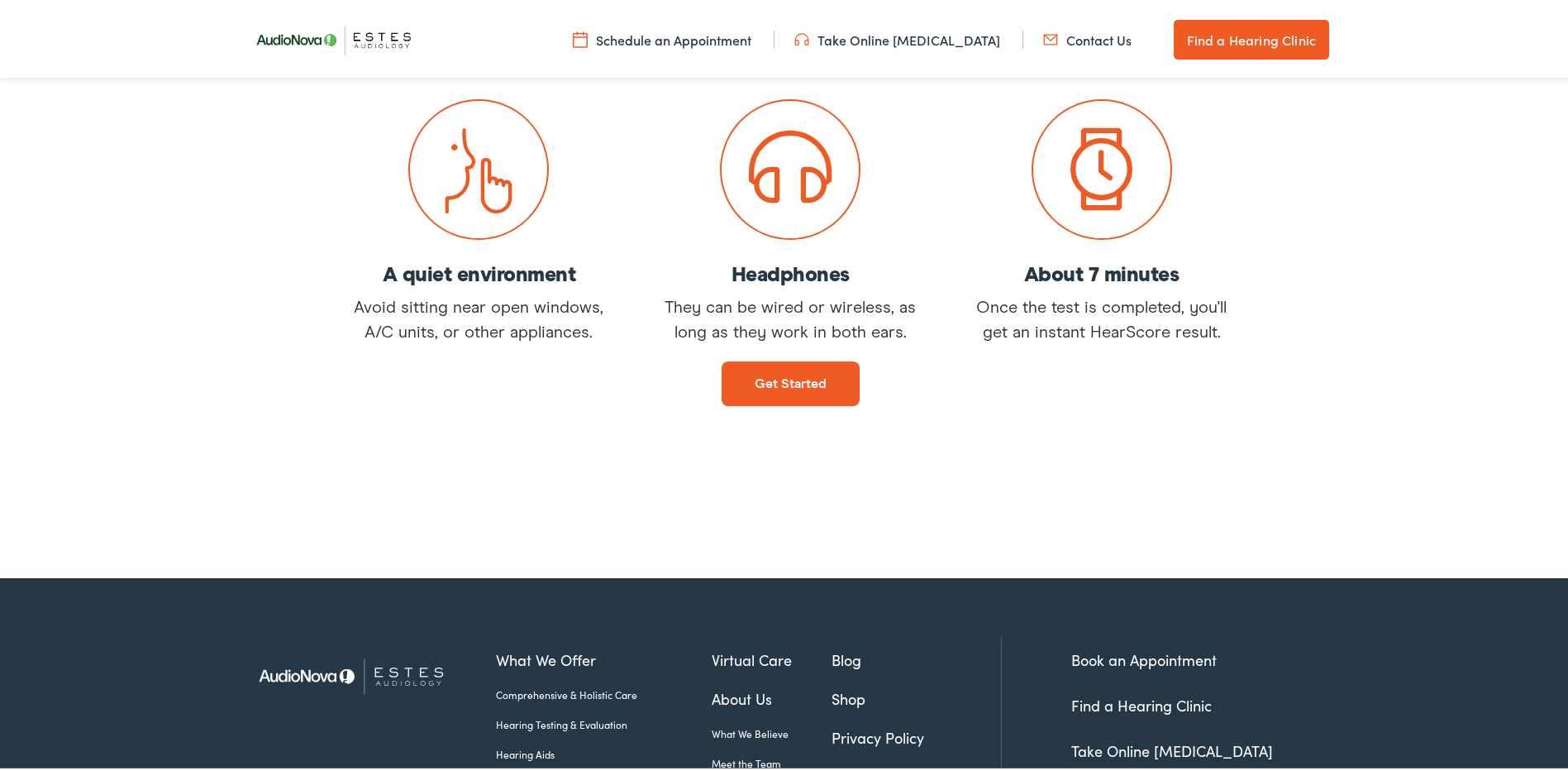
click at [810, 380] on link "Get started" at bounding box center [790, 380] width 138 height 45
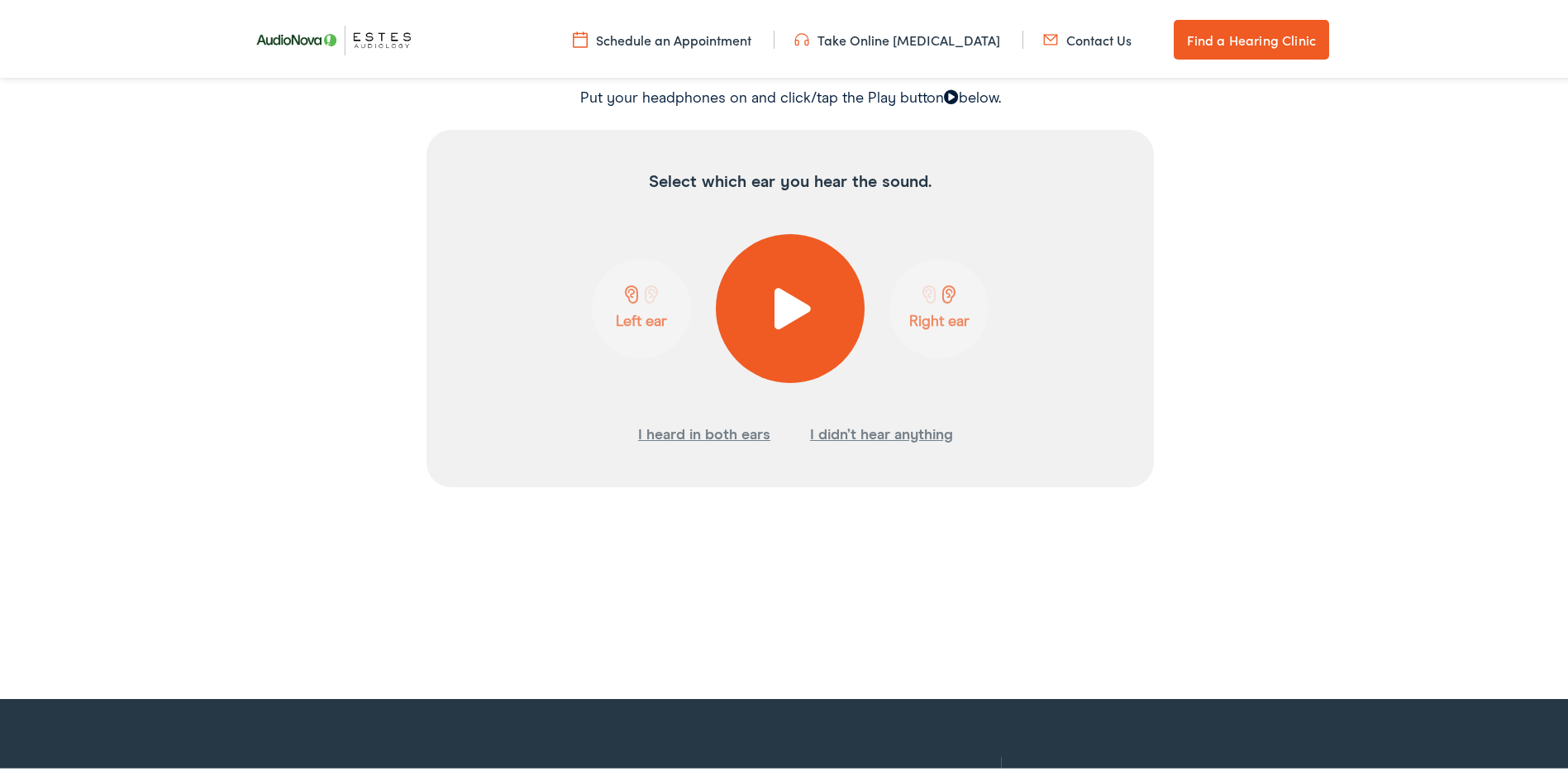
click at [788, 305] on span at bounding box center [791, 305] width 41 height 42
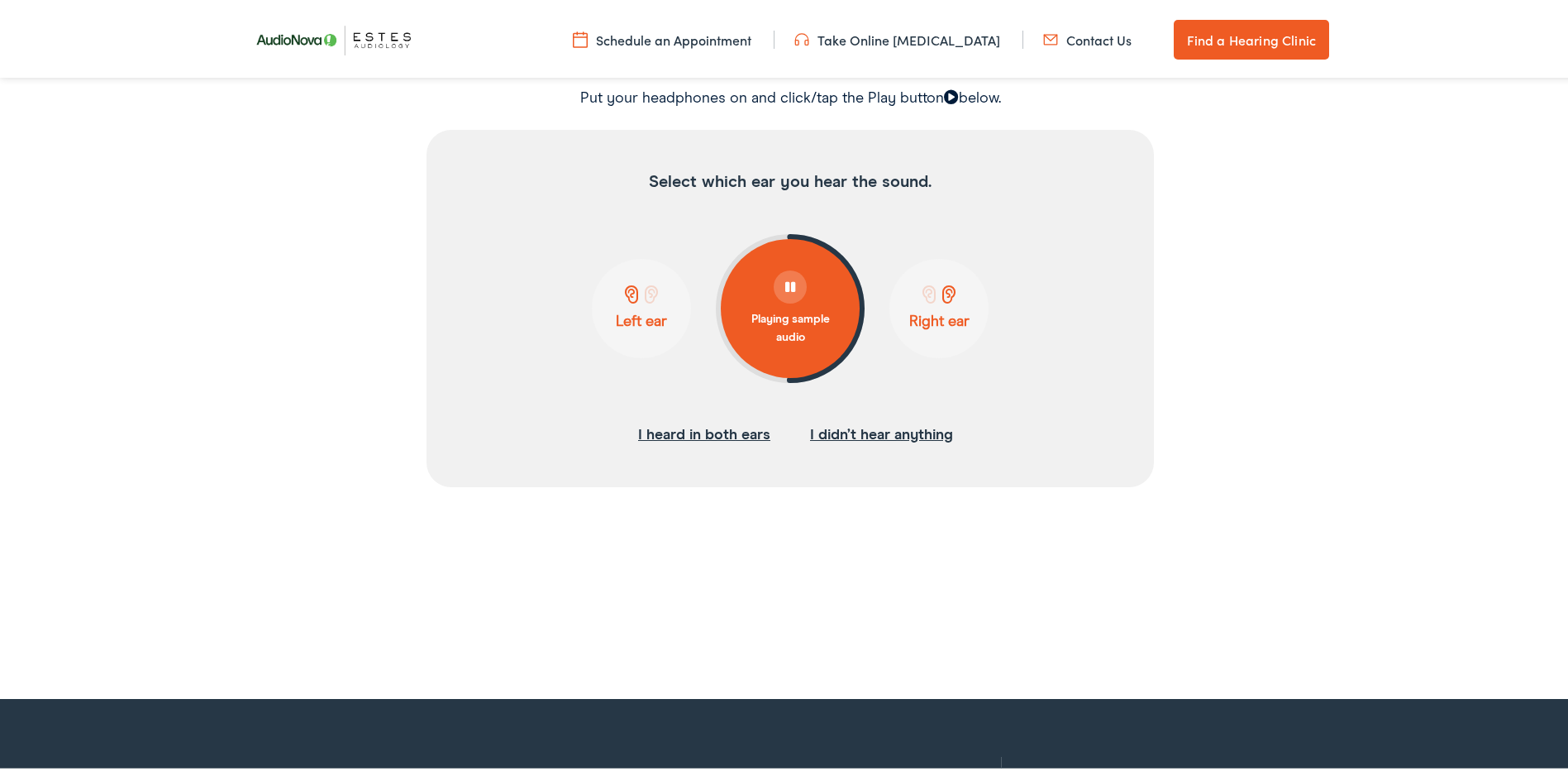
click at [764, 434] on div "I heard in both ears" at bounding box center [602, 431] width 376 height 25
click at [952, 320] on p "Right ear" at bounding box center [939, 319] width 89 height 19
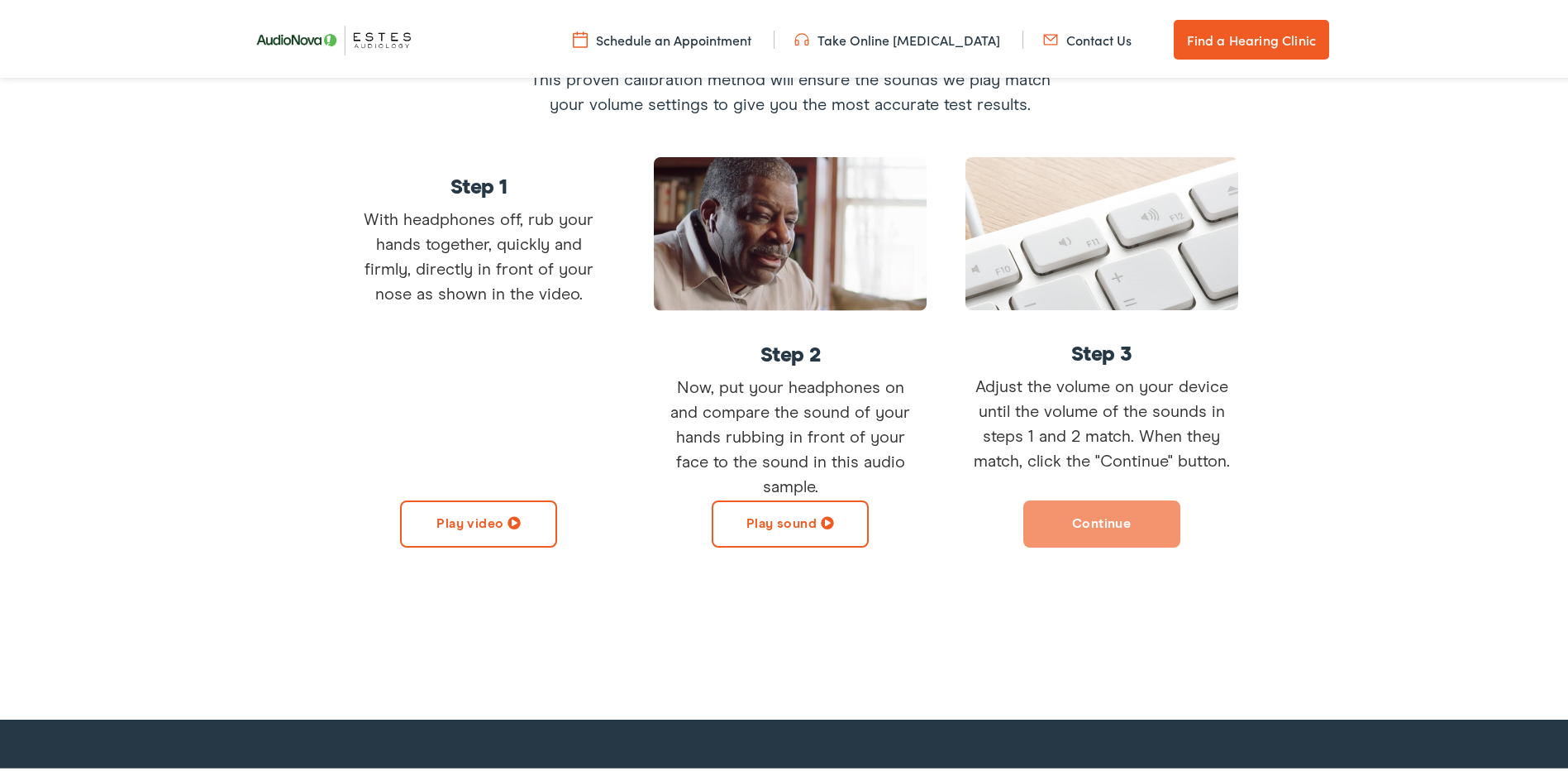
scroll to position [277, 0]
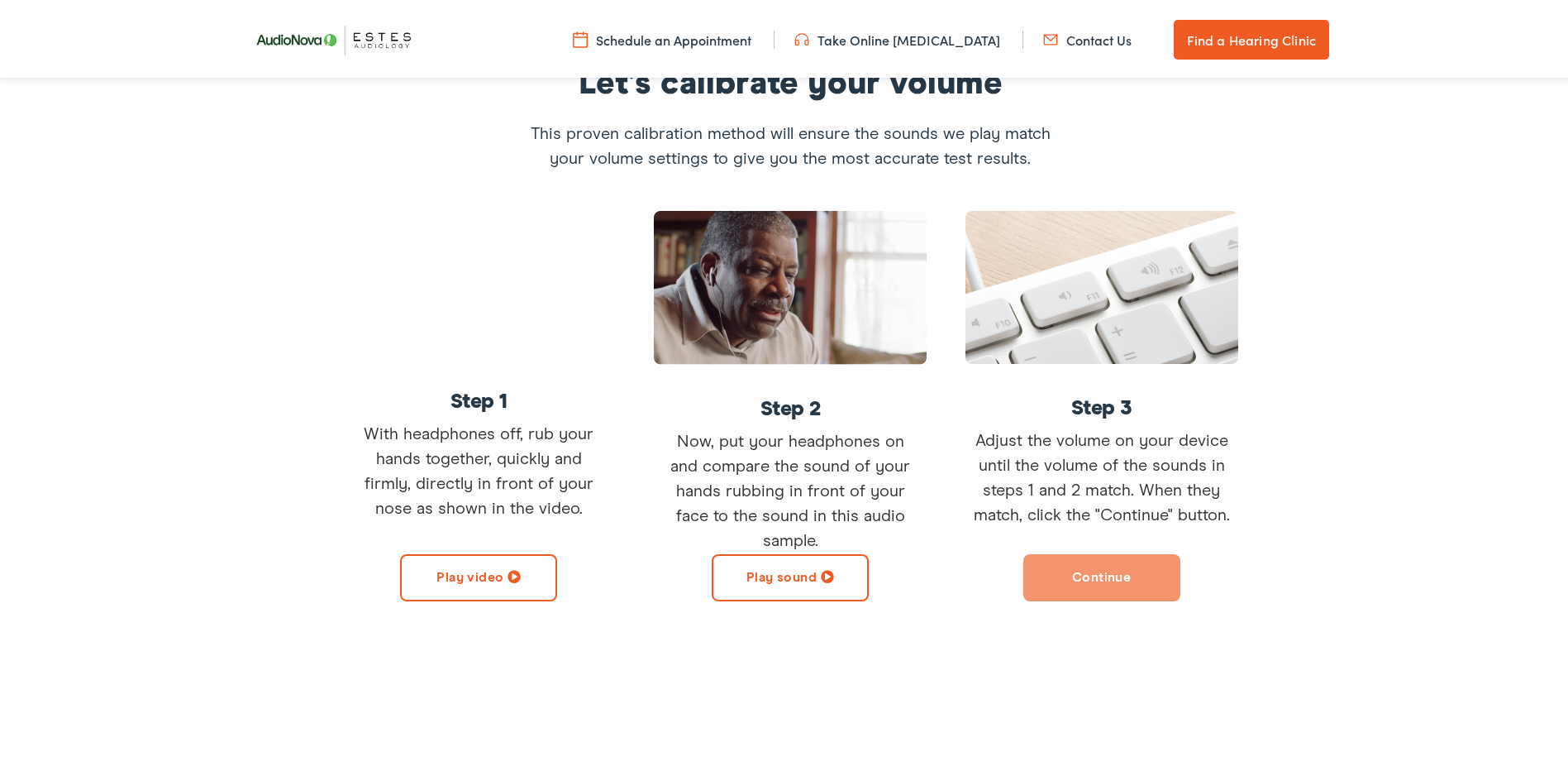
click at [758, 592] on button "Play sound" at bounding box center [789, 574] width 157 height 47
click at [784, 563] on button "Pause sound" at bounding box center [789, 574] width 157 height 47
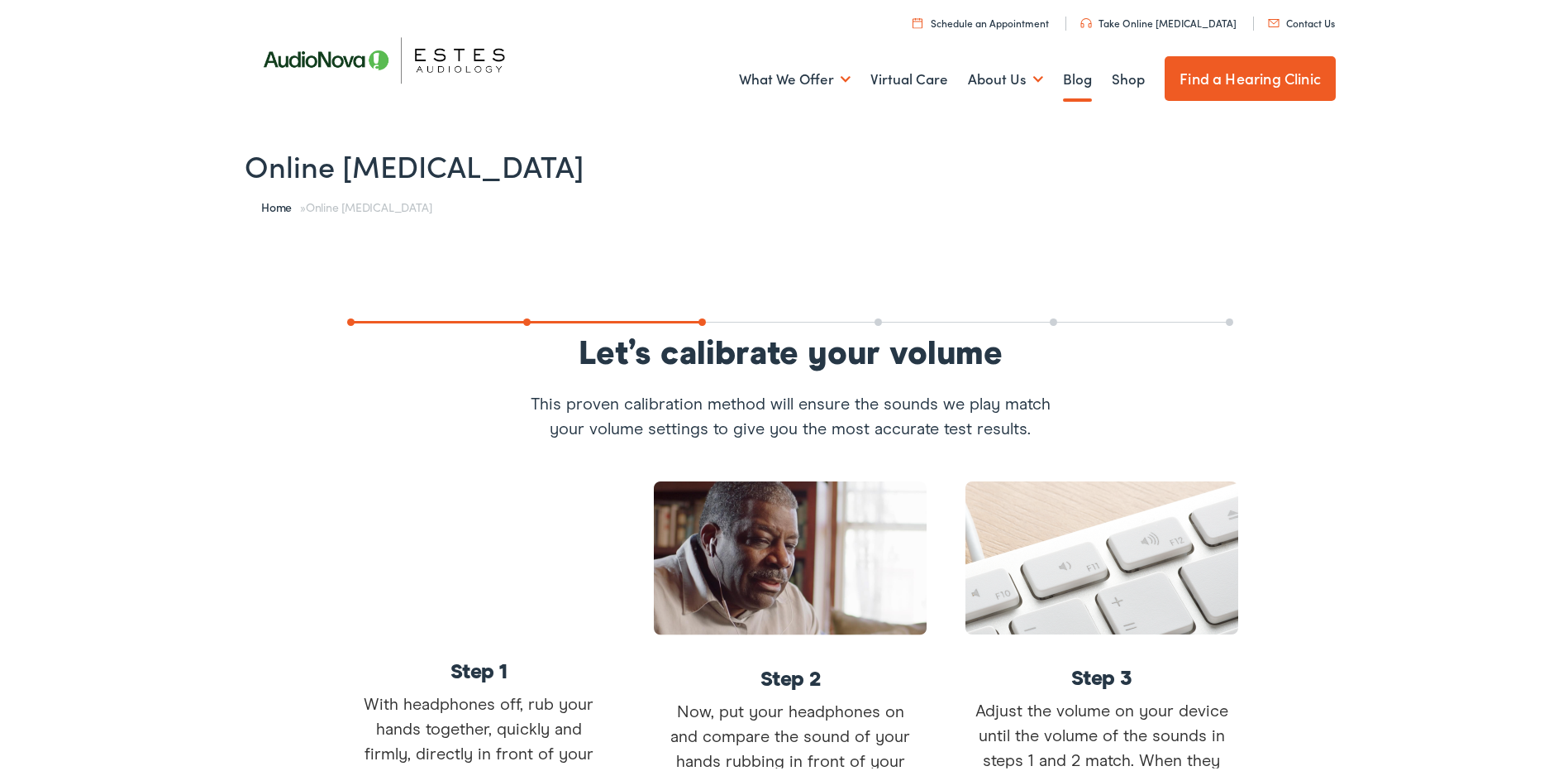
scroll to position [0, 0]
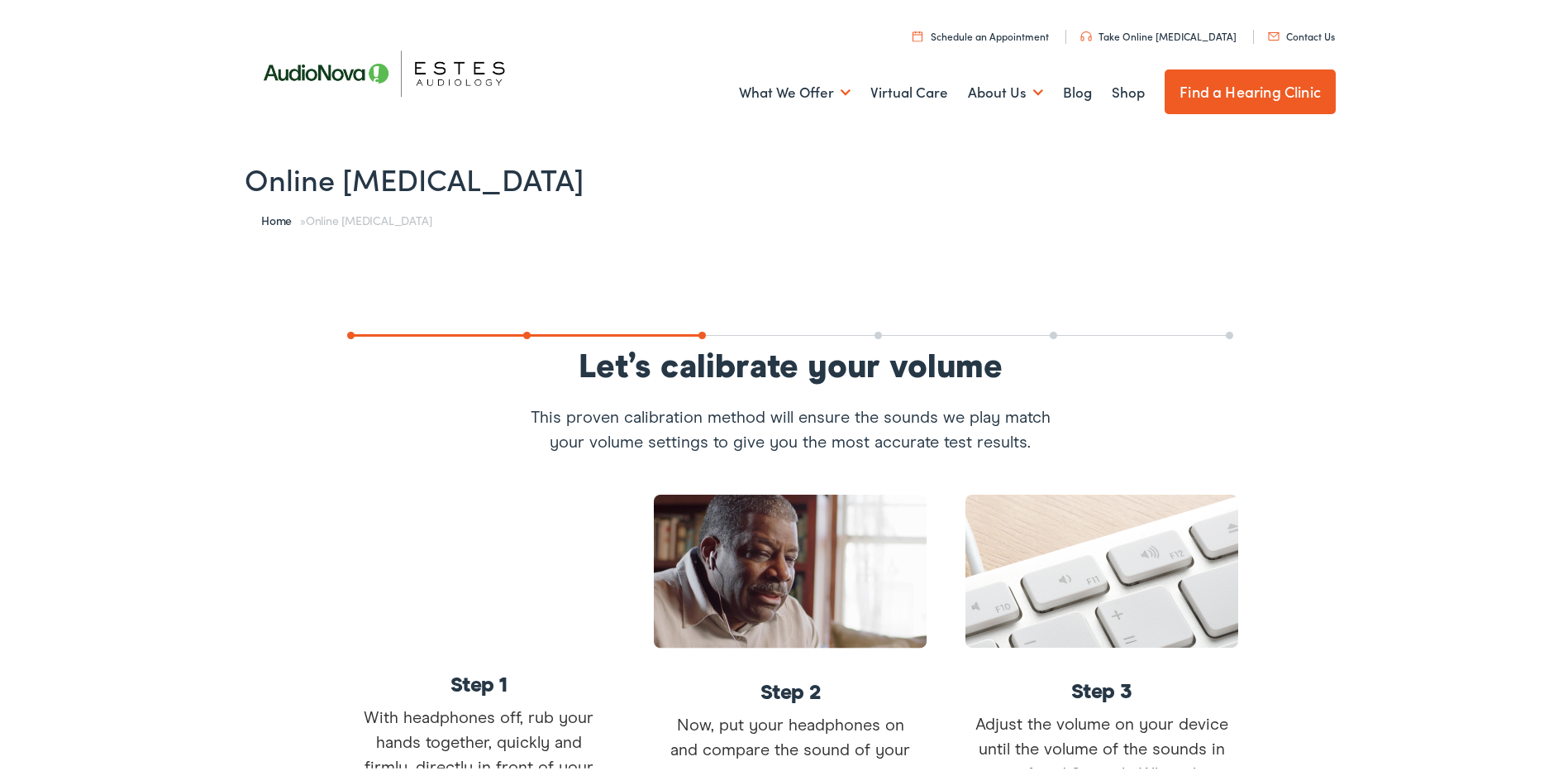
click at [1186, 28] on link "Take Online [MEDICAL_DATA]" at bounding box center [1158, 33] width 156 height 14
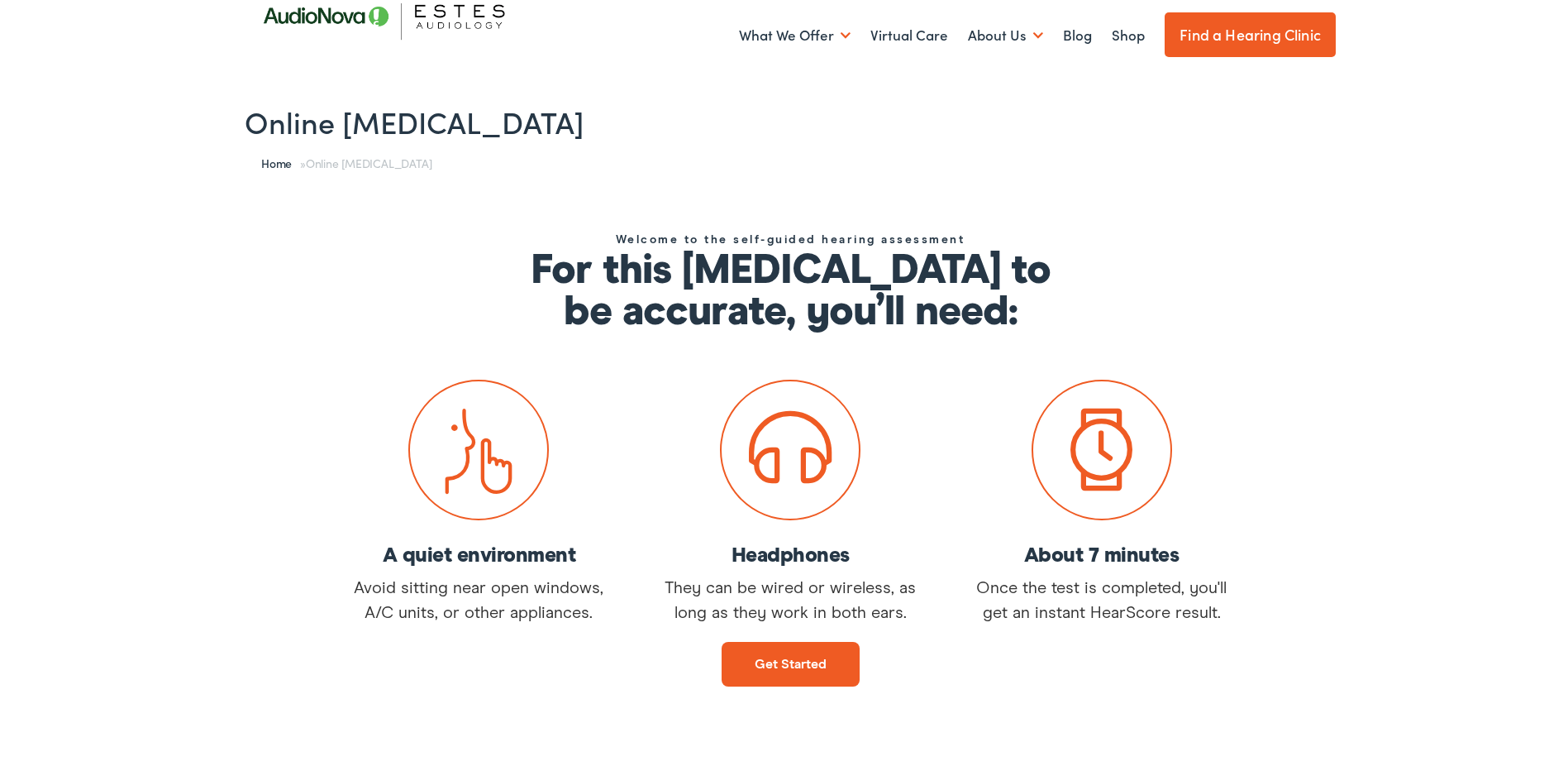
scroll to position [165, 0]
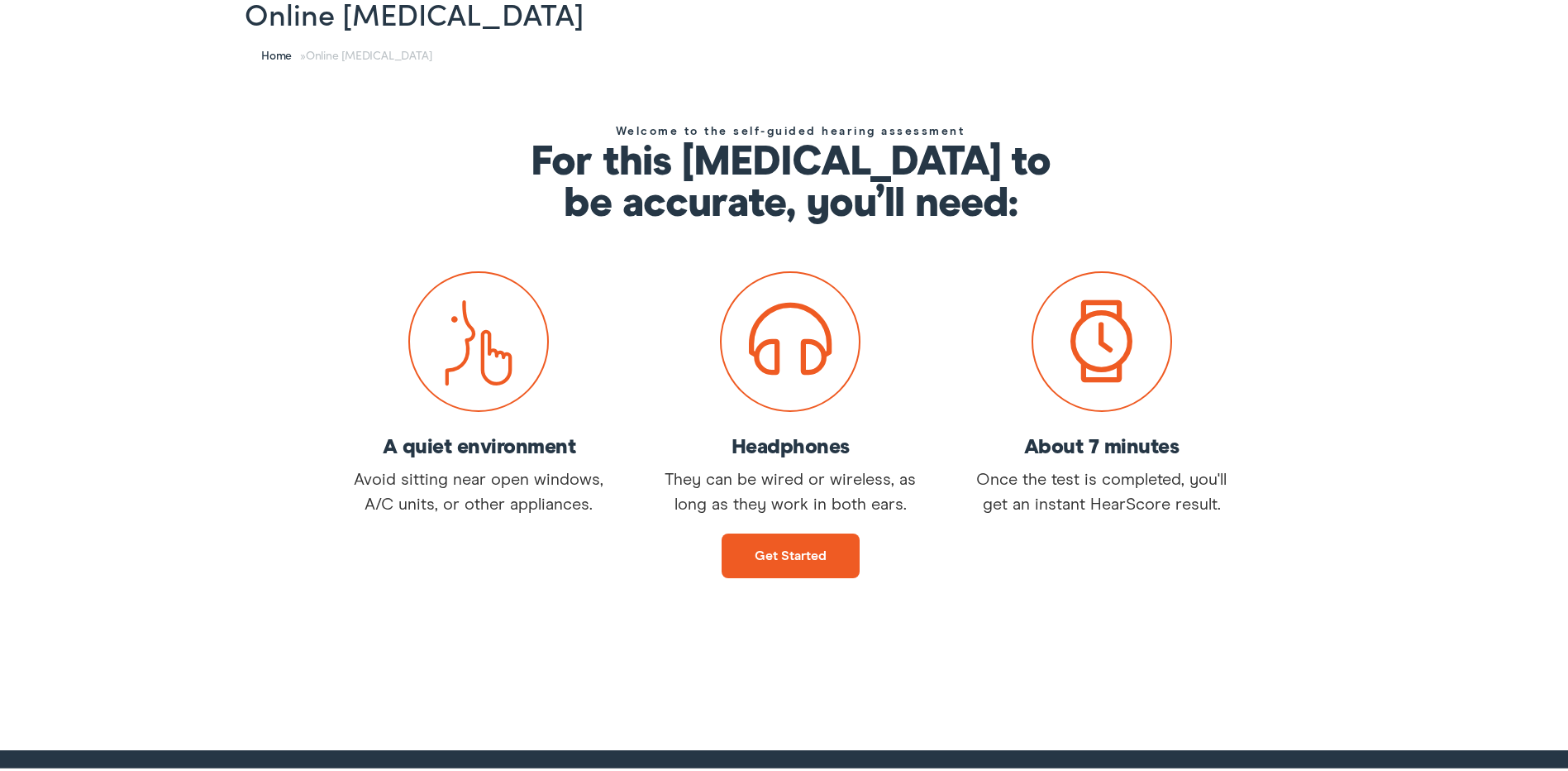
click at [771, 546] on link "Get started" at bounding box center [790, 553] width 138 height 45
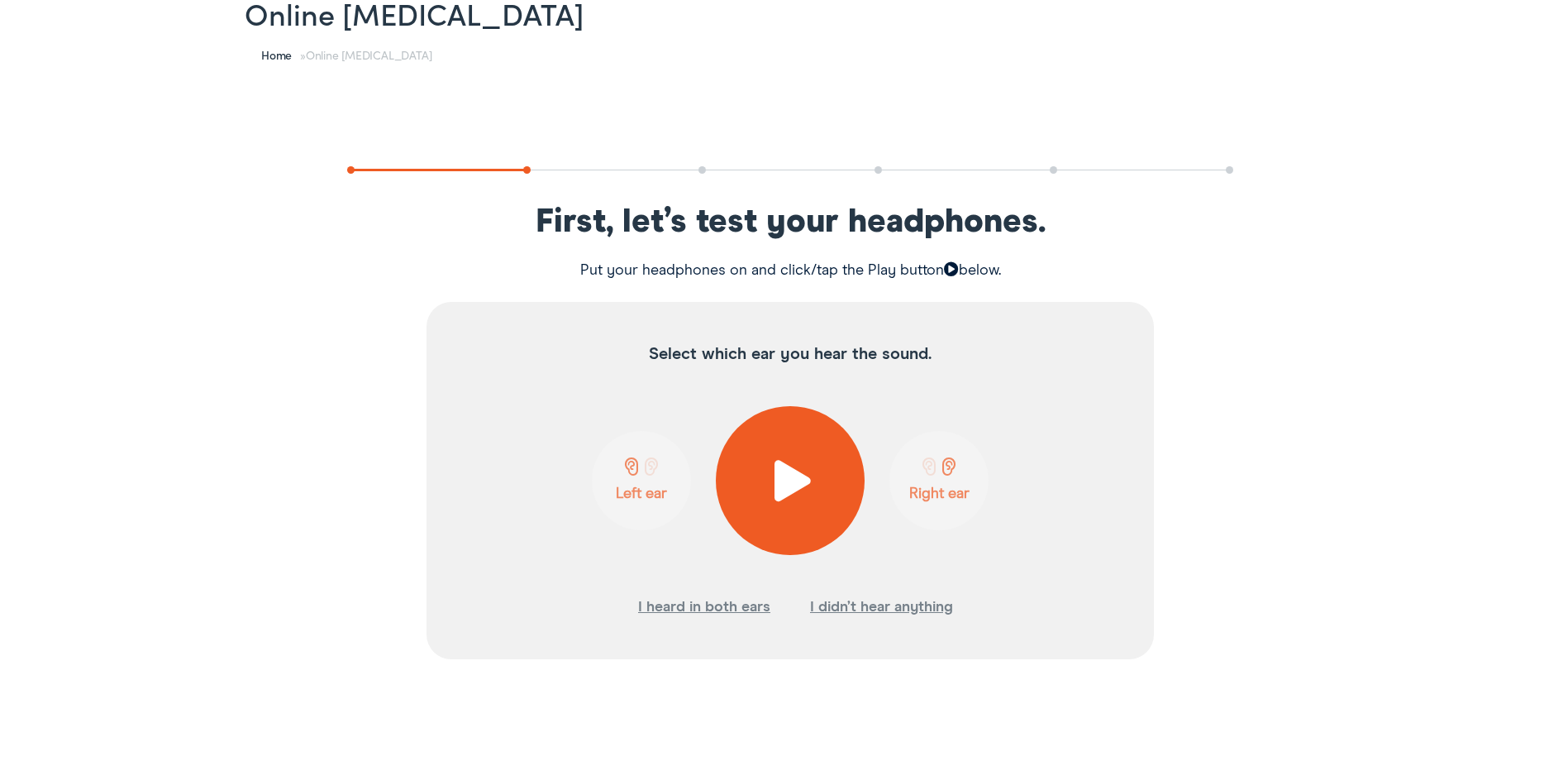
click at [784, 479] on span at bounding box center [791, 477] width 41 height 42
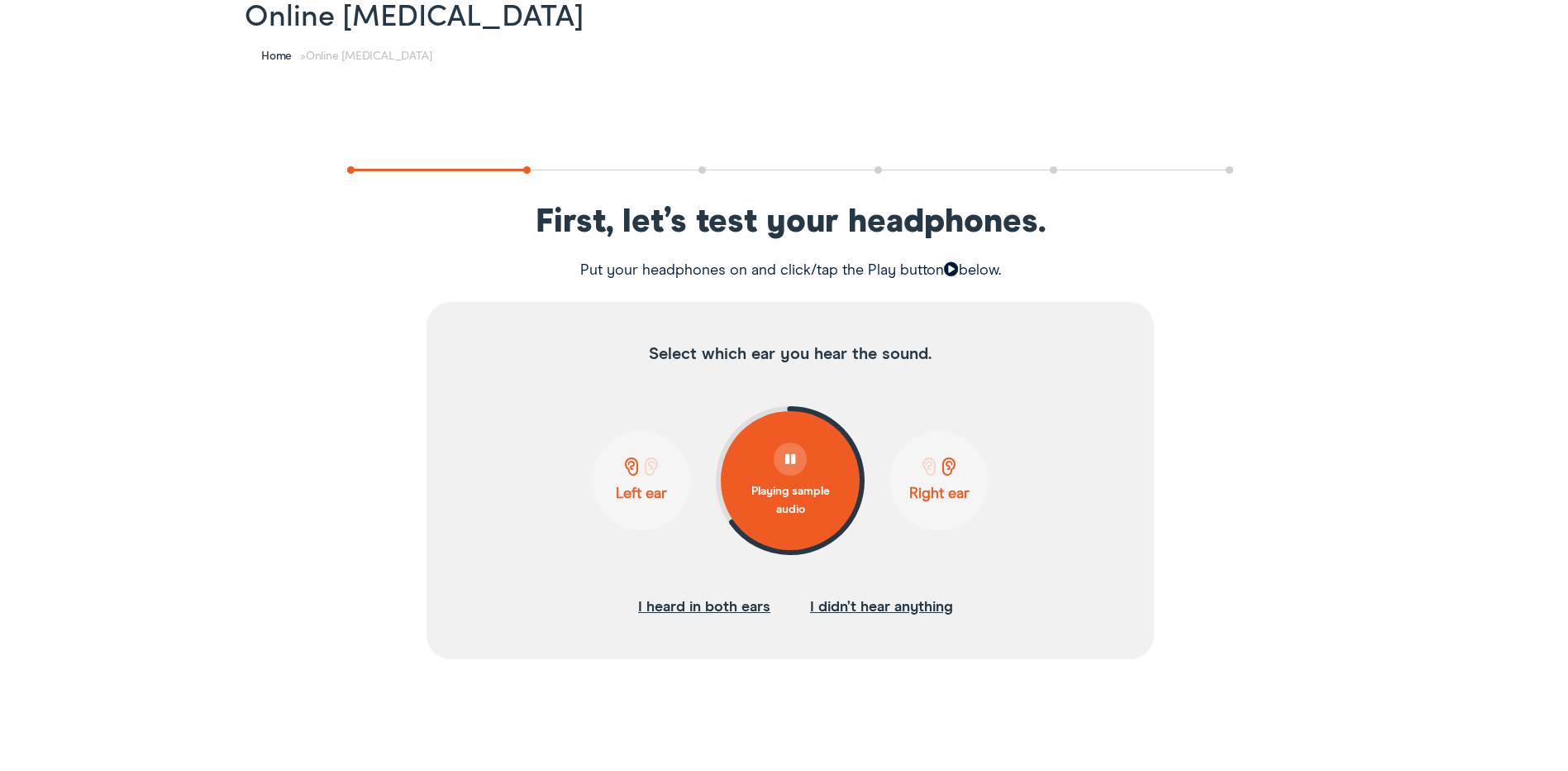
click at [621, 455] on span at bounding box center [631, 464] width 20 height 19
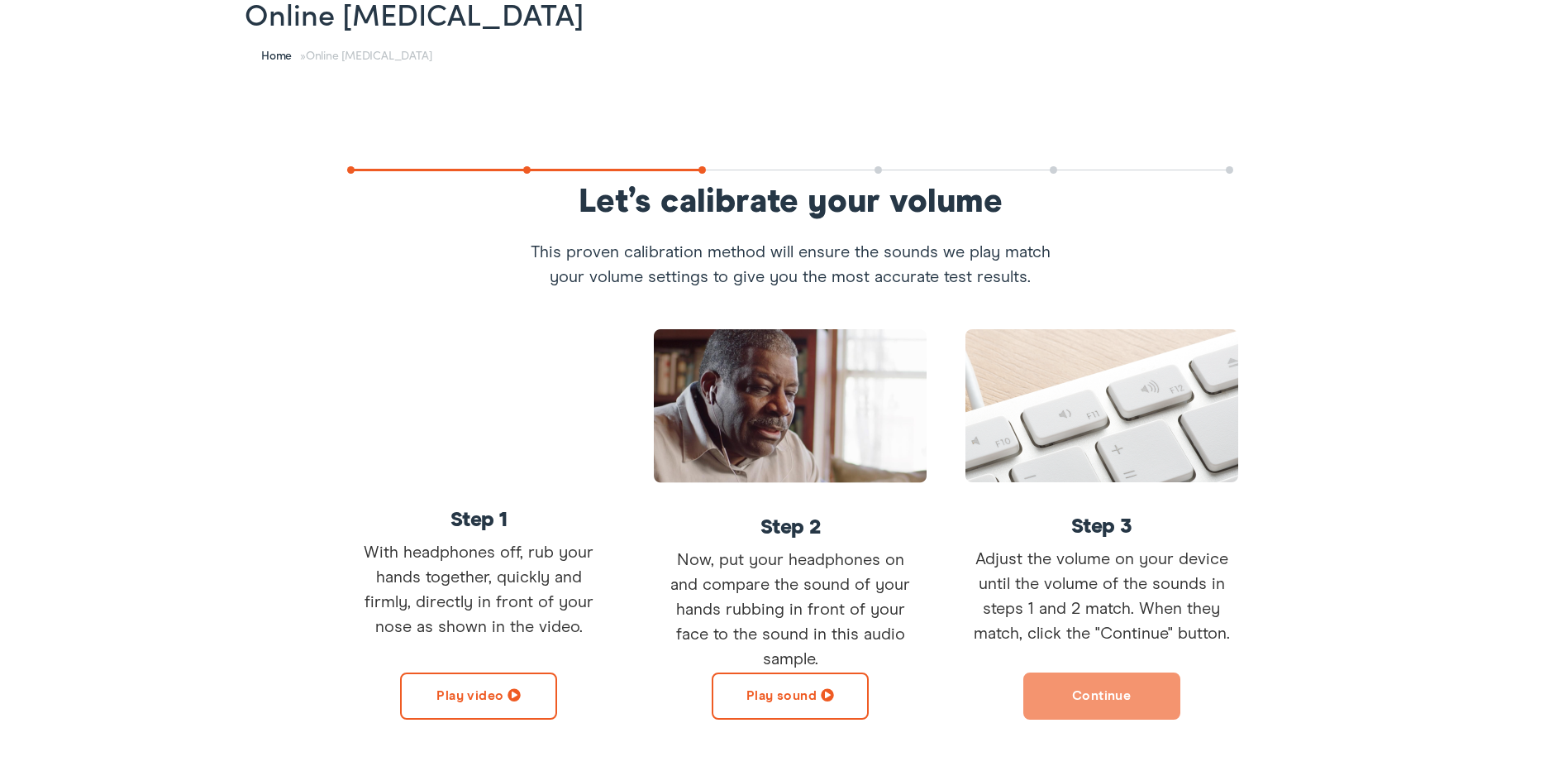
click at [770, 689] on button "Play sound" at bounding box center [789, 692] width 157 height 47
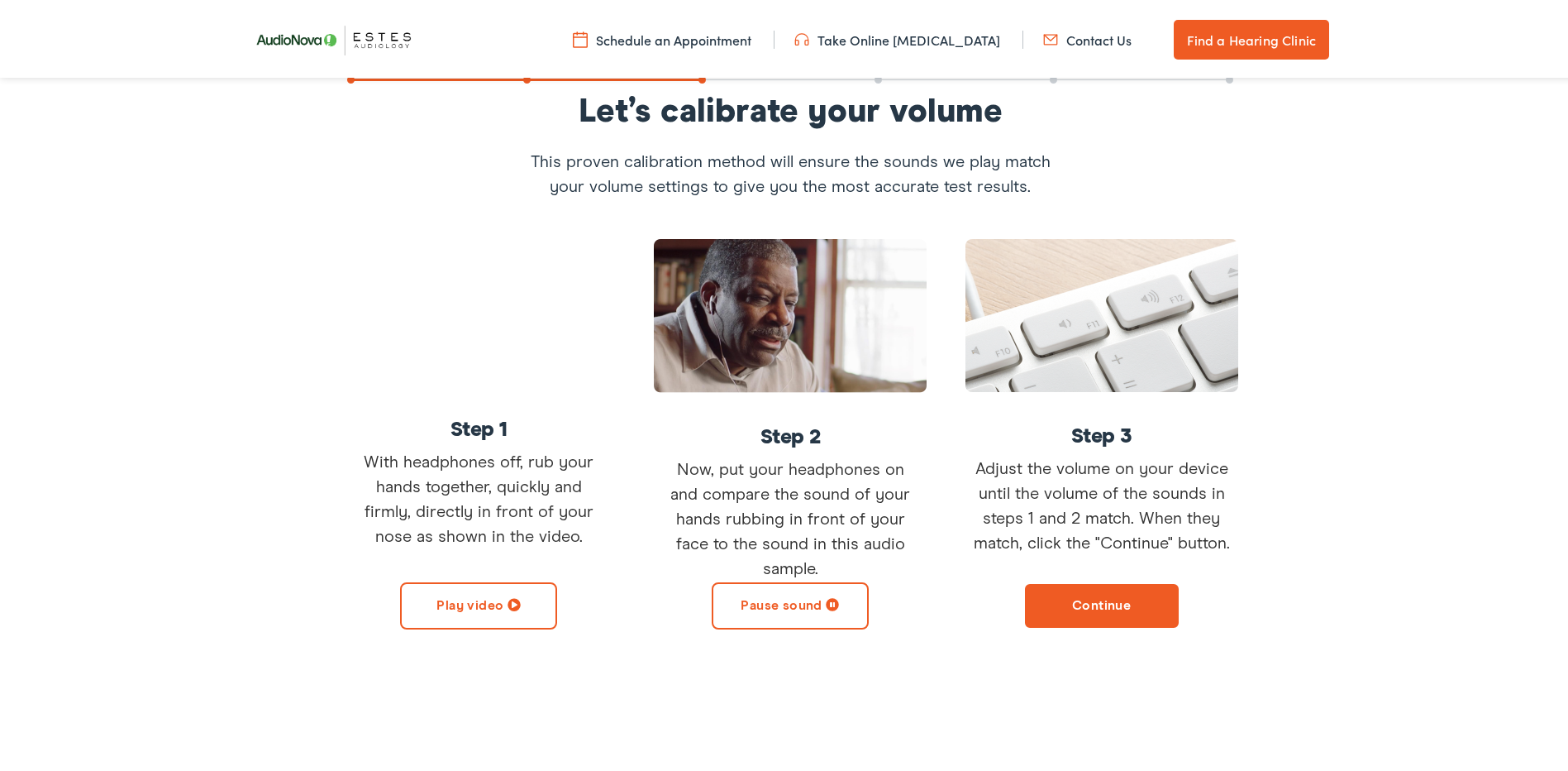
scroll to position [248, 0]
click at [1086, 612] on button "Continue" at bounding box center [1101, 603] width 157 height 47
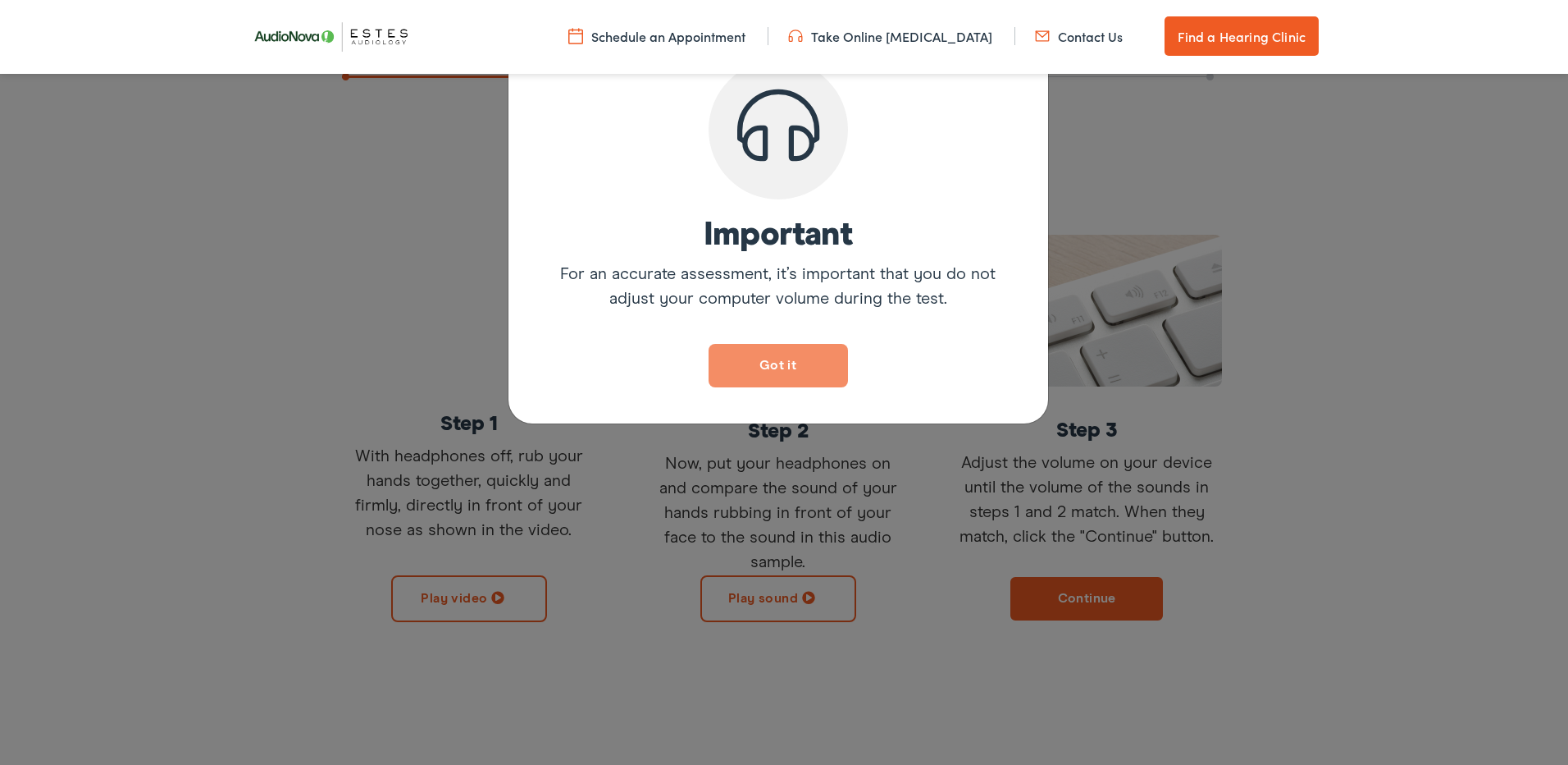
click at [796, 367] on button "Got it" at bounding box center [778, 365] width 139 height 43
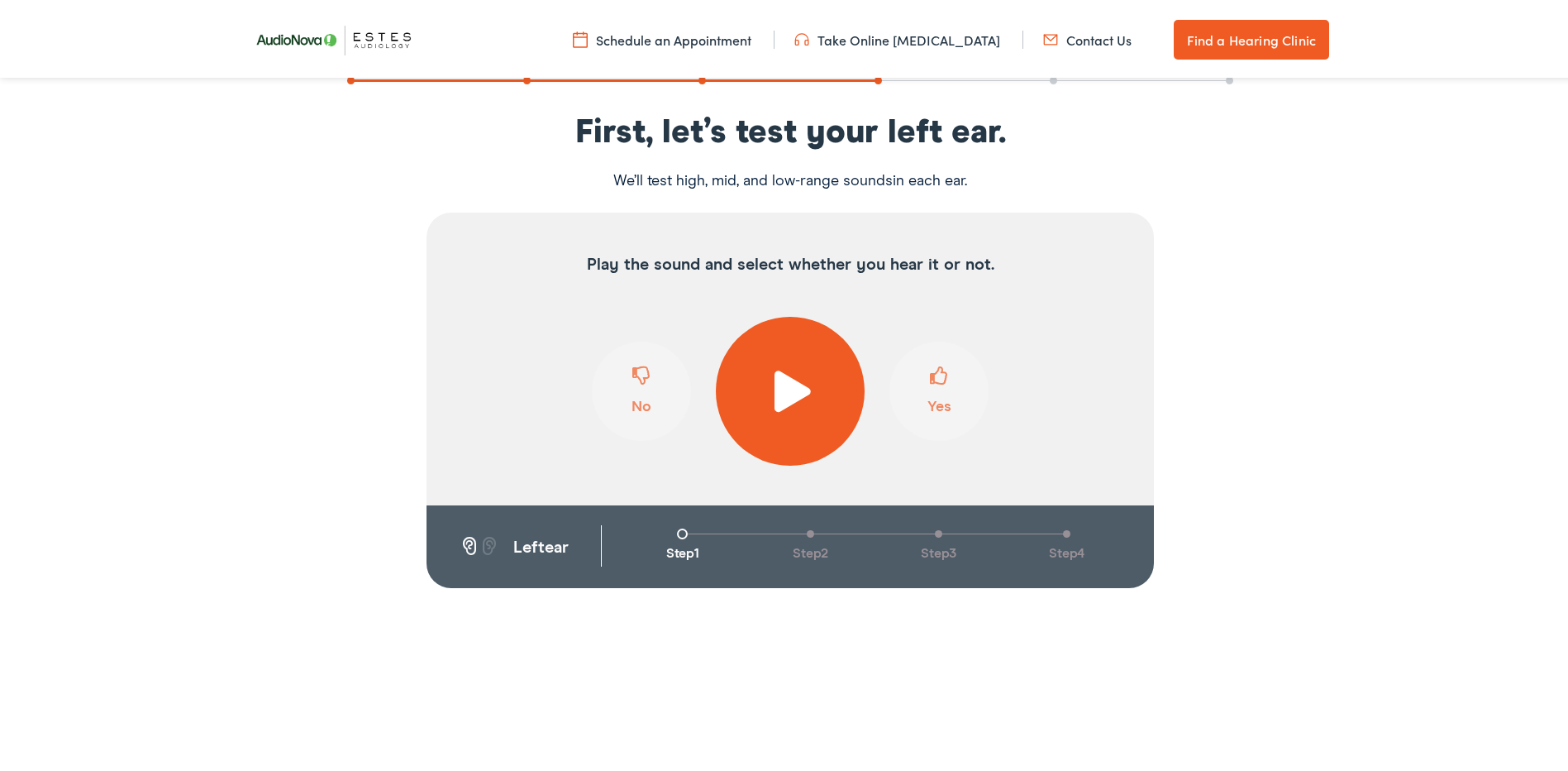
click at [784, 392] on span at bounding box center [791, 387] width 41 height 42
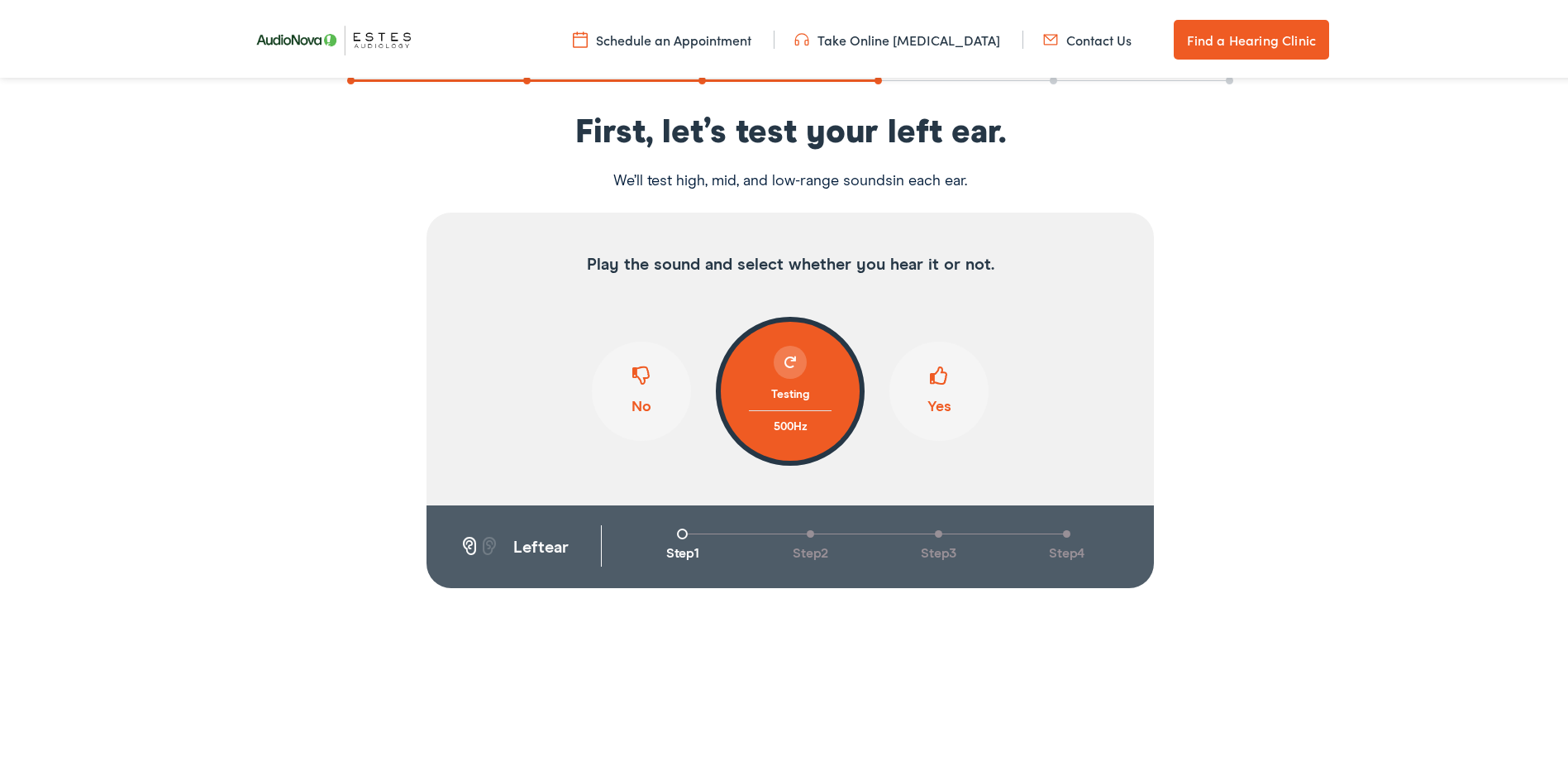
click at [939, 374] on span at bounding box center [939, 379] width 19 height 32
click at [937, 378] on span at bounding box center [939, 379] width 19 height 32
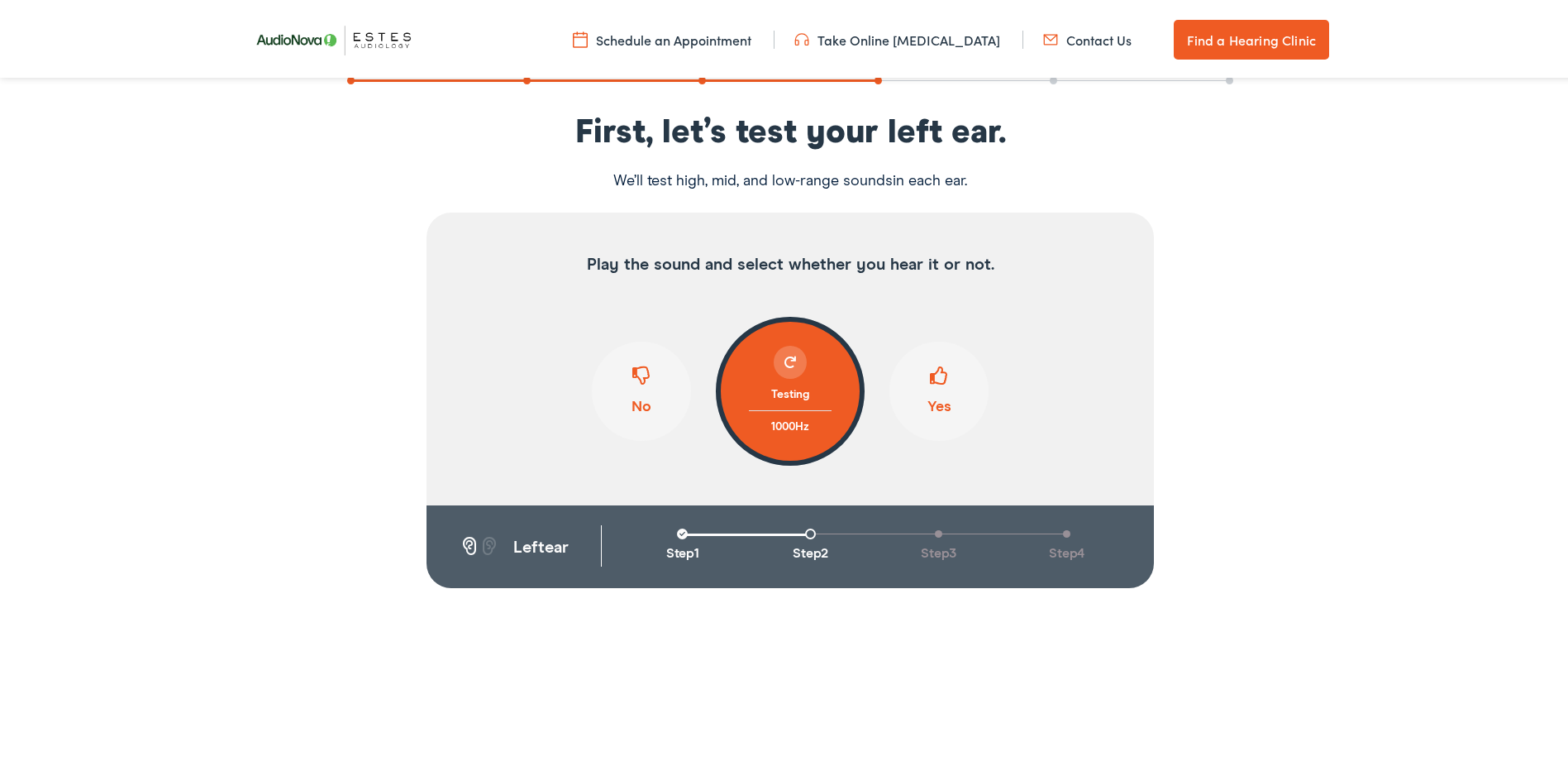
click at [937, 378] on span at bounding box center [939, 379] width 19 height 32
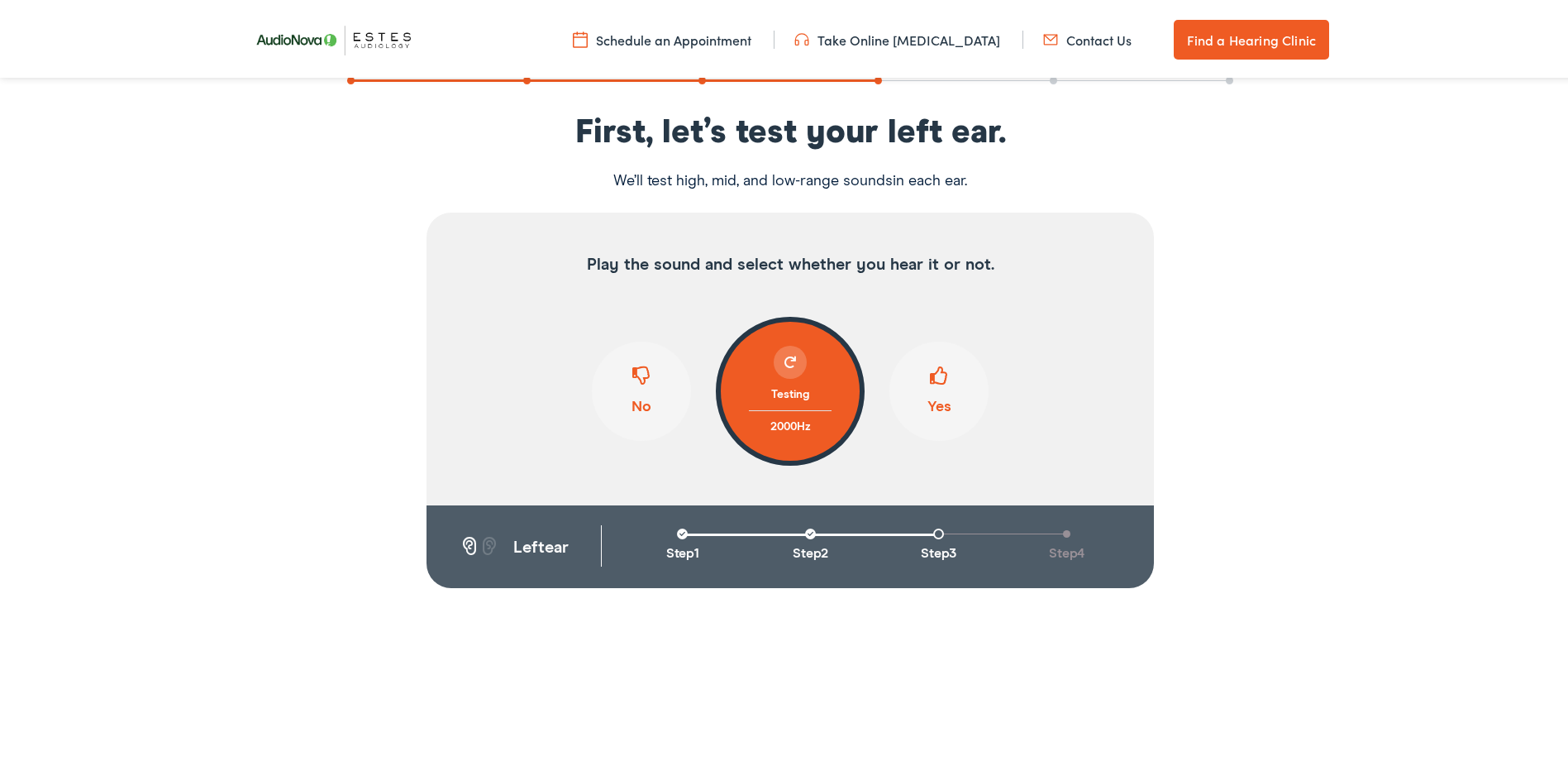
click at [937, 378] on span at bounding box center [939, 379] width 19 height 32
click at [642, 374] on span at bounding box center [641, 379] width 19 height 32
click at [940, 375] on span at bounding box center [939, 379] width 19 height 32
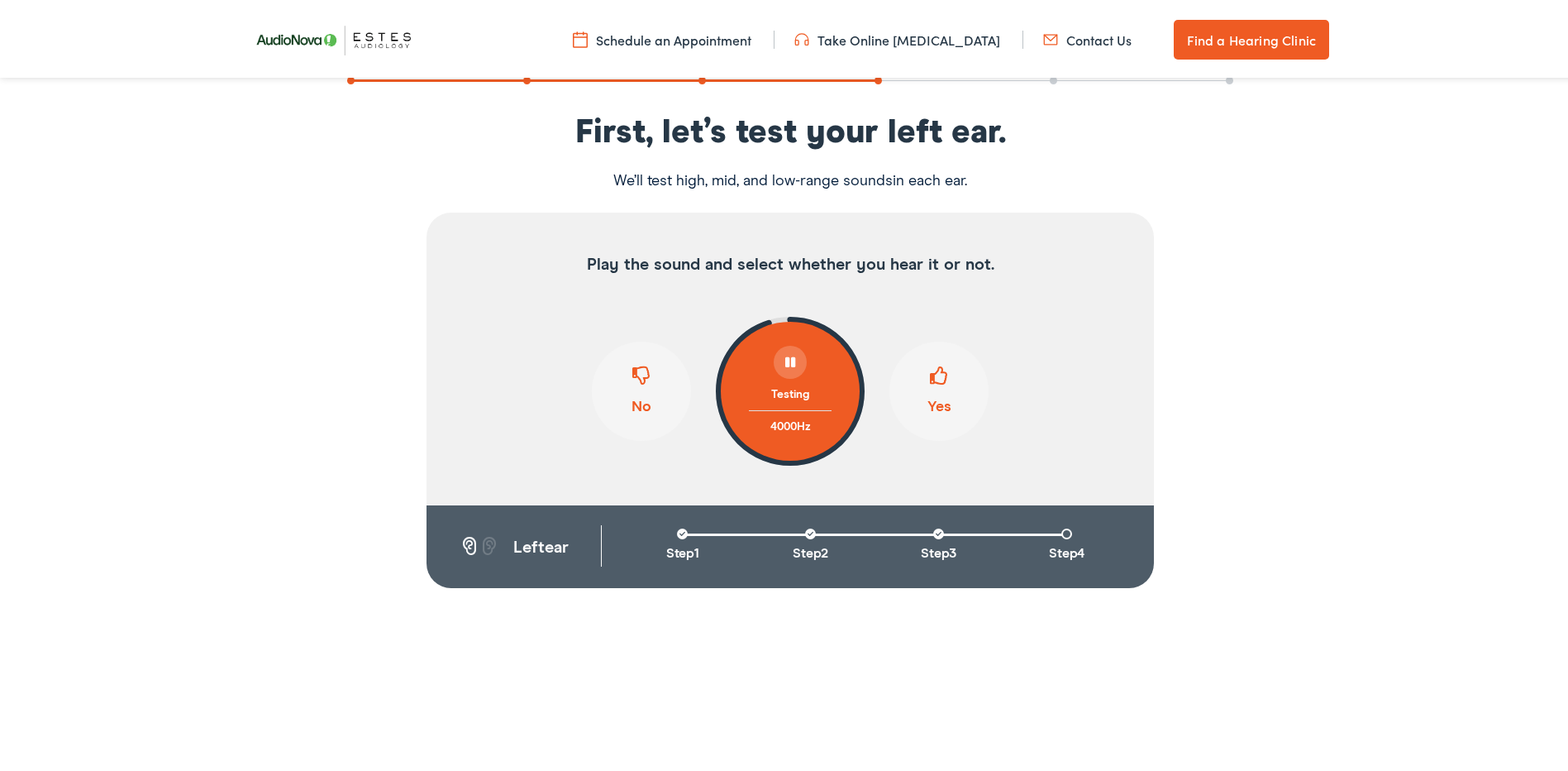
click at [632, 382] on span at bounding box center [641, 379] width 19 height 32
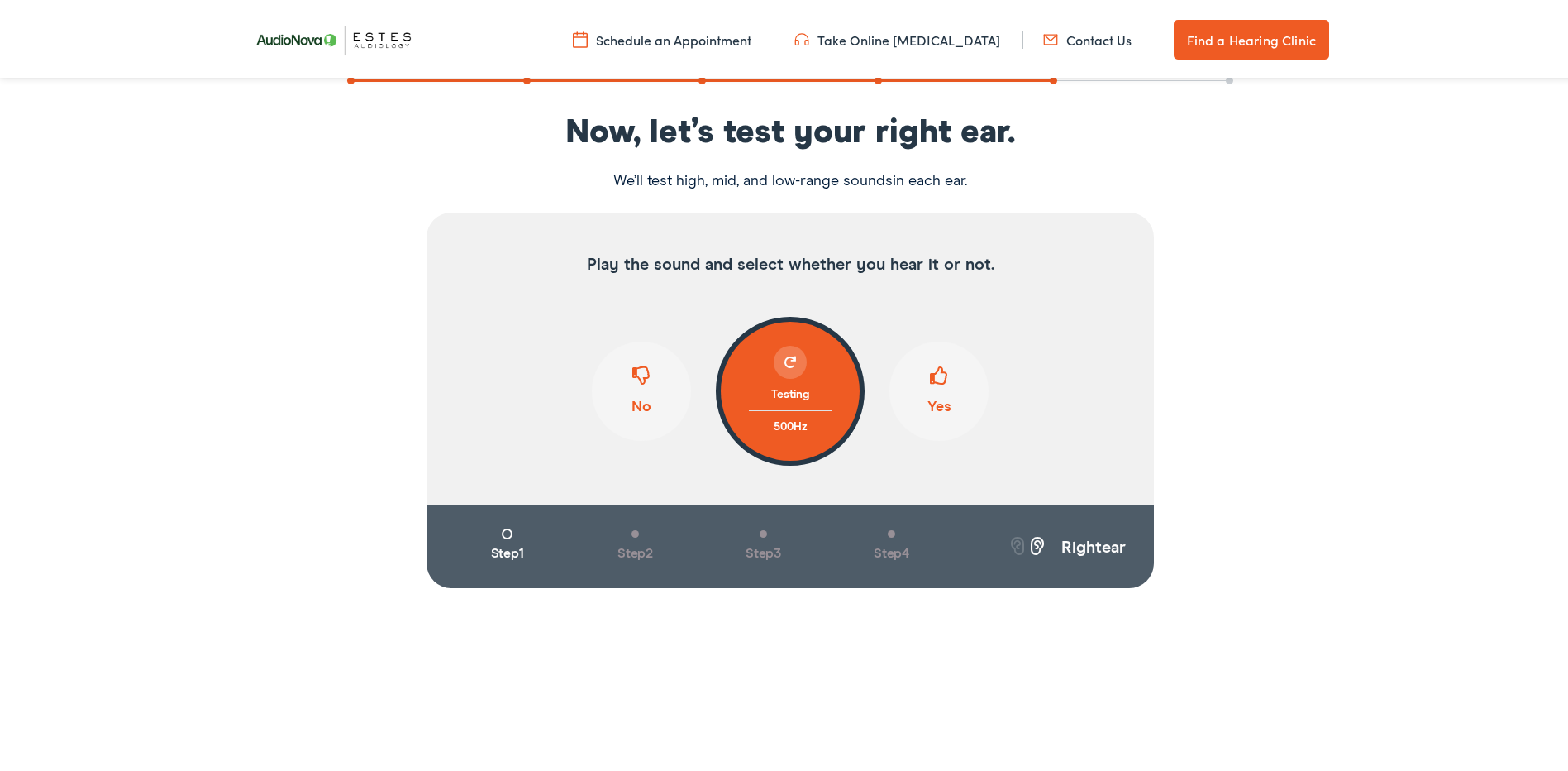
click at [929, 379] on span at bounding box center [939, 379] width 19 height 32
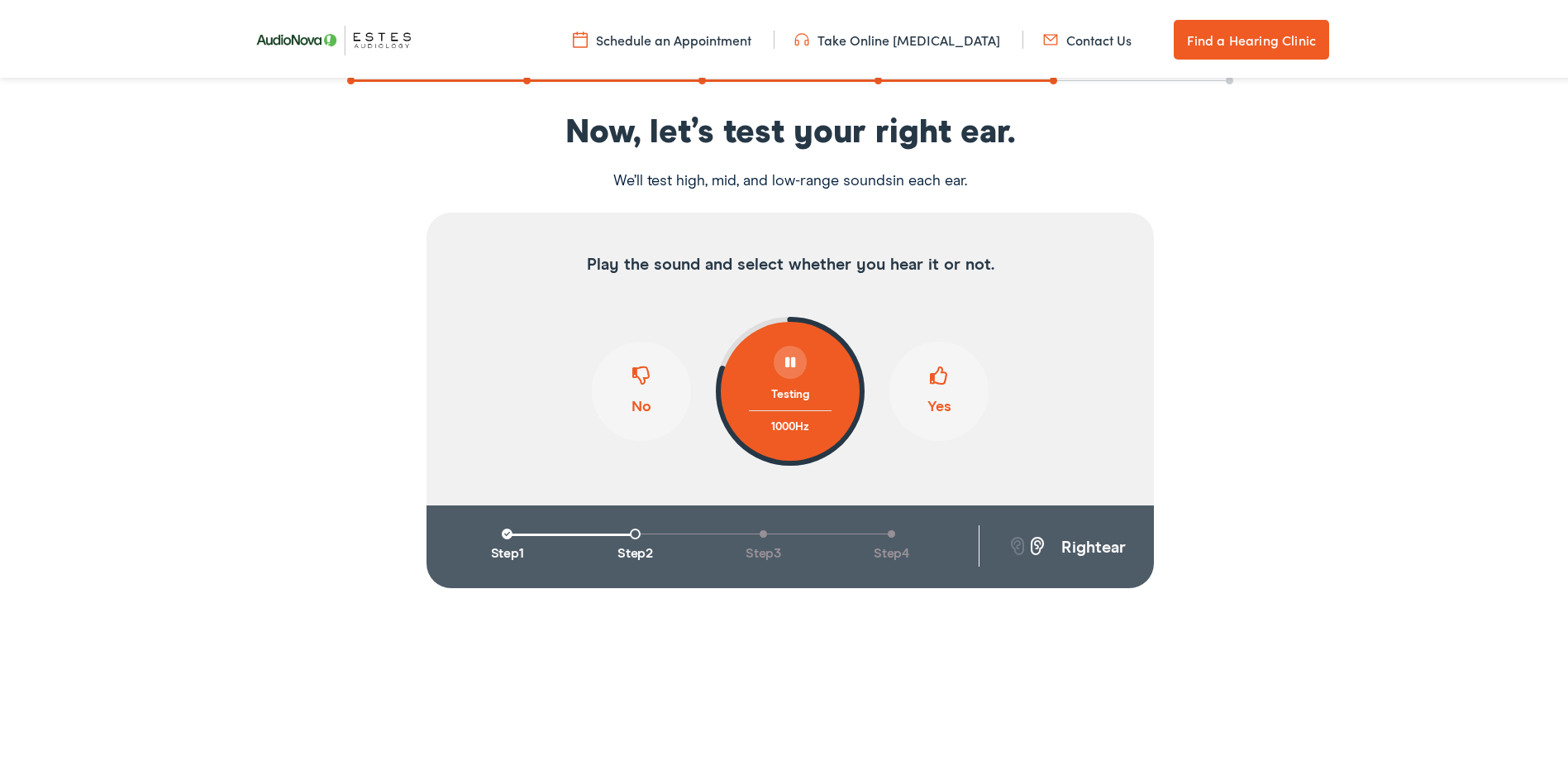
click at [929, 379] on span at bounding box center [939, 379] width 19 height 32
click at [632, 378] on span at bounding box center [641, 379] width 19 height 32
click at [929, 386] on span at bounding box center [939, 379] width 19 height 32
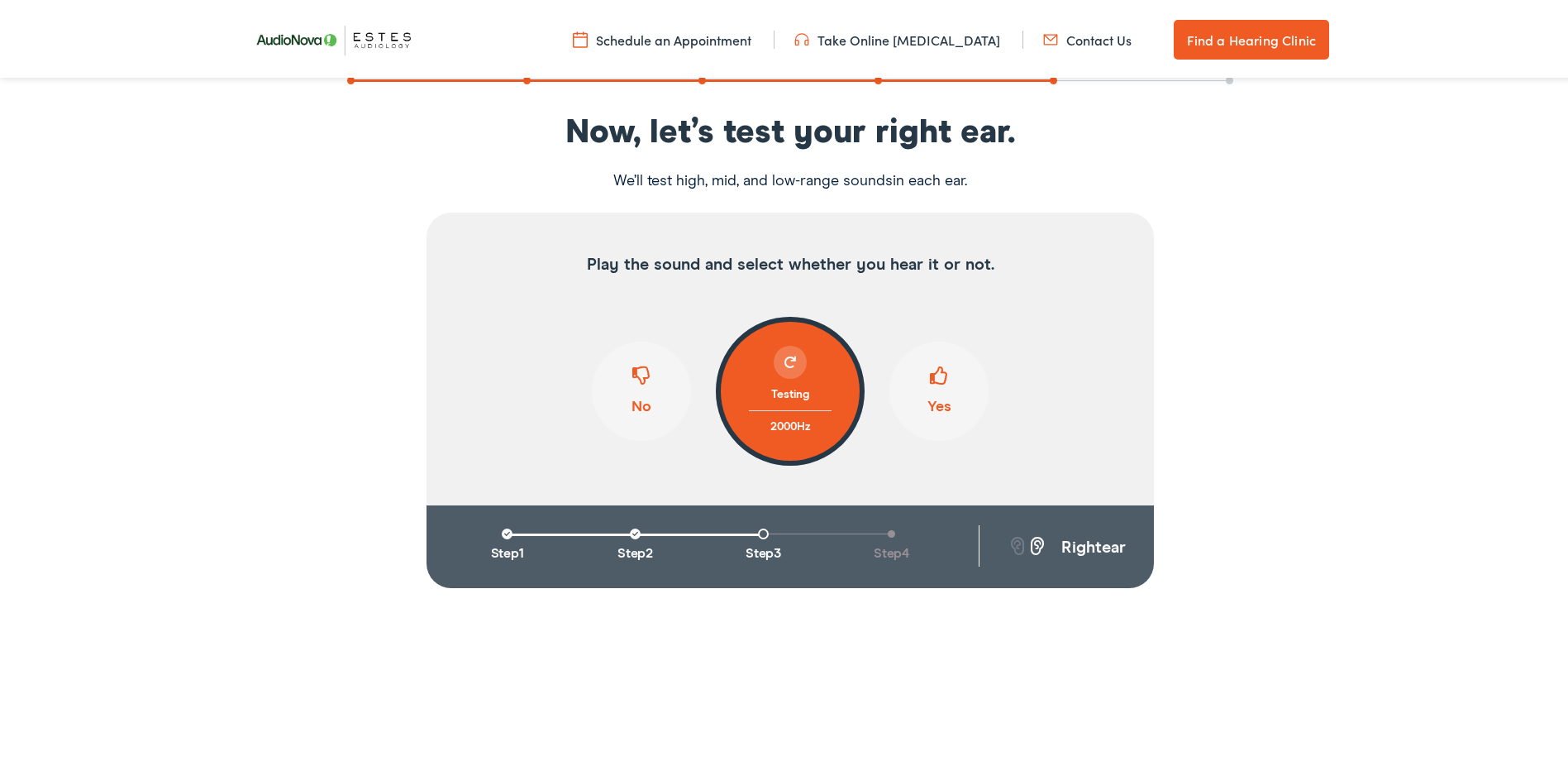
click at [632, 373] on span at bounding box center [641, 379] width 19 height 32
click at [929, 372] on span at bounding box center [939, 379] width 19 height 32
click at [641, 399] on button "No" at bounding box center [641, 387] width 99 height 99
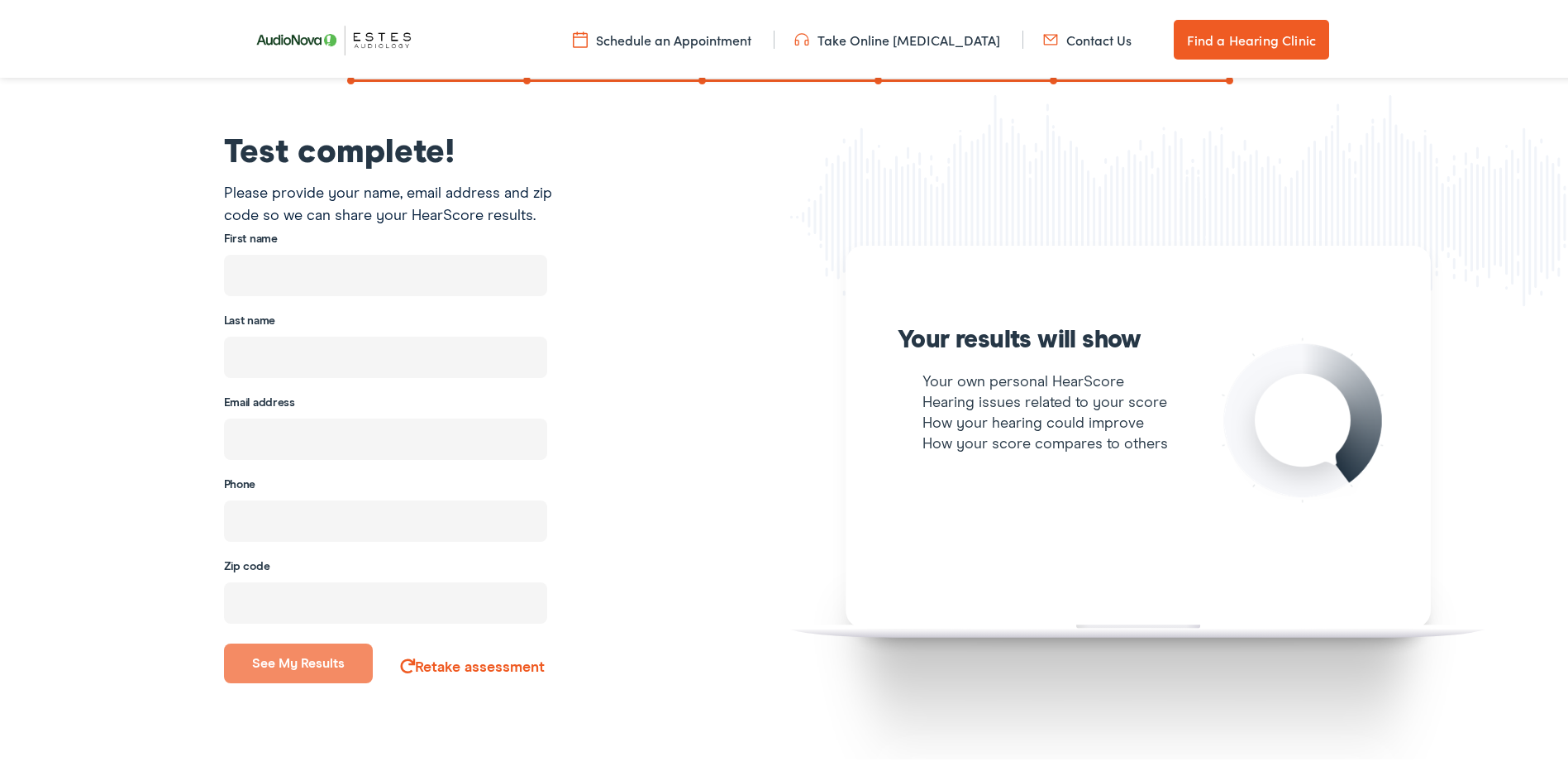
click at [278, 233] on div "First name" at bounding box center [385, 258] width 348 height 69
click at [278, 239] on div "First name" at bounding box center [385, 258] width 348 height 69
click at [258, 233] on label "First name" at bounding box center [251, 236] width 54 height 14
click at [262, 246] on div "First name" at bounding box center [385, 258] width 348 height 69
click at [291, 247] on div "First name" at bounding box center [385, 258] width 348 height 69
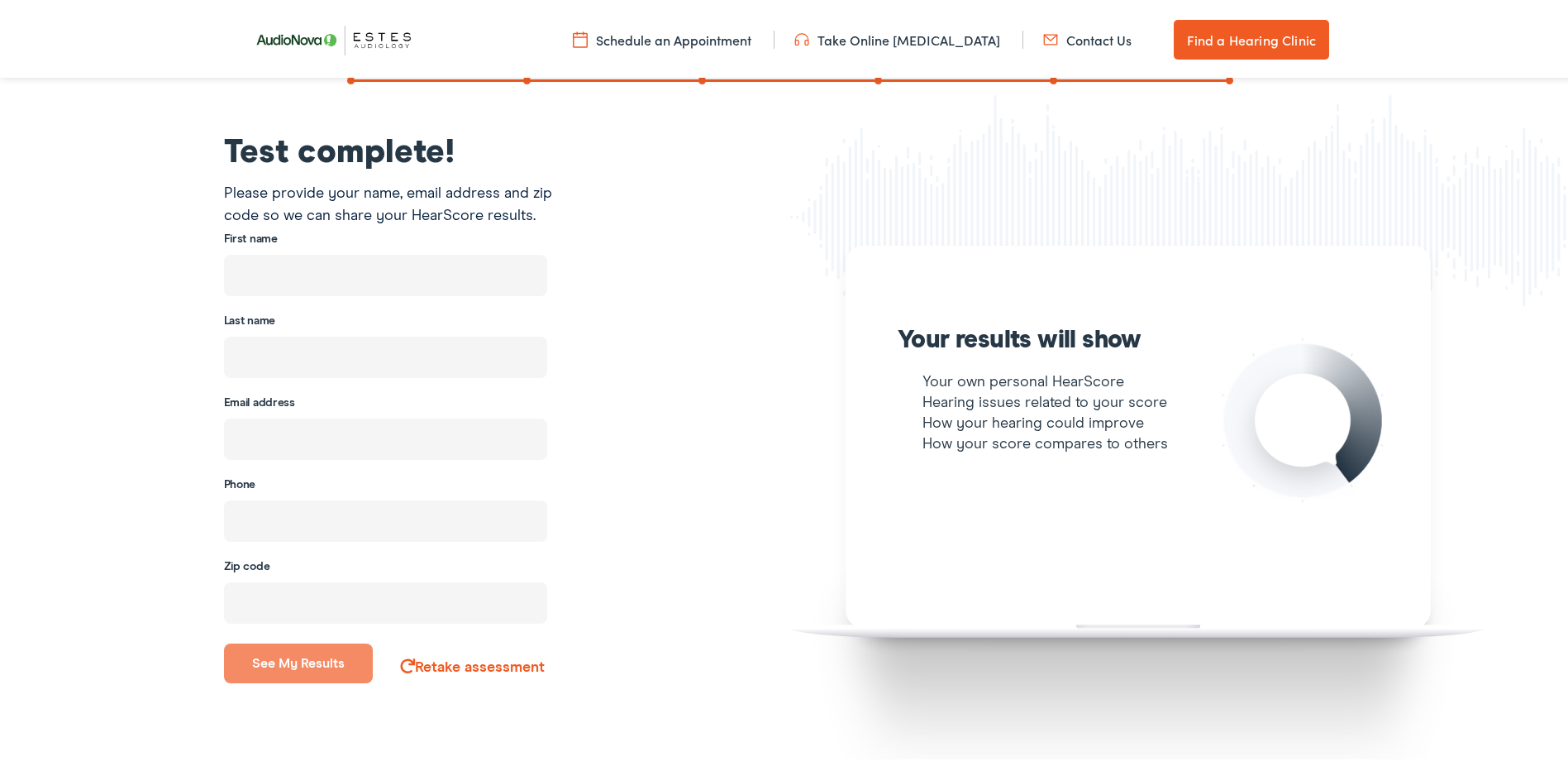
click at [240, 229] on label "First name" at bounding box center [251, 236] width 54 height 14
click at [244, 243] on div "First name" at bounding box center [385, 258] width 348 height 69
drag, startPoint x: 237, startPoint y: 278, endPoint x: 237, endPoint y: 266, distance: 12.0
click at [237, 268] on input "text" at bounding box center [385, 272] width 323 height 42
click at [237, 255] on input "text" at bounding box center [385, 272] width 323 height 42
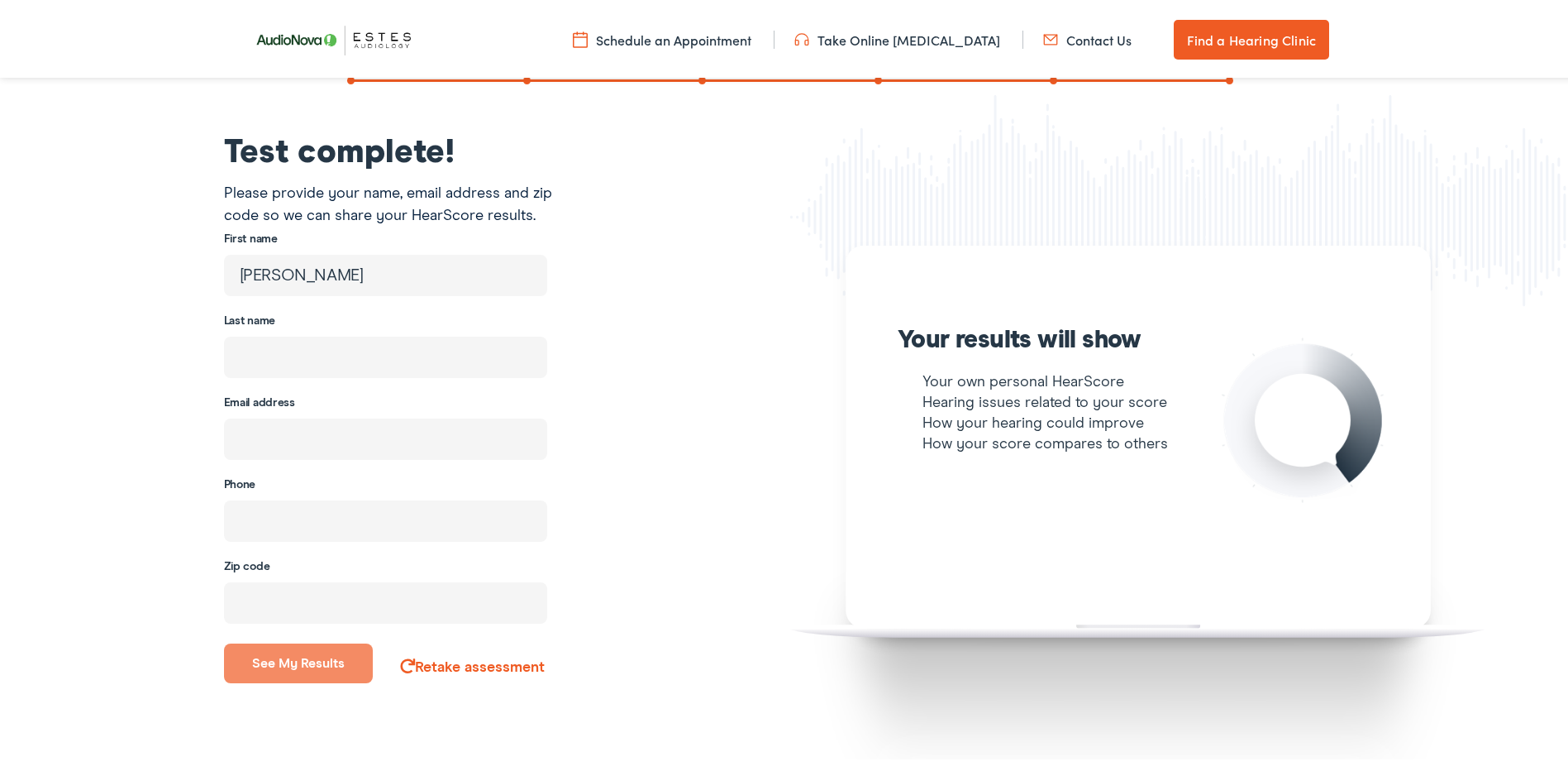
type input "Vickie"
type input "Bynum"
type input "dalevickie68@gmail.com"
type input "(830) 660-6026"
type input "78132"
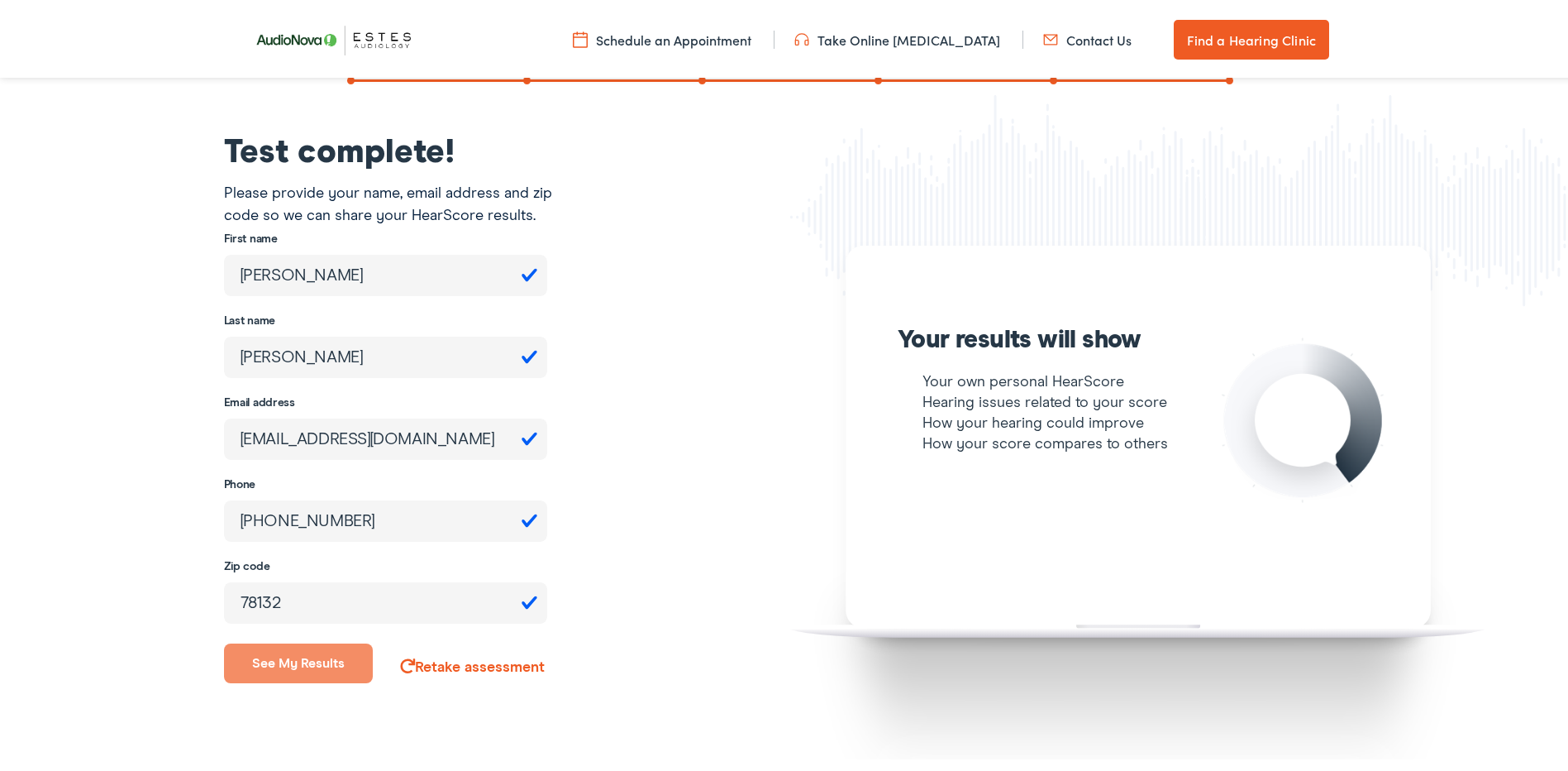
click at [295, 659] on button "See my results" at bounding box center [298, 660] width 149 height 40
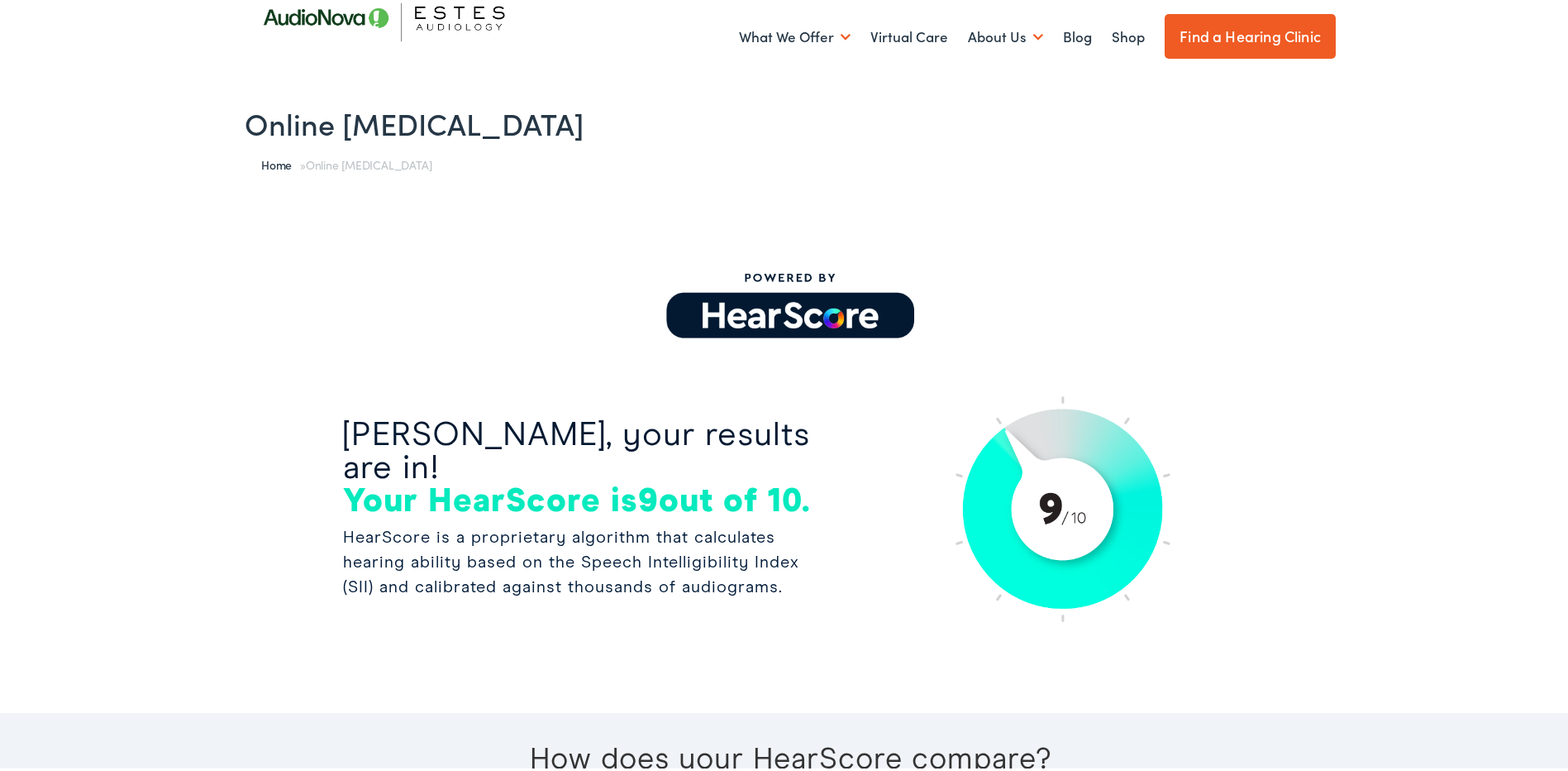
scroll to position [0, 0]
